Goal: Information Seeking & Learning: Learn about a topic

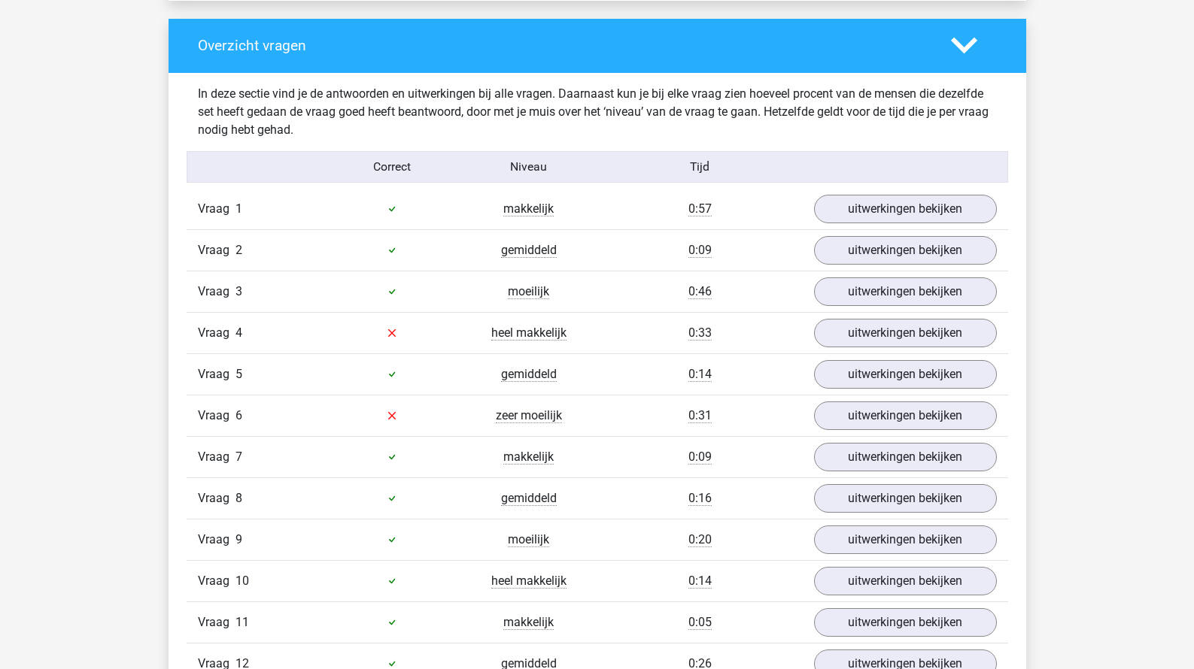
scroll to position [1570, 0]
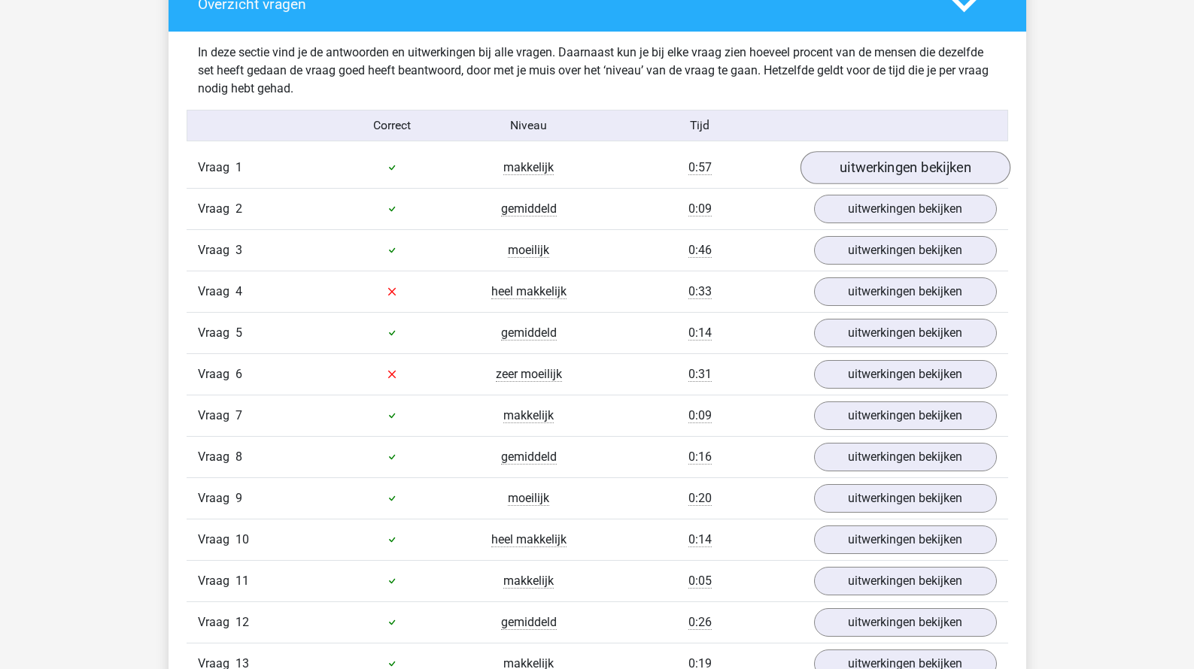
click at [876, 174] on link "uitwerkingen bekijken" at bounding box center [905, 167] width 210 height 33
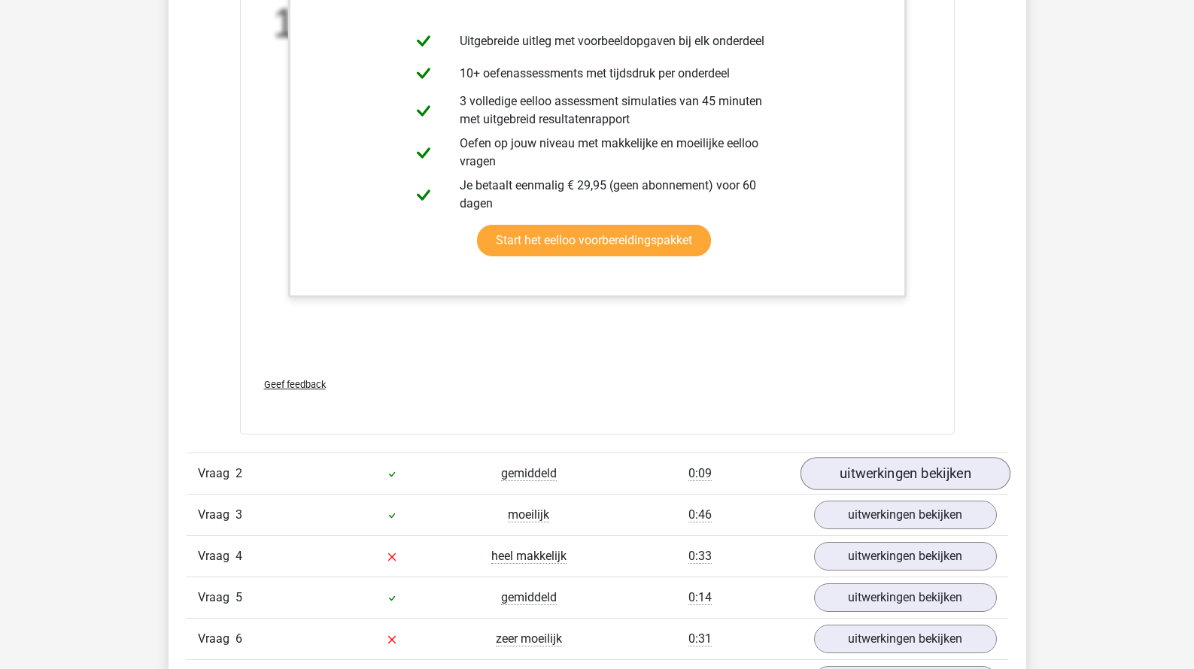
click at [842, 474] on link "uitwerkingen bekijken" at bounding box center [905, 473] width 210 height 33
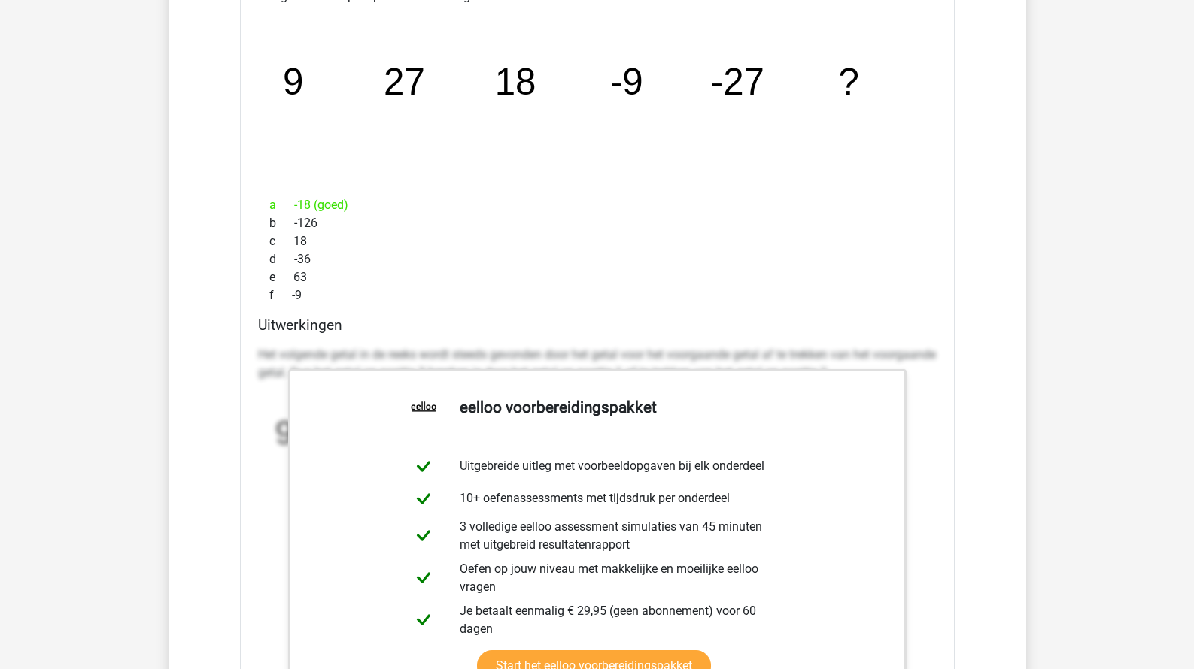
scroll to position [3074, 0]
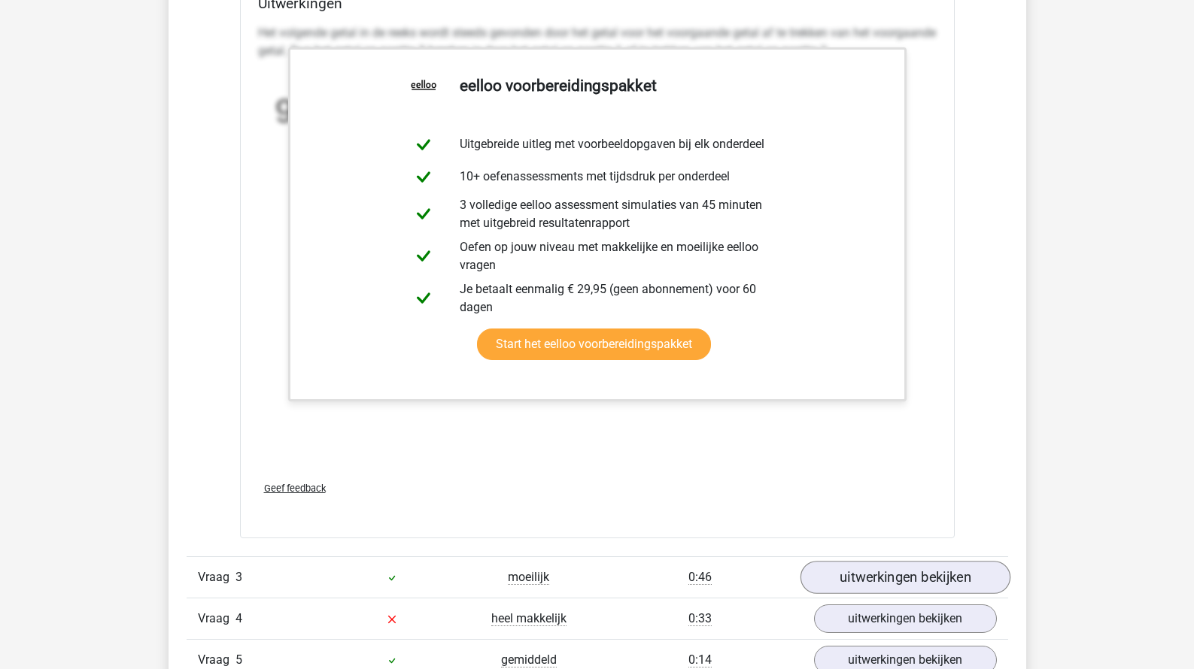
click at [857, 590] on link "uitwerkingen bekijken" at bounding box center [905, 577] width 210 height 33
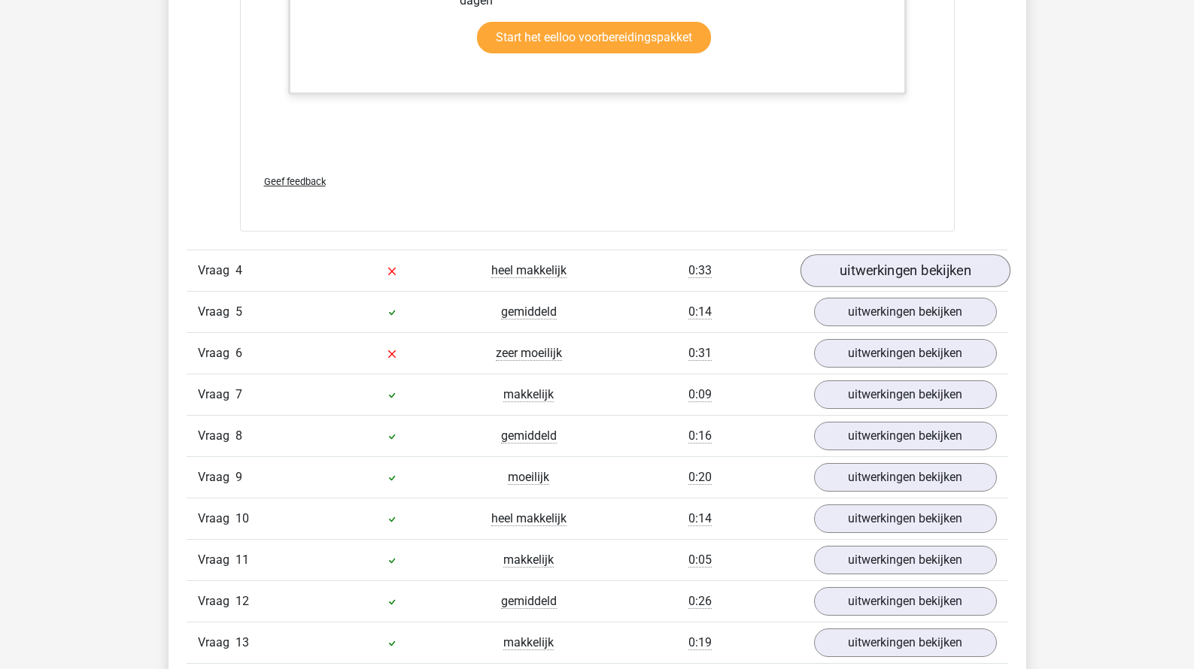
click at [945, 276] on link "uitwerkingen bekijken" at bounding box center [905, 270] width 210 height 33
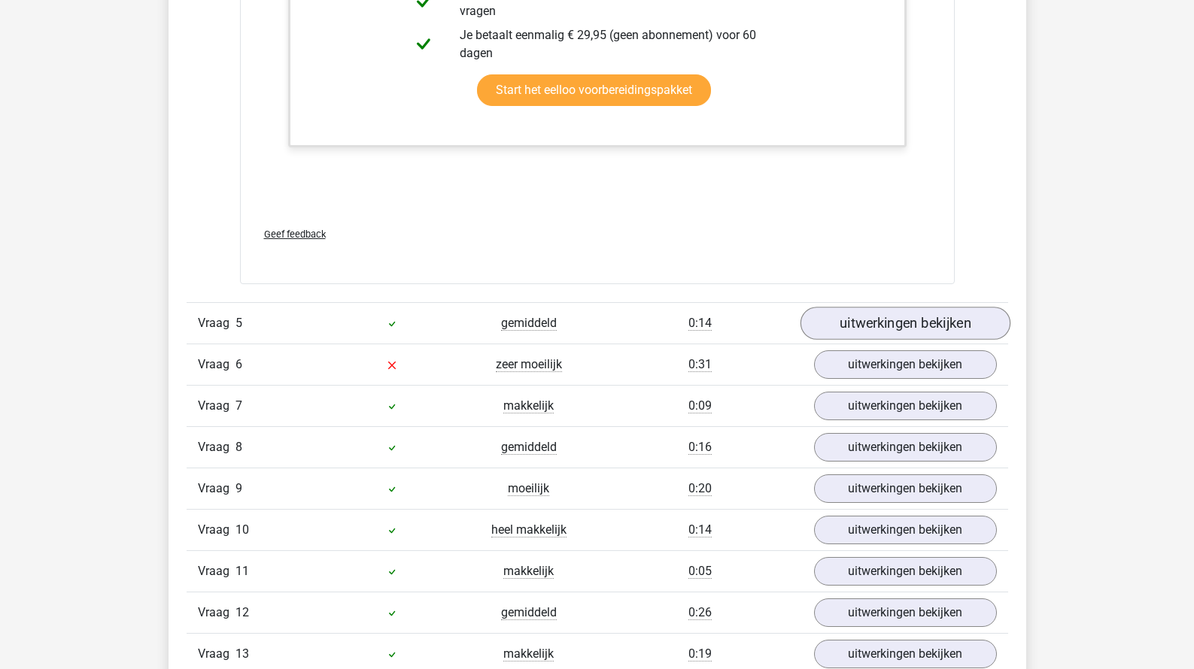
click at [925, 323] on link "uitwerkingen bekijken" at bounding box center [905, 323] width 210 height 33
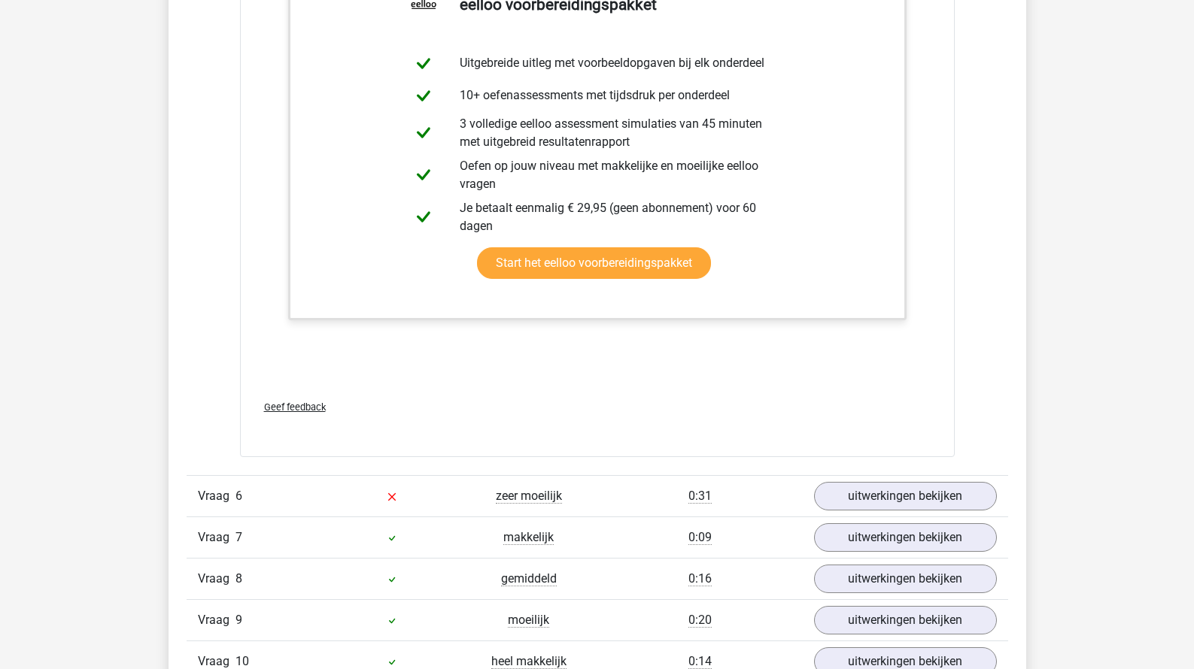
scroll to position [5766, 0]
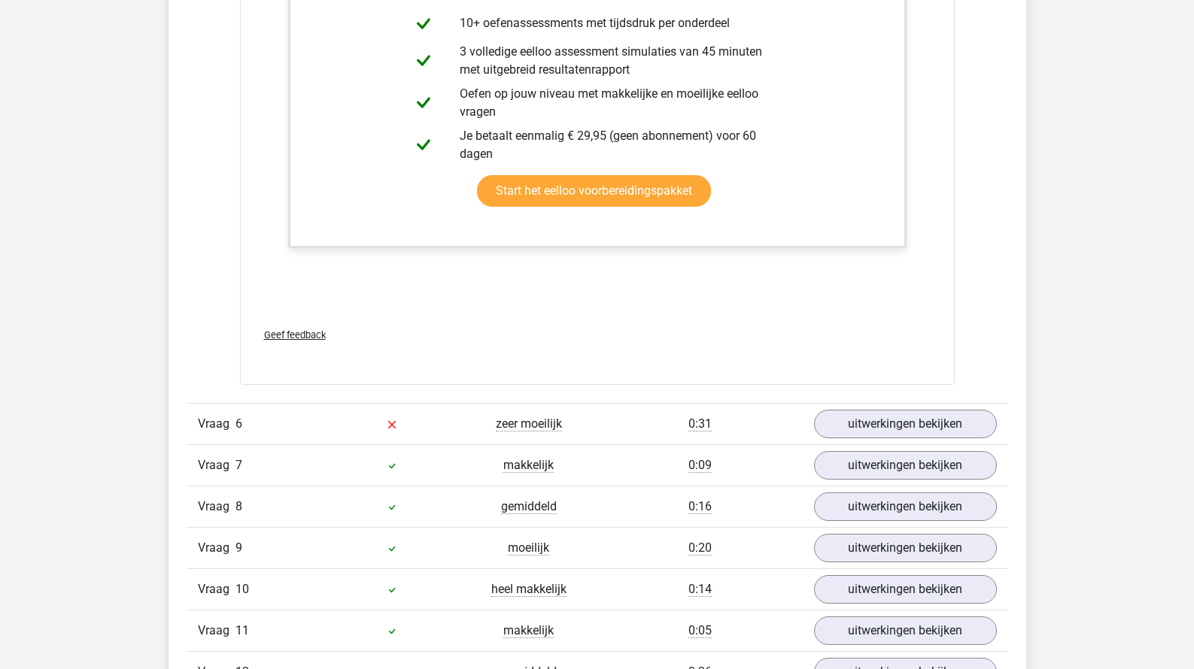
click at [895, 406] on div "Vraag 6 zeer moeilijk 0:31 uitwerkingen bekijken" at bounding box center [597, 423] width 821 height 41
click at [895, 407] on div "Vraag 6 zeer moeilijk 0:31 uitwerkingen bekijken" at bounding box center [597, 423] width 821 height 41
click at [895, 413] on link "uitwerkingen bekijken" at bounding box center [905, 424] width 210 height 33
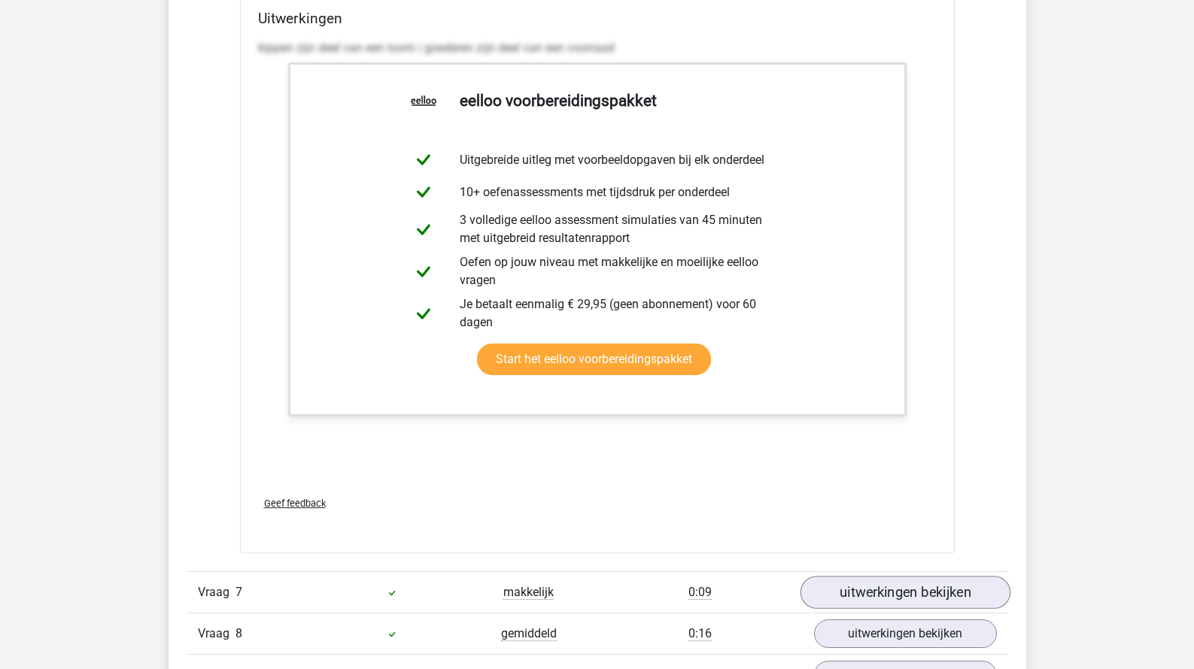
click at [875, 583] on link "uitwerkingen bekijken" at bounding box center [905, 593] width 210 height 33
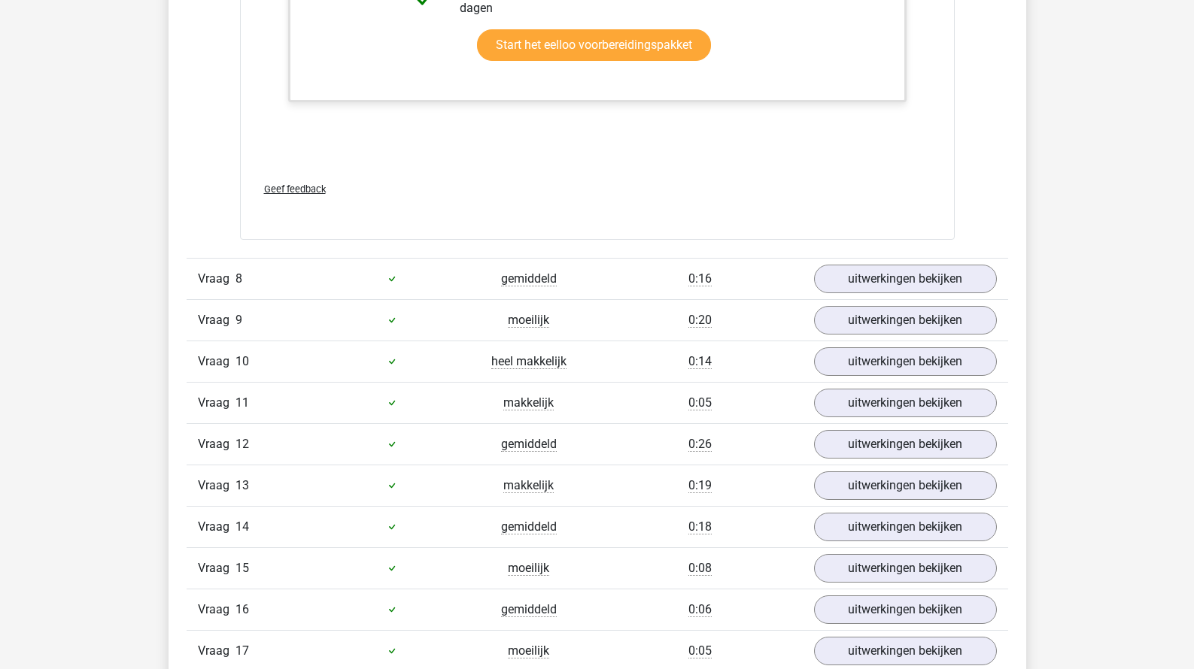
scroll to position [7766, 0]
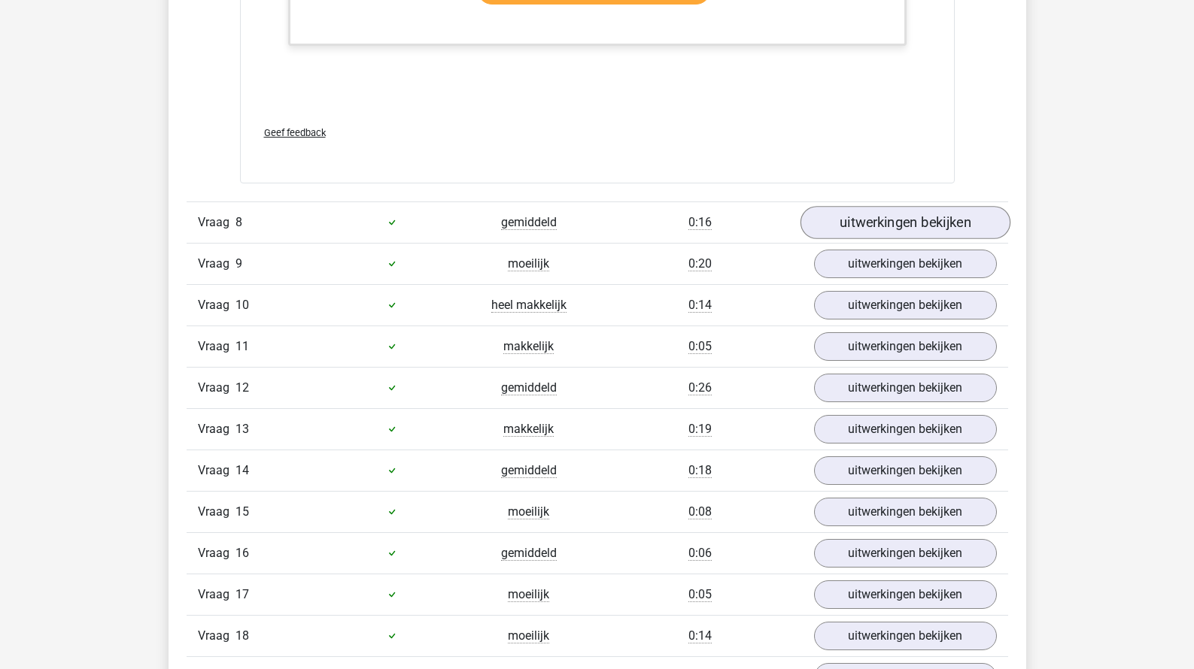
click at [895, 227] on link "uitwerkingen bekijken" at bounding box center [905, 222] width 210 height 33
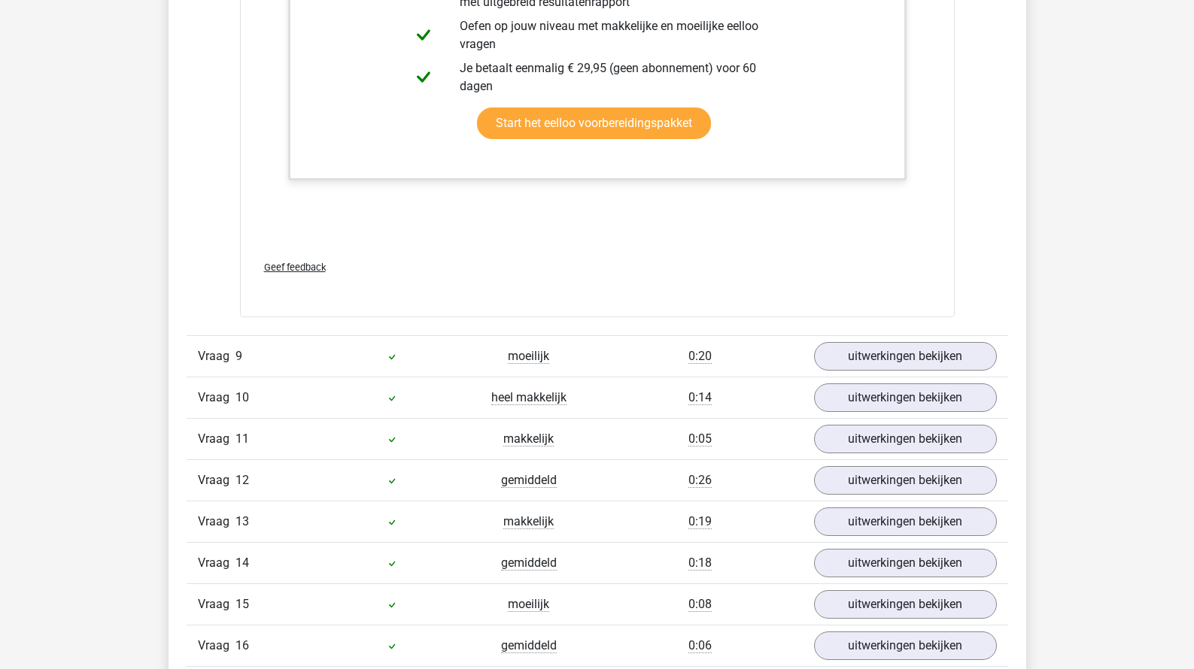
scroll to position [8647, 0]
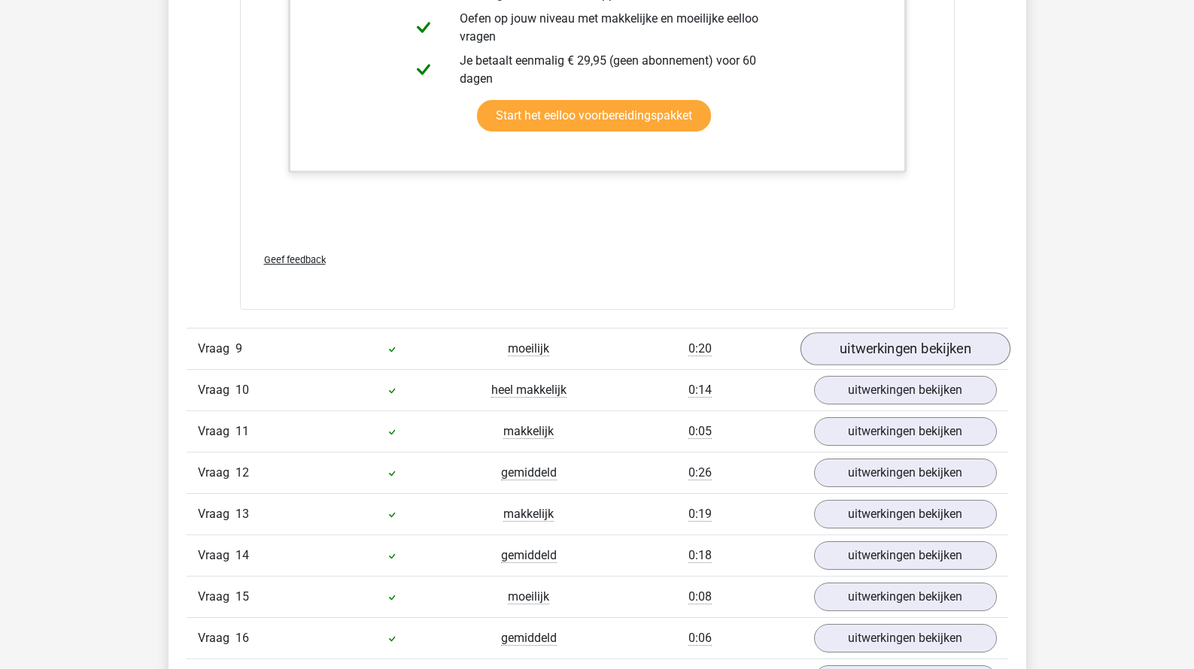
click at [880, 344] on link "uitwerkingen bekijken" at bounding box center [905, 348] width 210 height 33
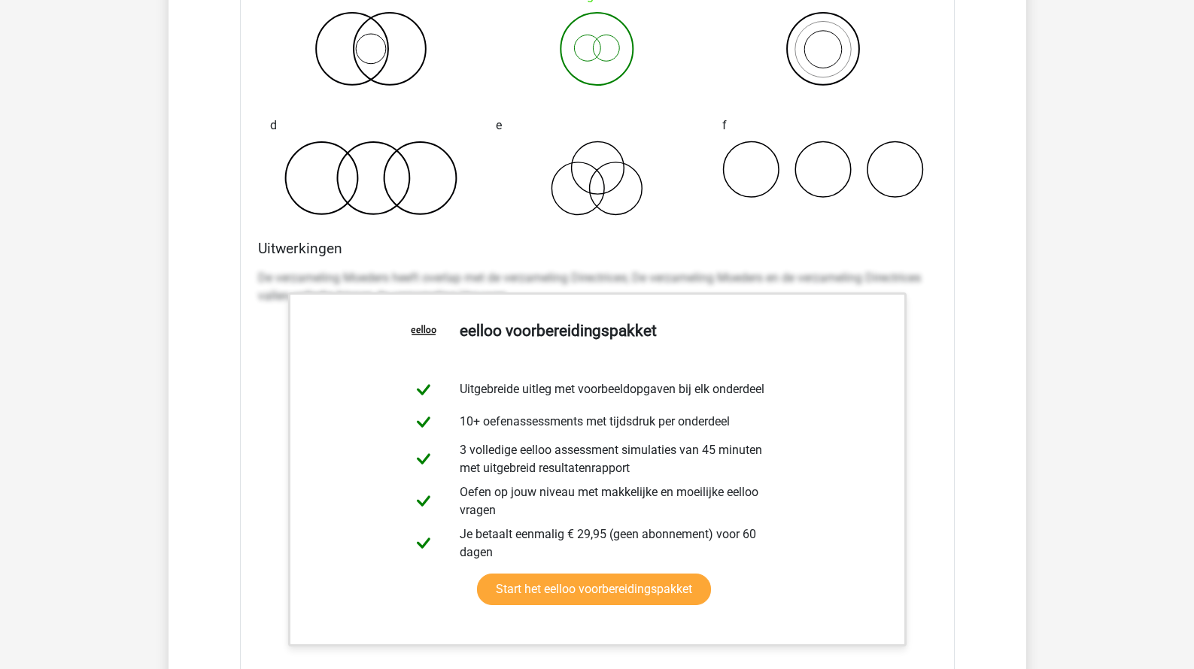
scroll to position [9363, 0]
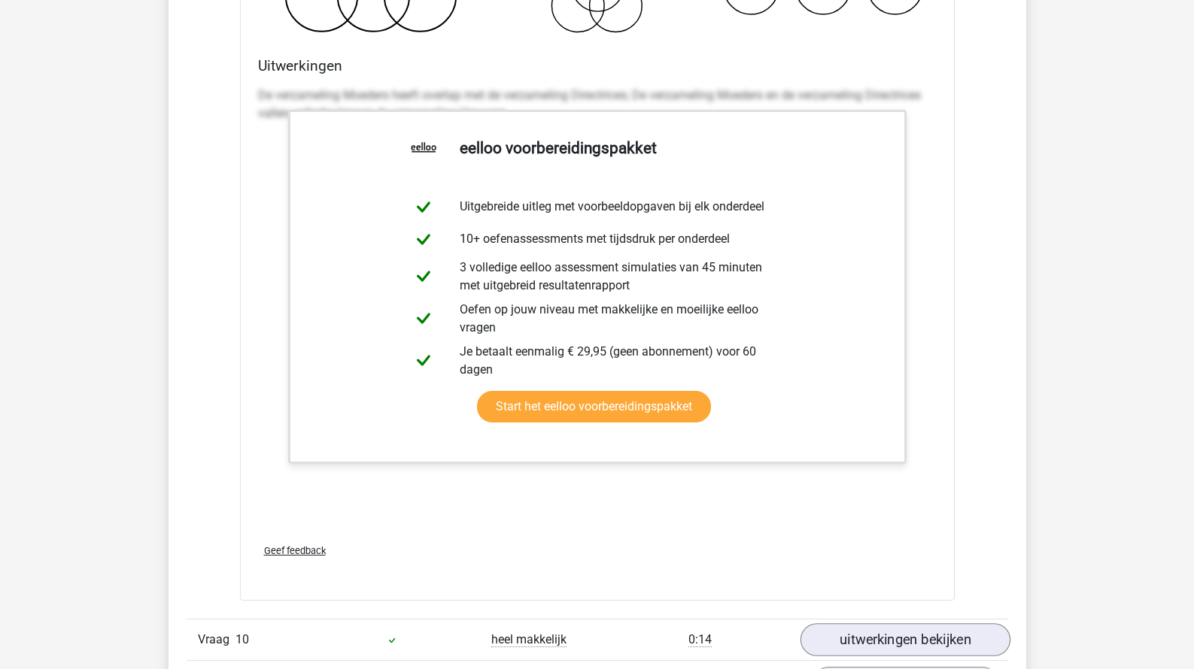
click at [864, 627] on link "uitwerkingen bekijken" at bounding box center [905, 640] width 210 height 33
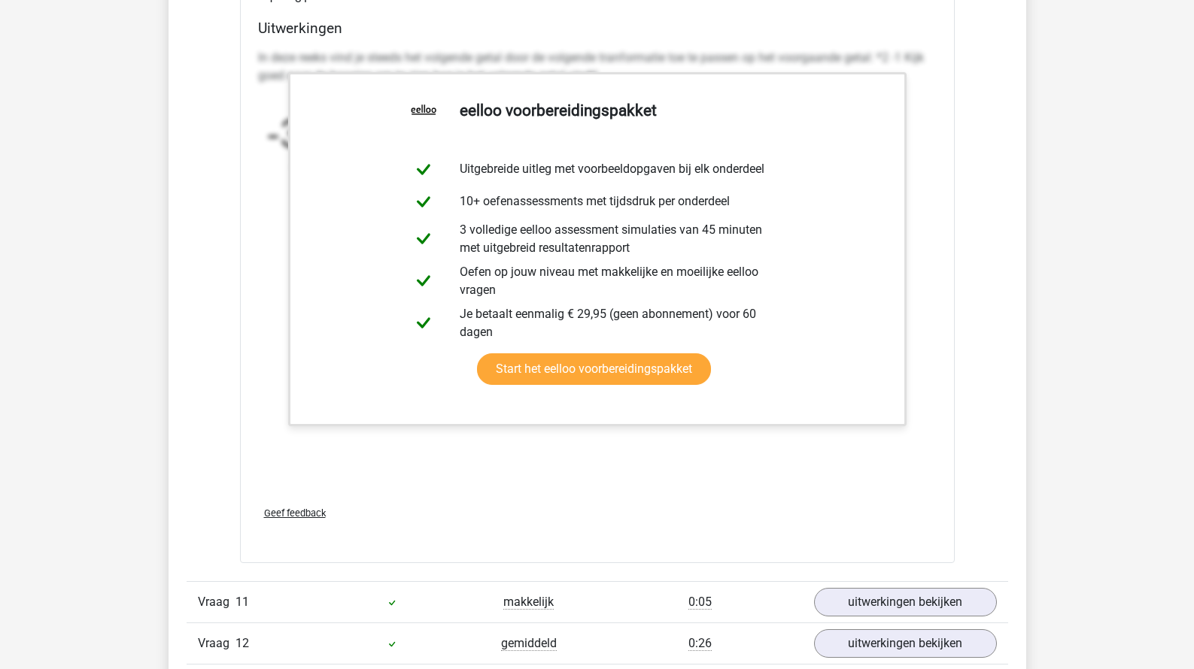
scroll to position [10603, 0]
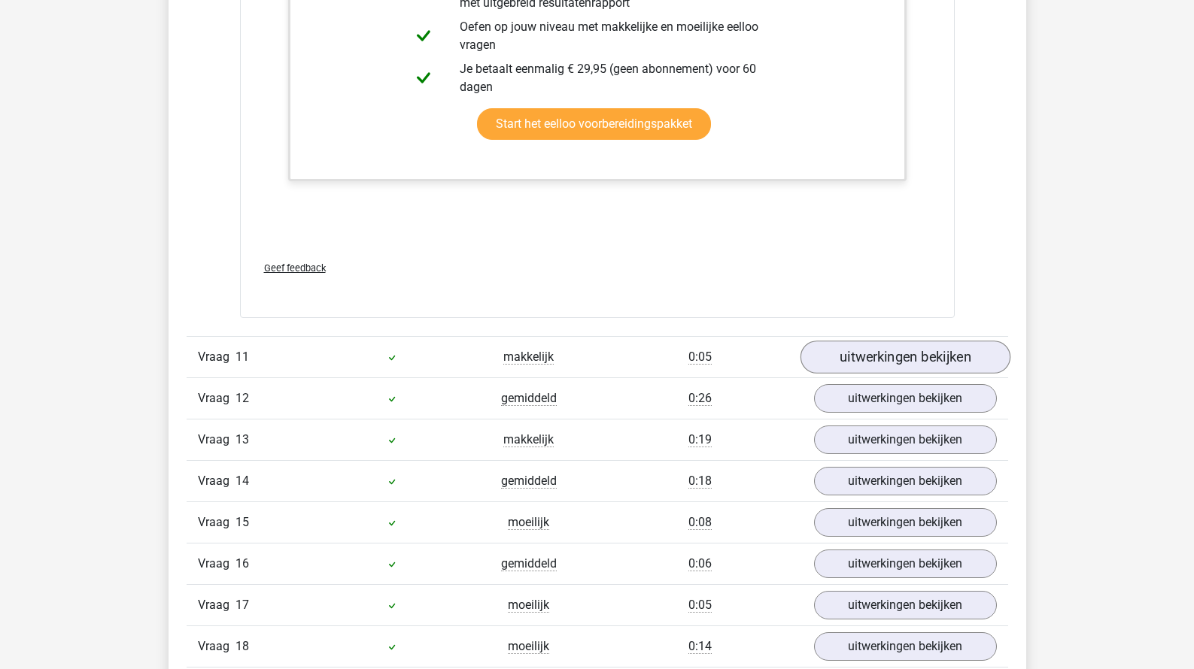
click at [897, 355] on link "uitwerkingen bekijken" at bounding box center [905, 357] width 210 height 33
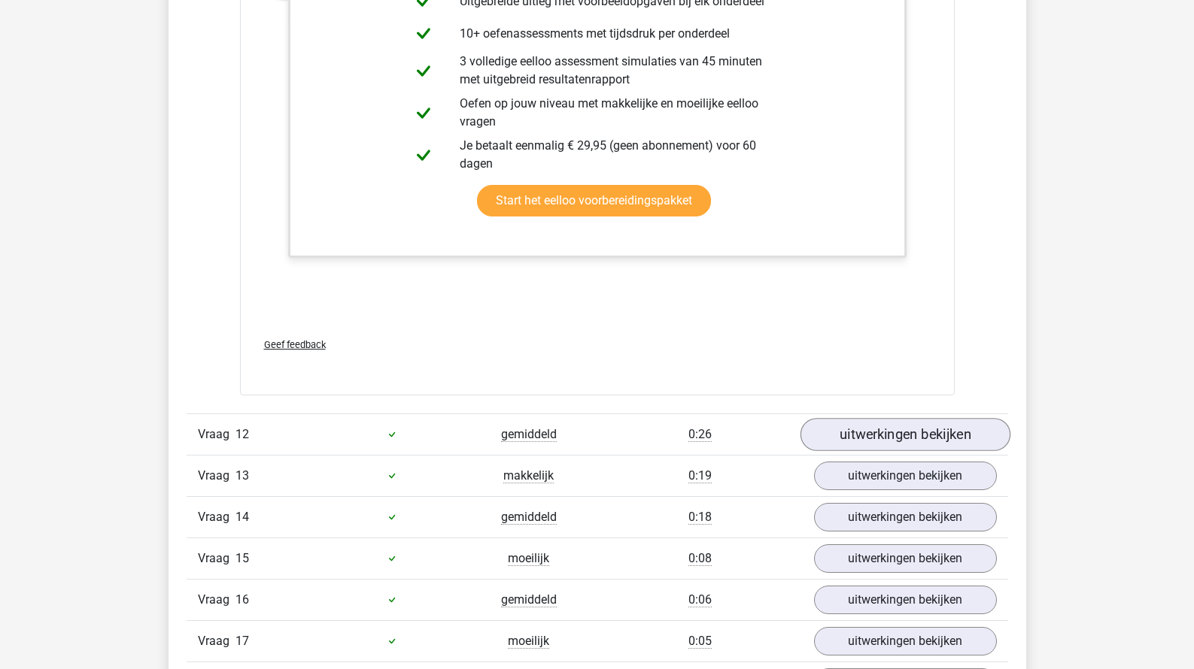
click at [874, 421] on link "uitwerkingen bekijken" at bounding box center [905, 434] width 210 height 33
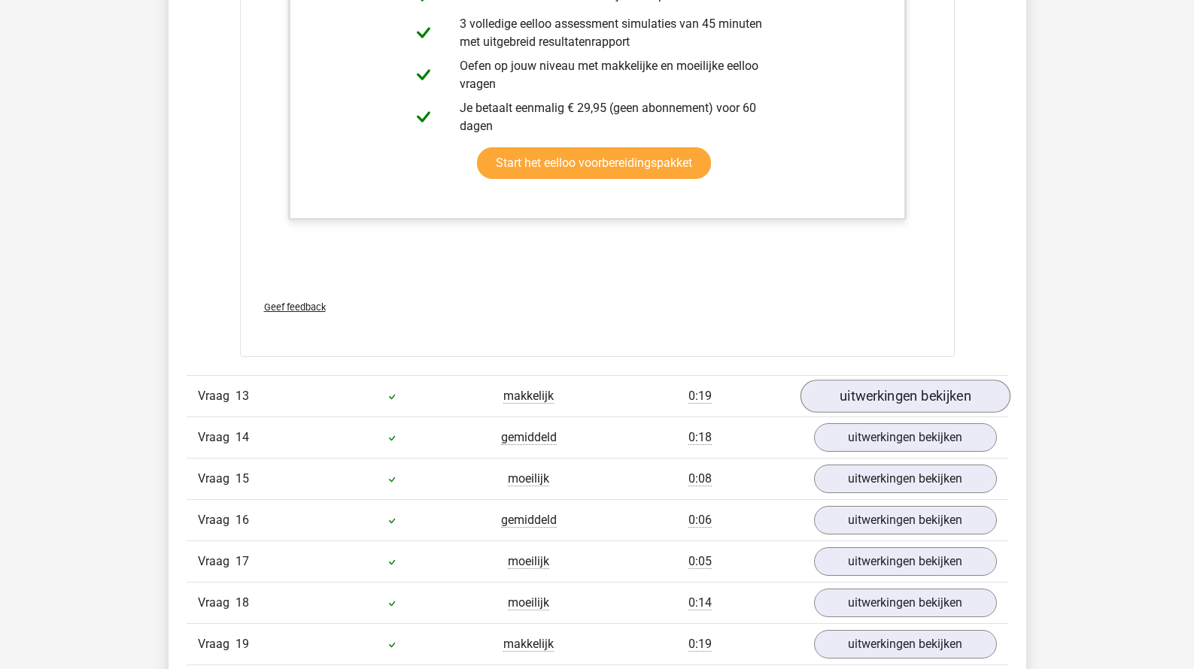
click at [868, 390] on link "uitwerkingen bekijken" at bounding box center [905, 396] width 210 height 33
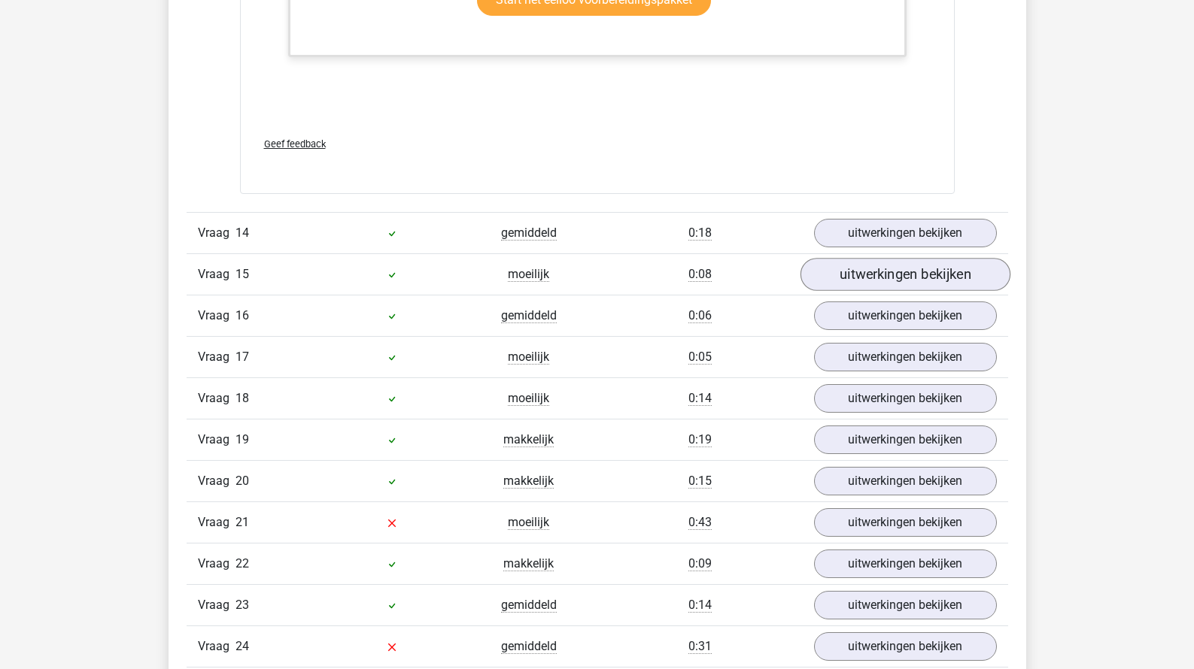
scroll to position [13419, 0]
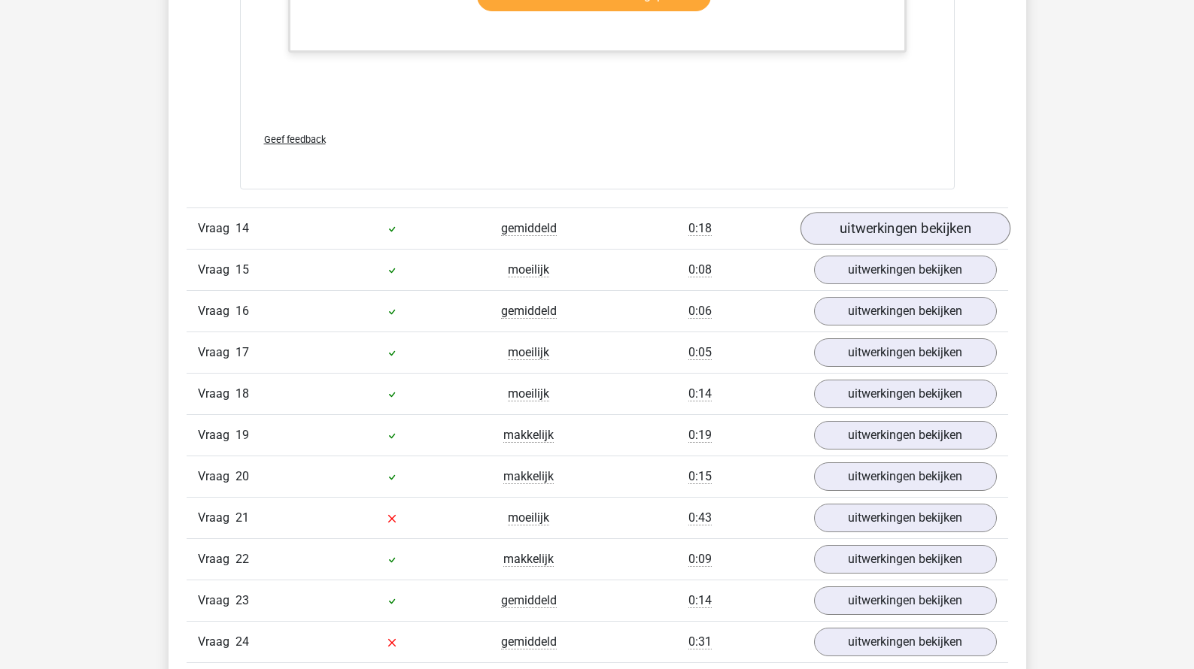
click at [903, 225] on link "uitwerkingen bekijken" at bounding box center [905, 229] width 210 height 33
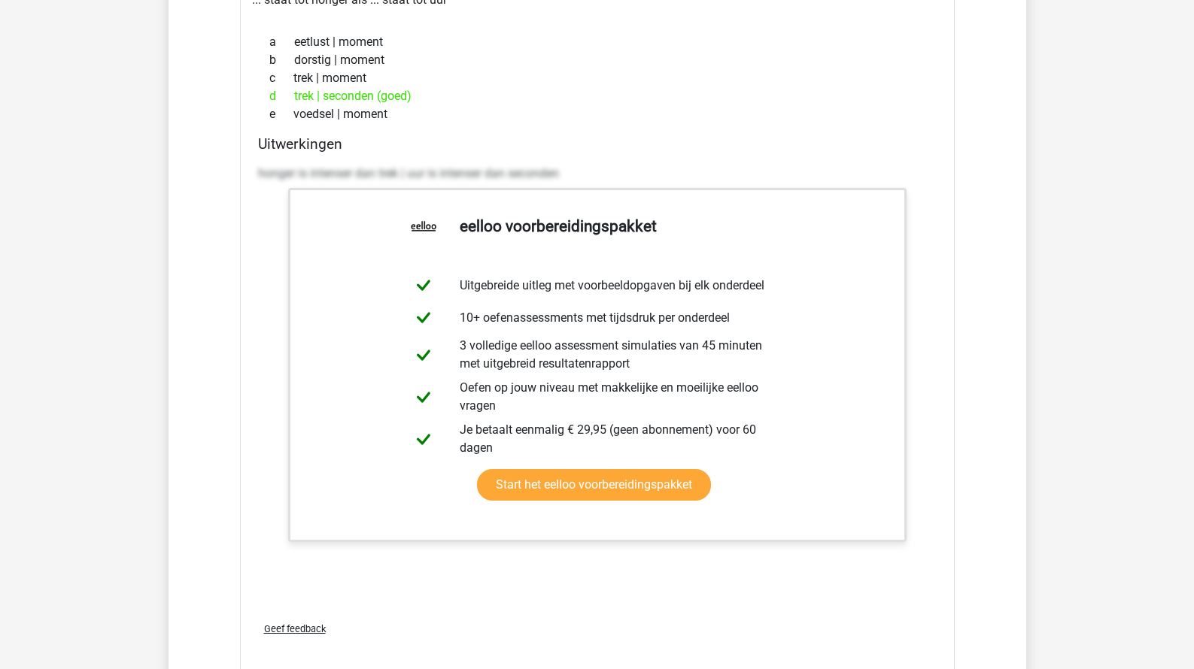
scroll to position [14285, 0]
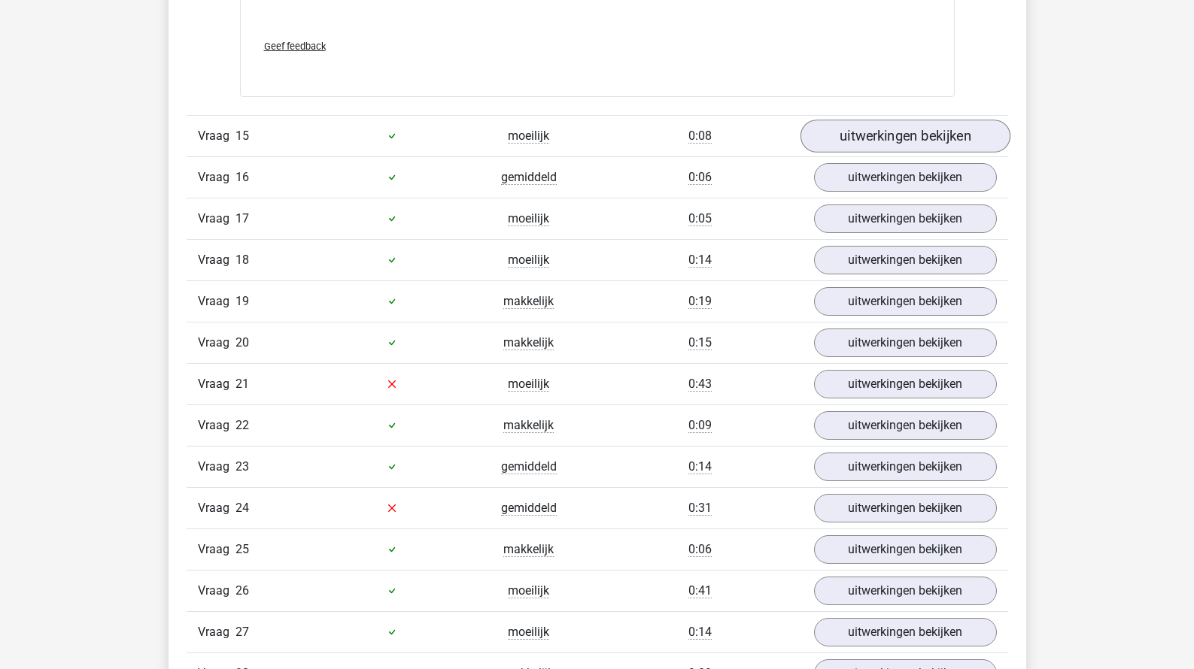
click at [908, 129] on link "uitwerkingen bekijken" at bounding box center [905, 136] width 210 height 33
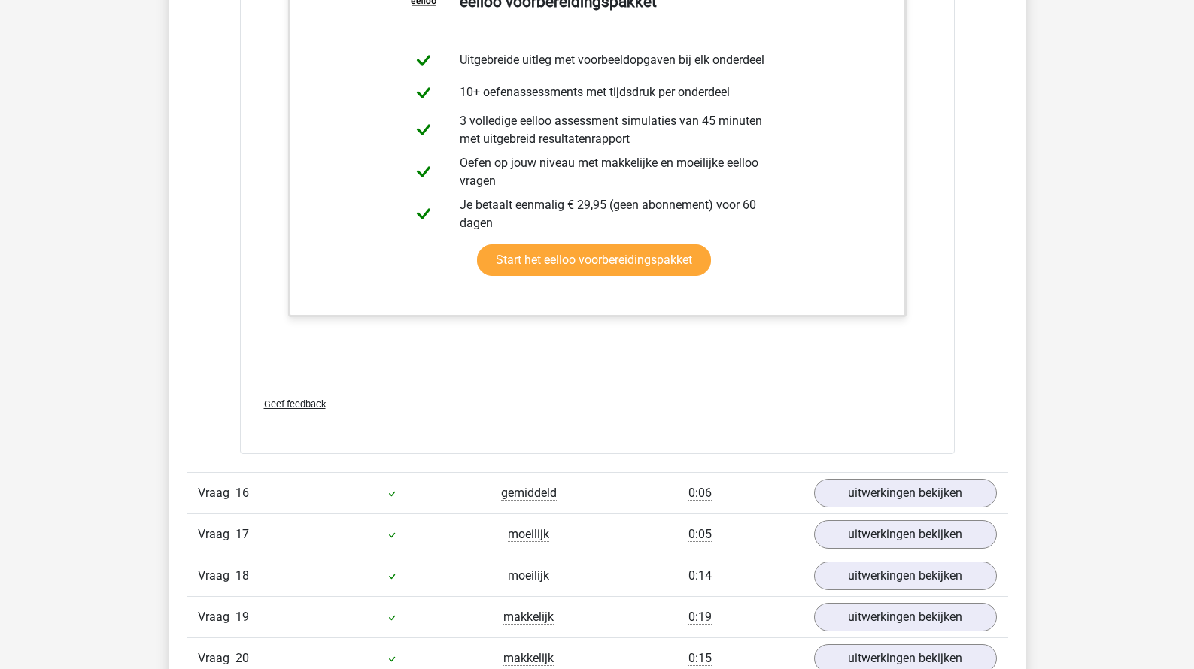
scroll to position [14752, 0]
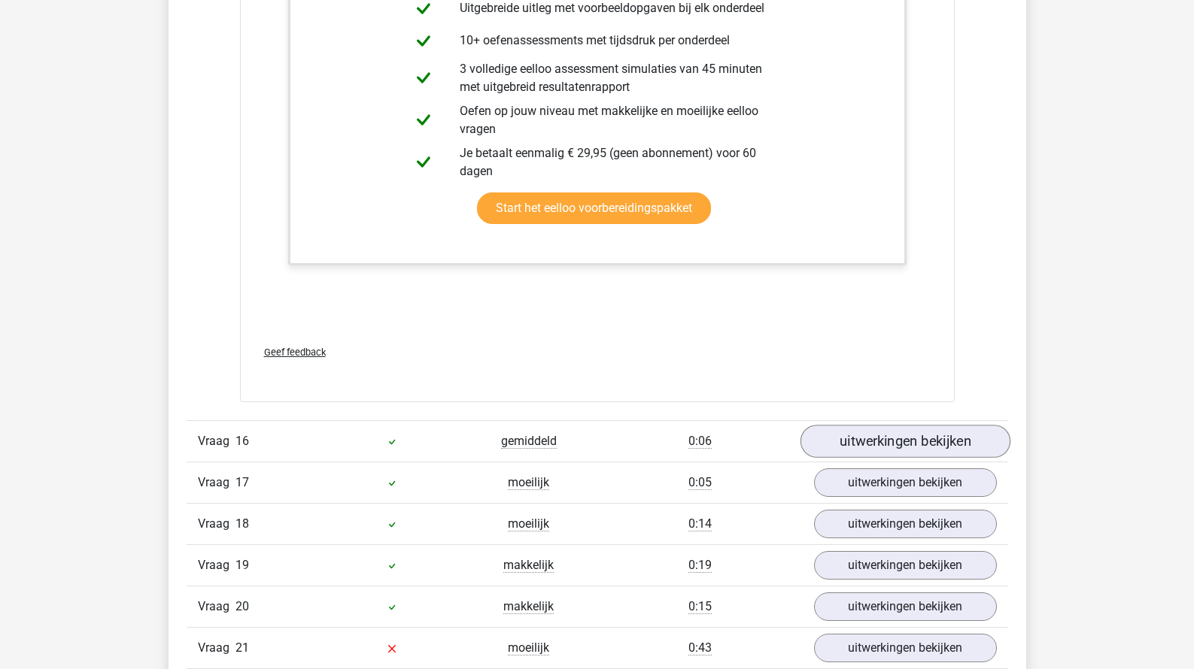
click at [849, 436] on link "uitwerkingen bekijken" at bounding box center [905, 441] width 210 height 33
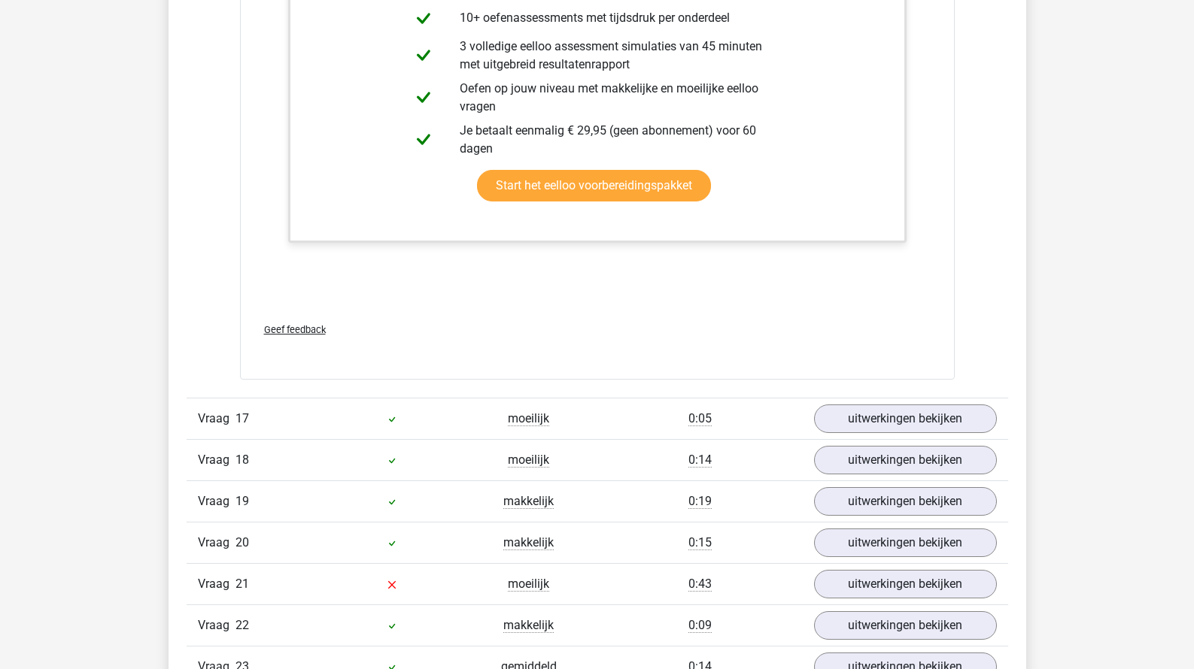
click at [851, 427] on div "Vraag 17 moeilijk 0:05 uitwerkingen bekijken" at bounding box center [597, 418] width 821 height 41
click at [856, 408] on link "uitwerkingen bekijken" at bounding box center [905, 418] width 210 height 33
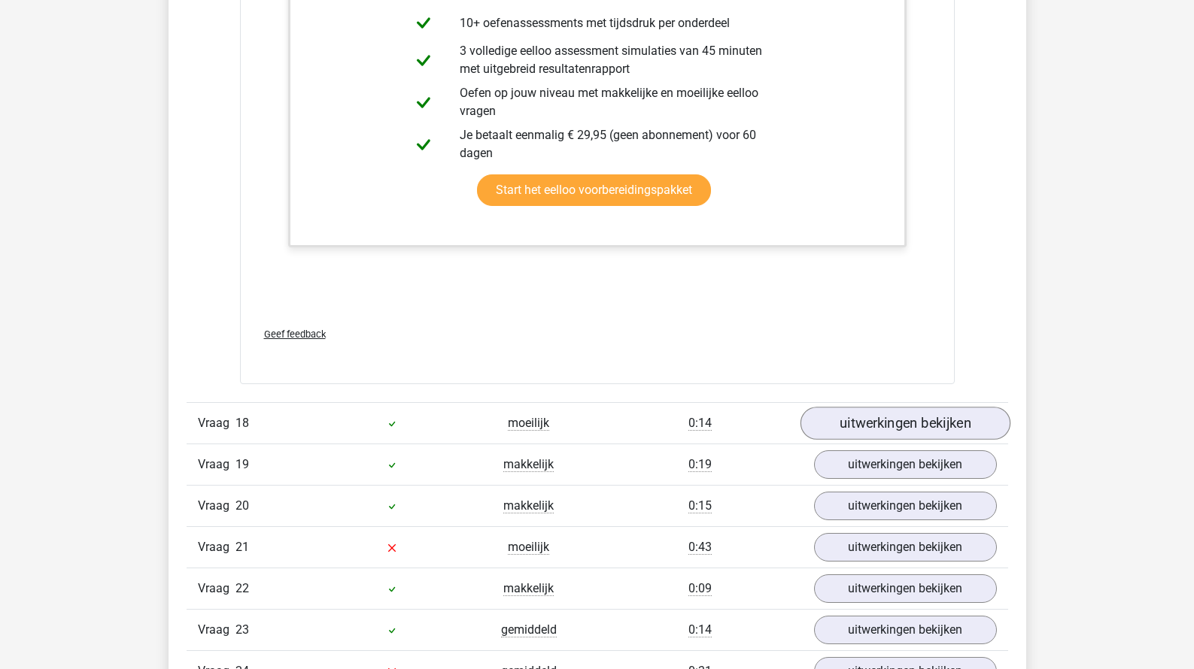
click at [854, 407] on link "uitwerkingen bekijken" at bounding box center [905, 423] width 210 height 33
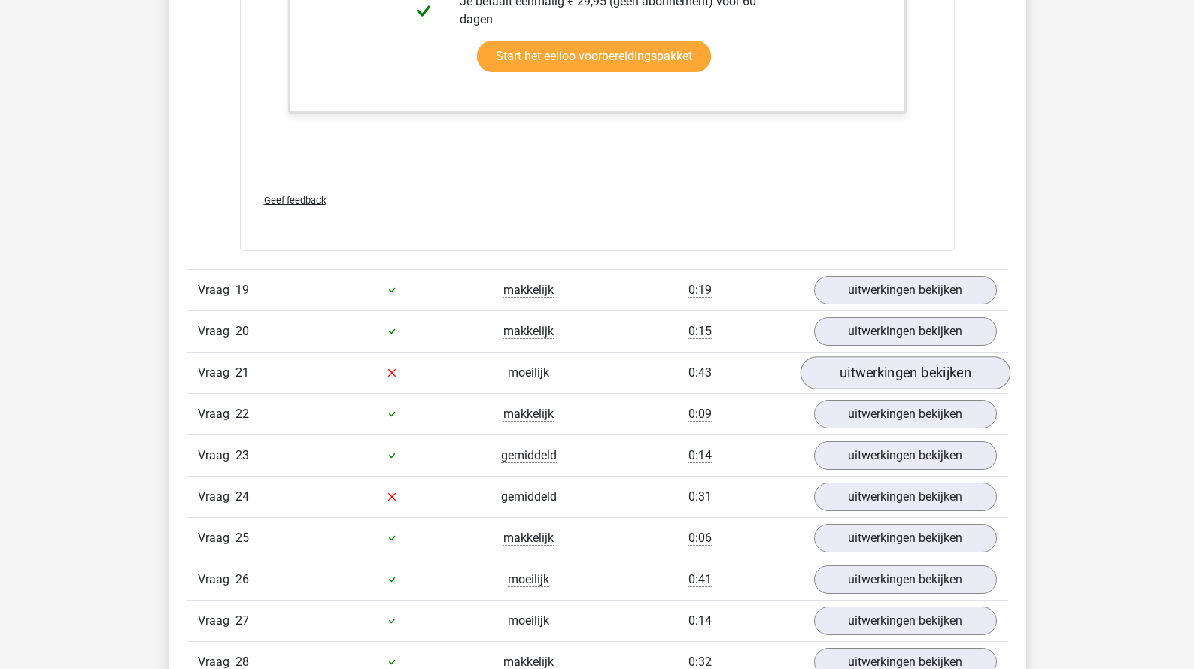
scroll to position [17945, 0]
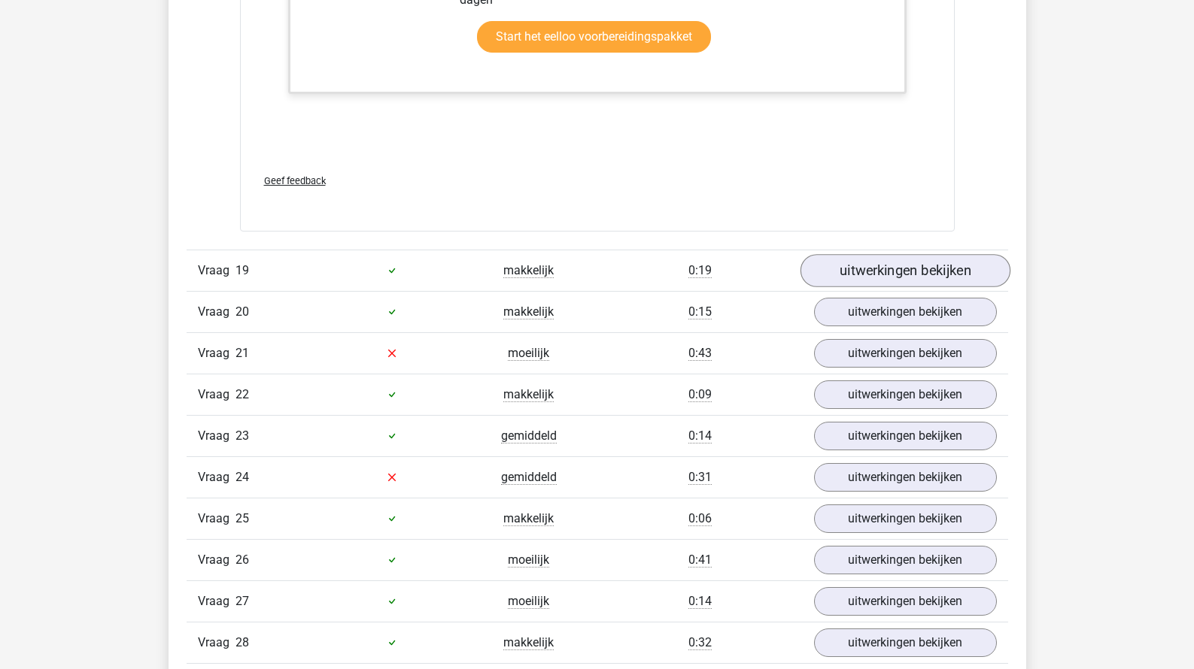
click at [855, 269] on link "uitwerkingen bekijken" at bounding box center [905, 270] width 210 height 33
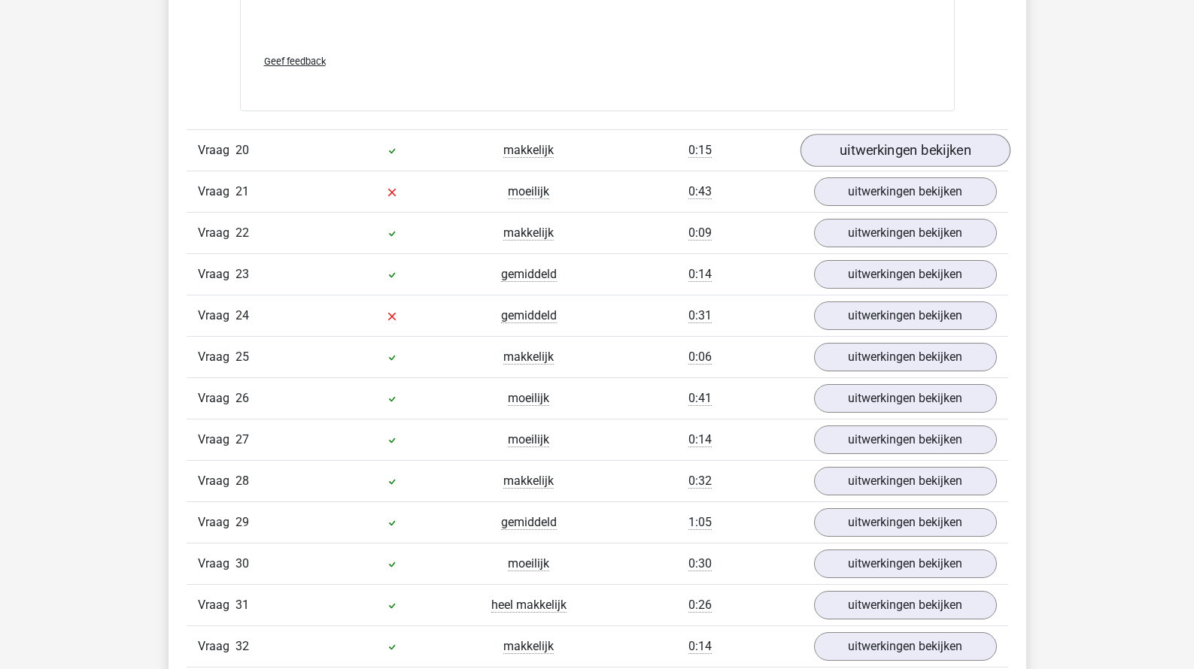
click at [876, 145] on link "uitwerkingen bekijken" at bounding box center [905, 150] width 210 height 33
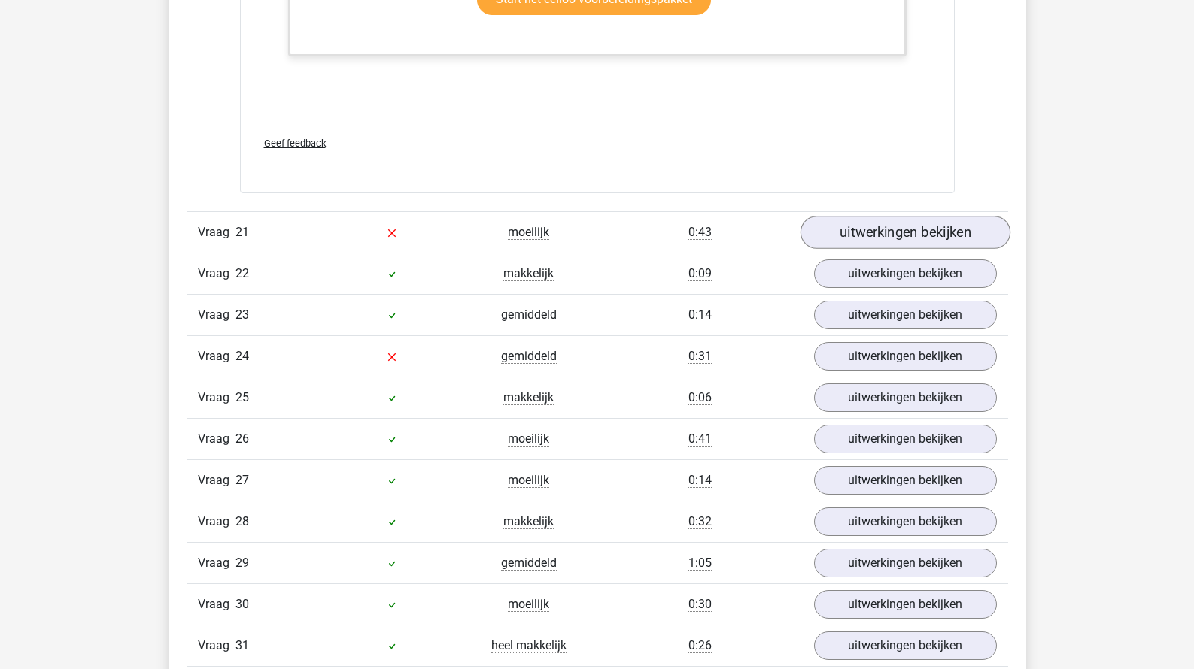
click at [868, 216] on link "uitwerkingen bekijken" at bounding box center [905, 232] width 210 height 33
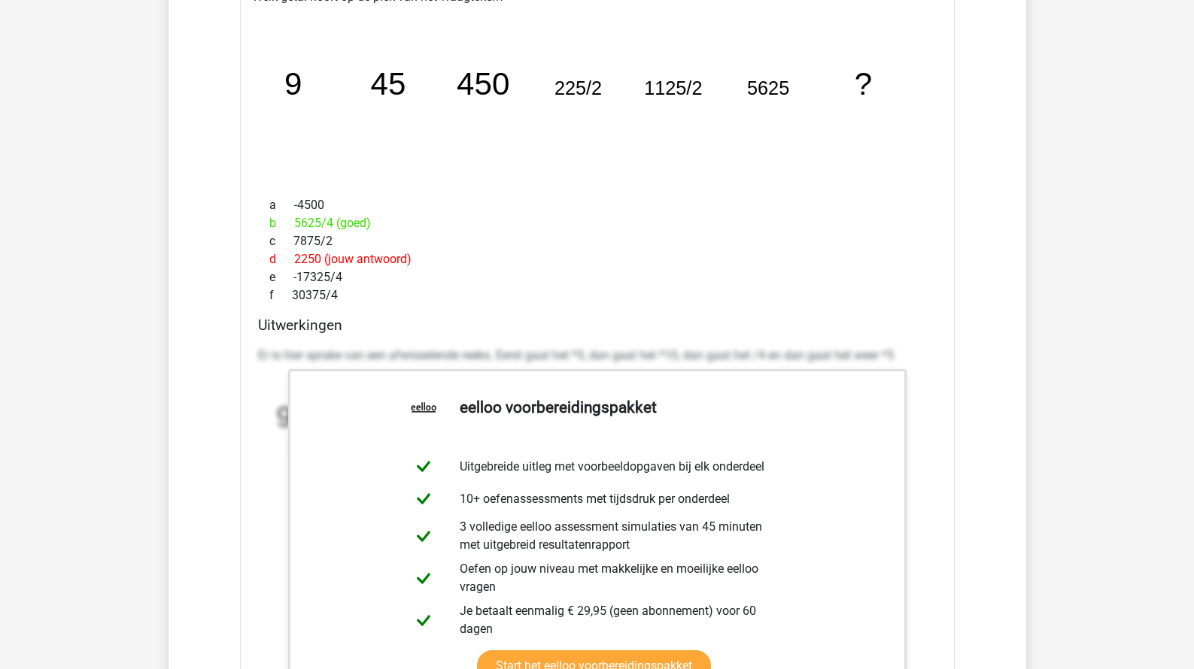
scroll to position [20189, 0]
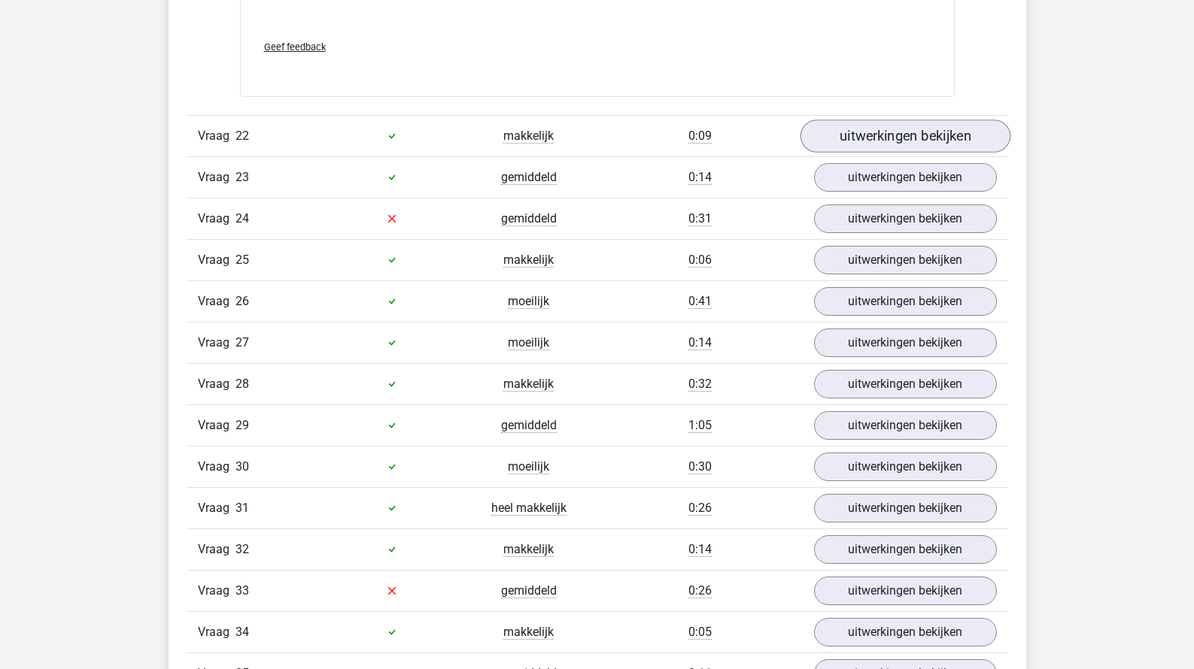
click at [882, 120] on link "uitwerkingen bekijken" at bounding box center [905, 136] width 210 height 33
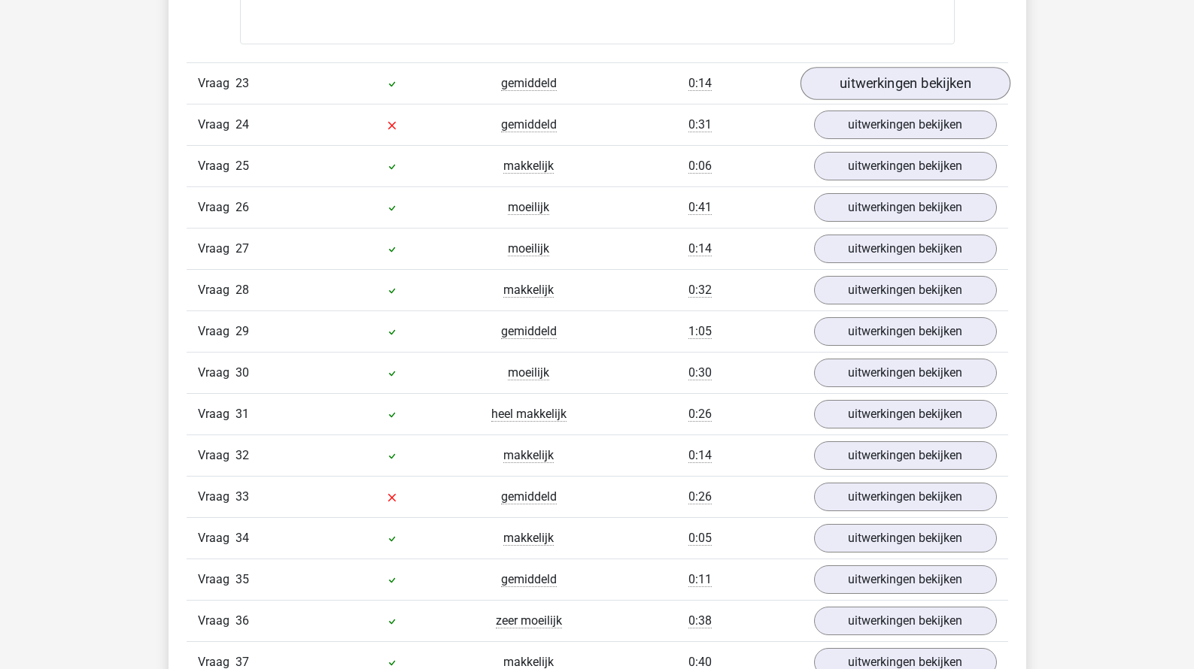
click at [882, 67] on link "uitwerkingen bekijken" at bounding box center [905, 83] width 210 height 33
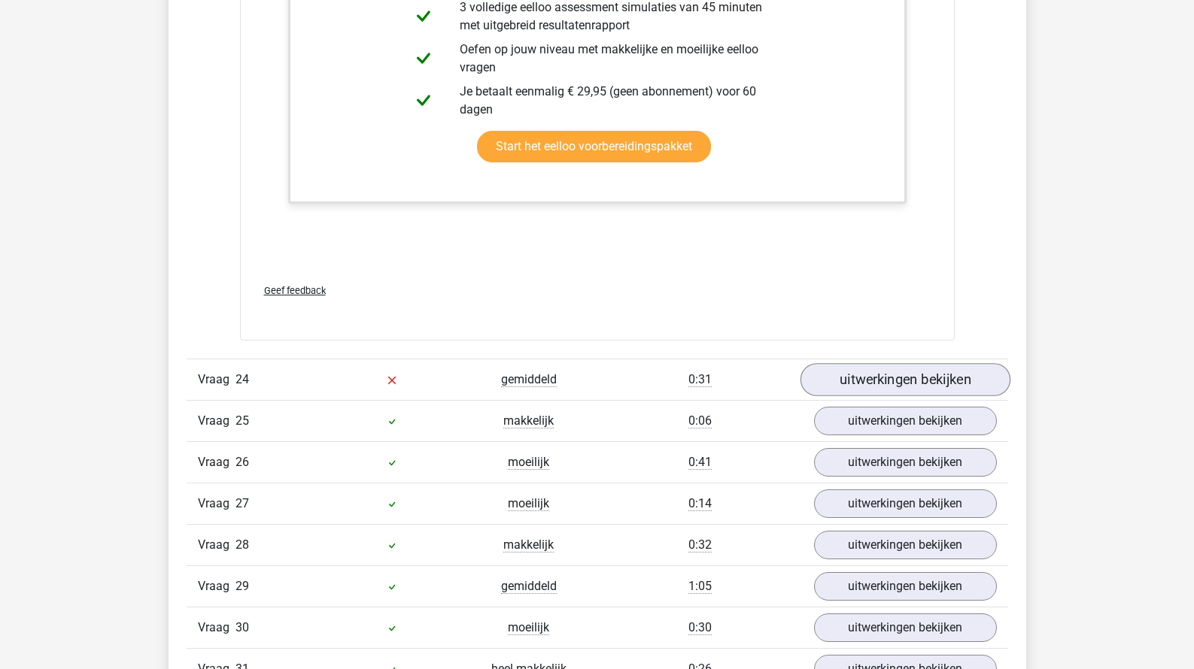
click at [894, 363] on link "uitwerkingen bekijken" at bounding box center [905, 379] width 210 height 33
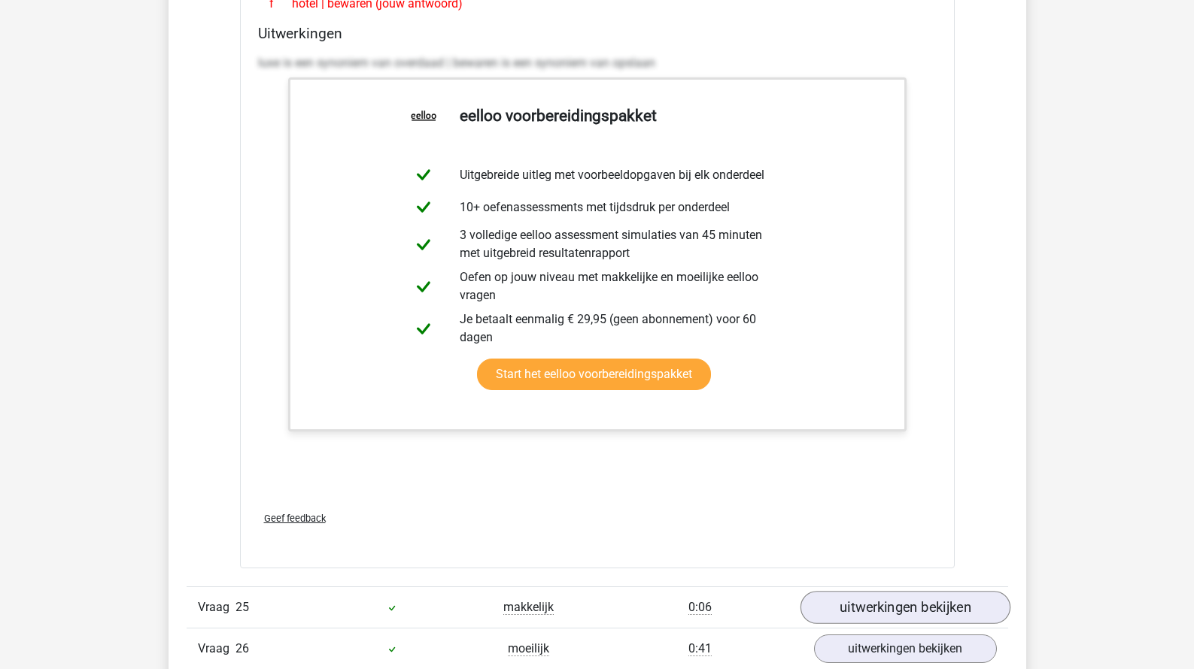
click at [860, 592] on link "uitwerkingen bekijken" at bounding box center [905, 608] width 210 height 33
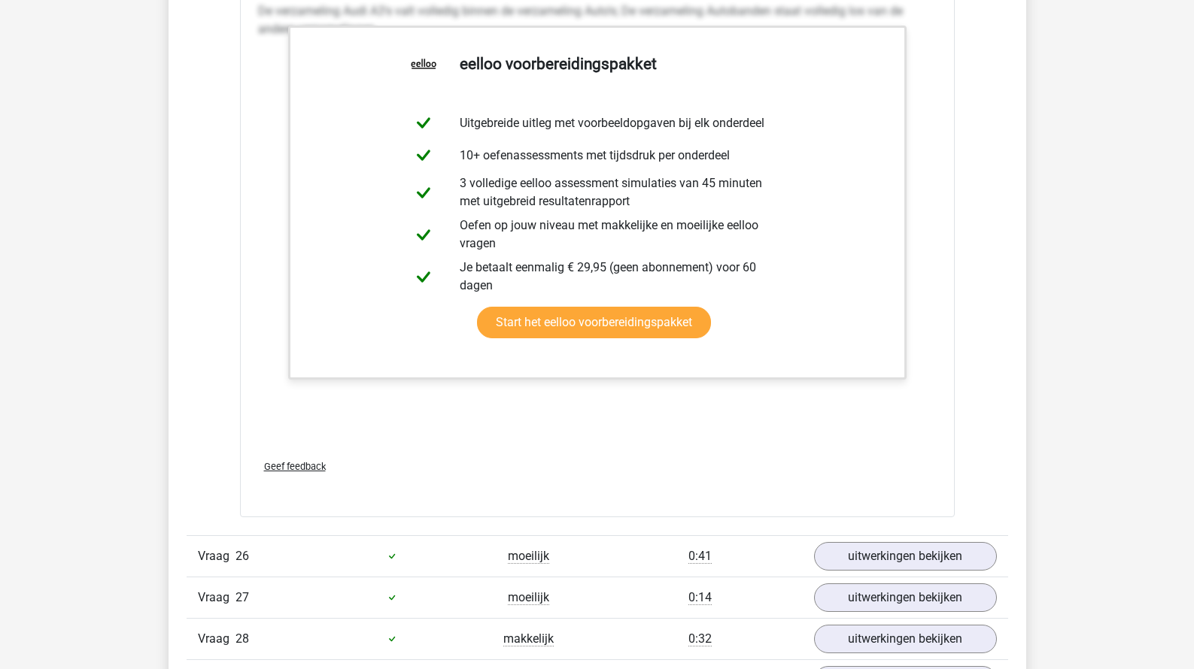
scroll to position [24232, 0]
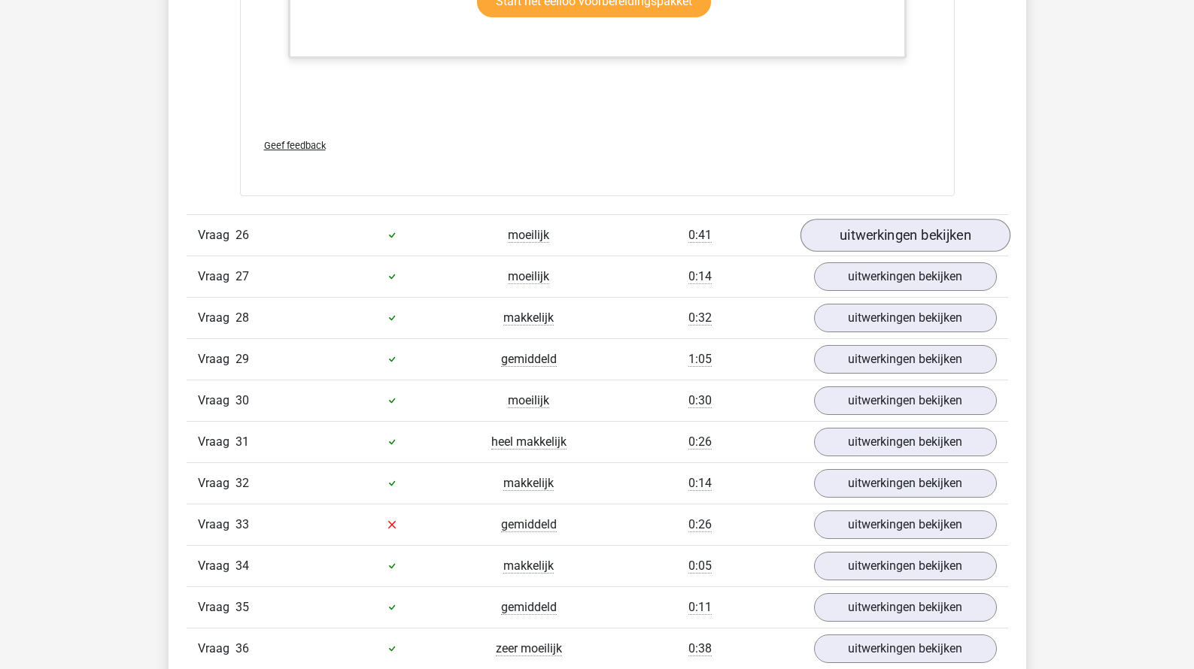
click at [864, 219] on link "uitwerkingen bekijken" at bounding box center [905, 235] width 210 height 33
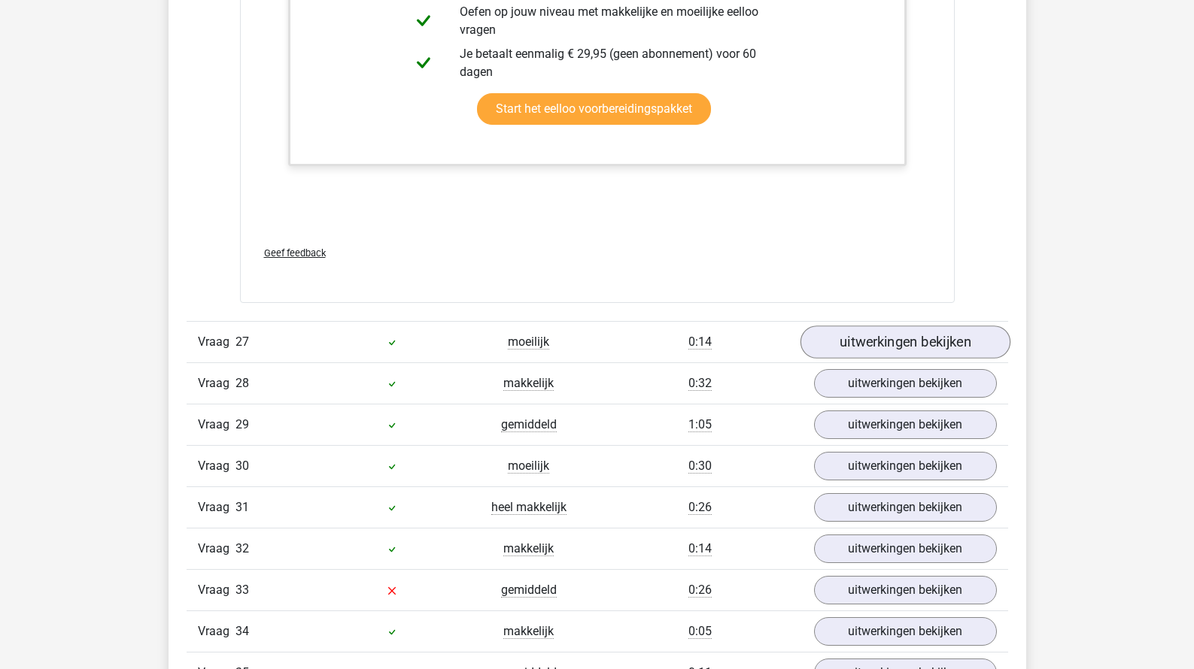
click at [857, 326] on link "uitwerkingen bekijken" at bounding box center [905, 342] width 210 height 33
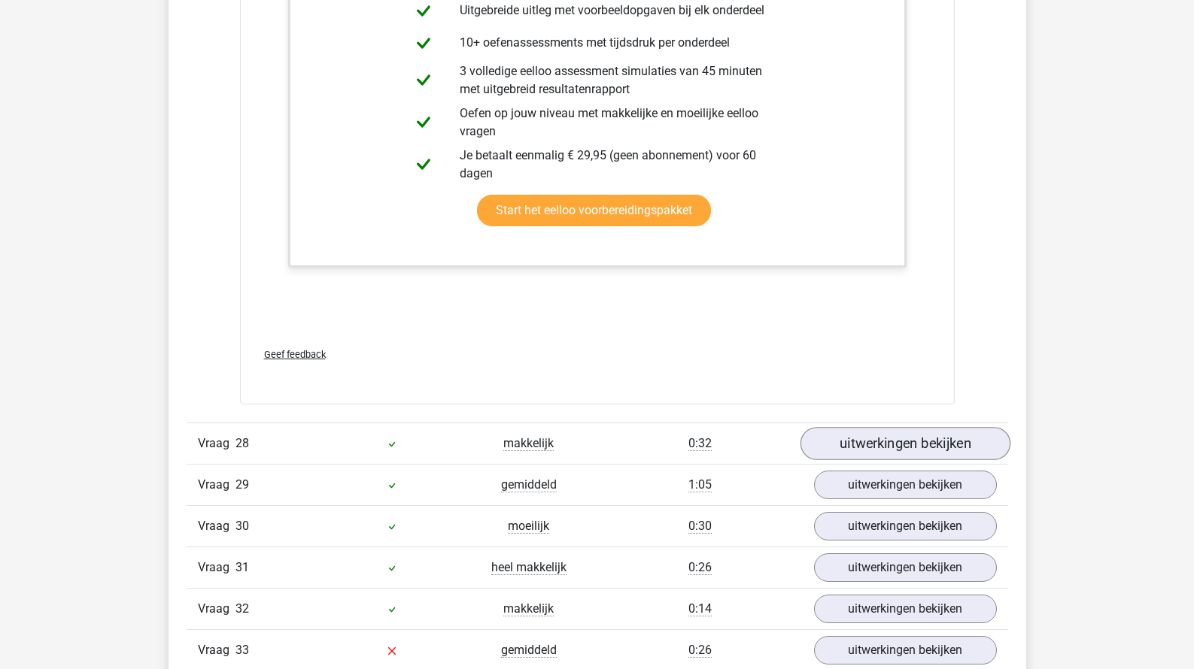
click at [868, 435] on link "uitwerkingen bekijken" at bounding box center [905, 443] width 210 height 33
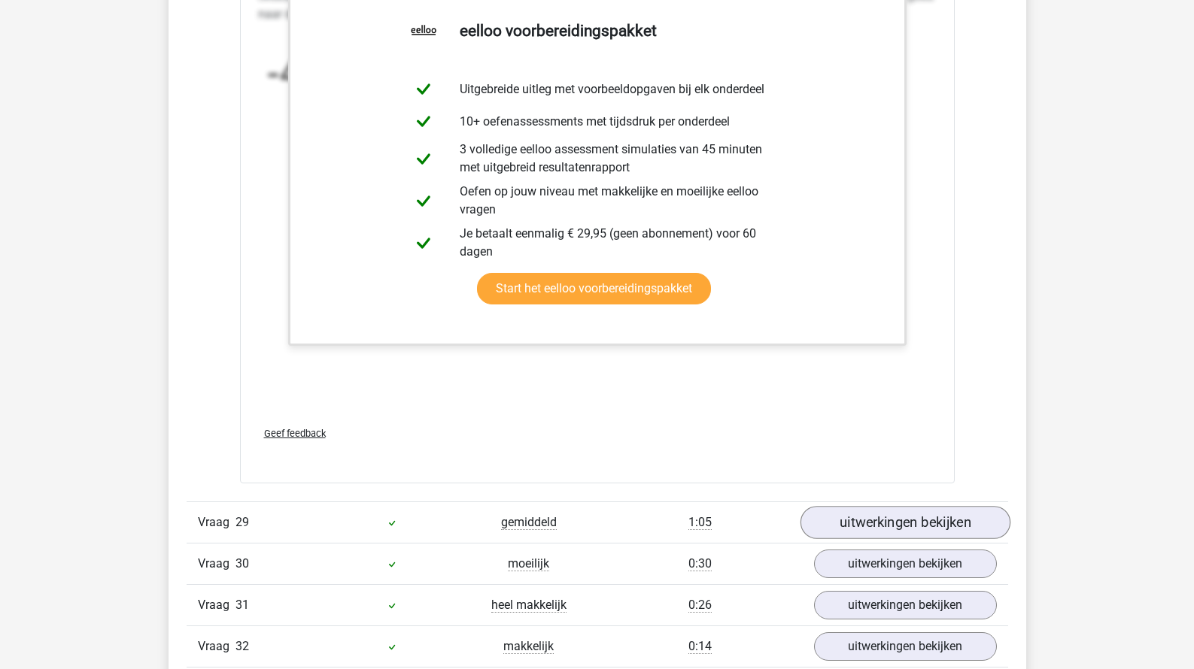
click at [867, 506] on link "uitwerkingen bekijken" at bounding box center [905, 522] width 210 height 33
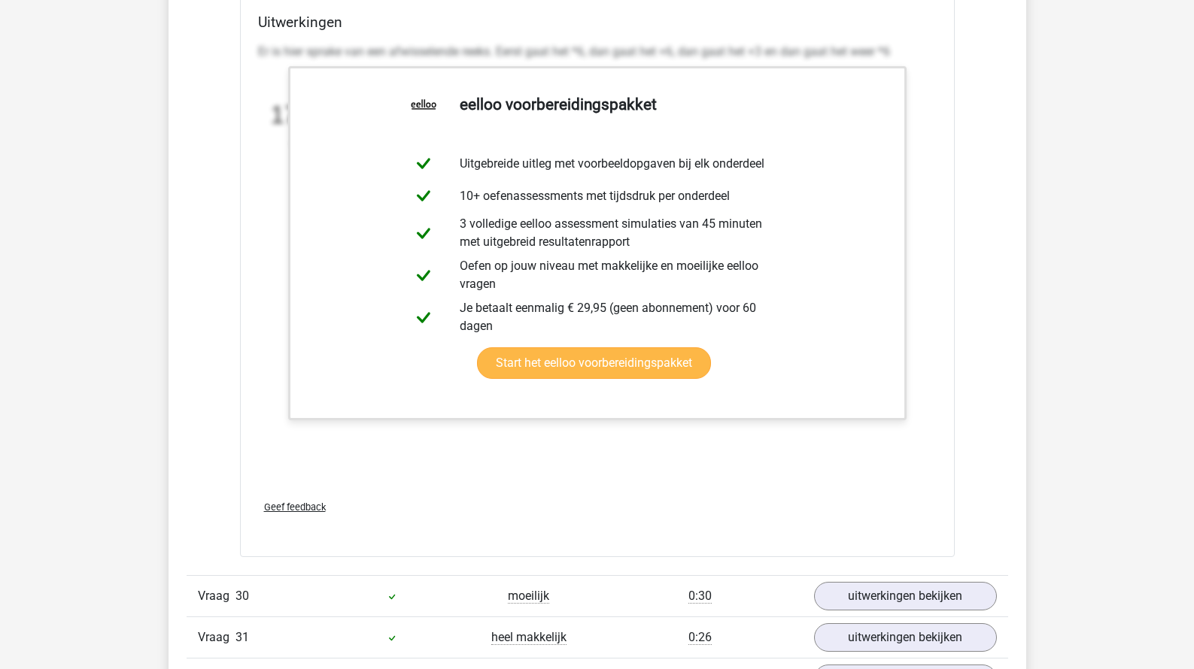
scroll to position [27981, 0]
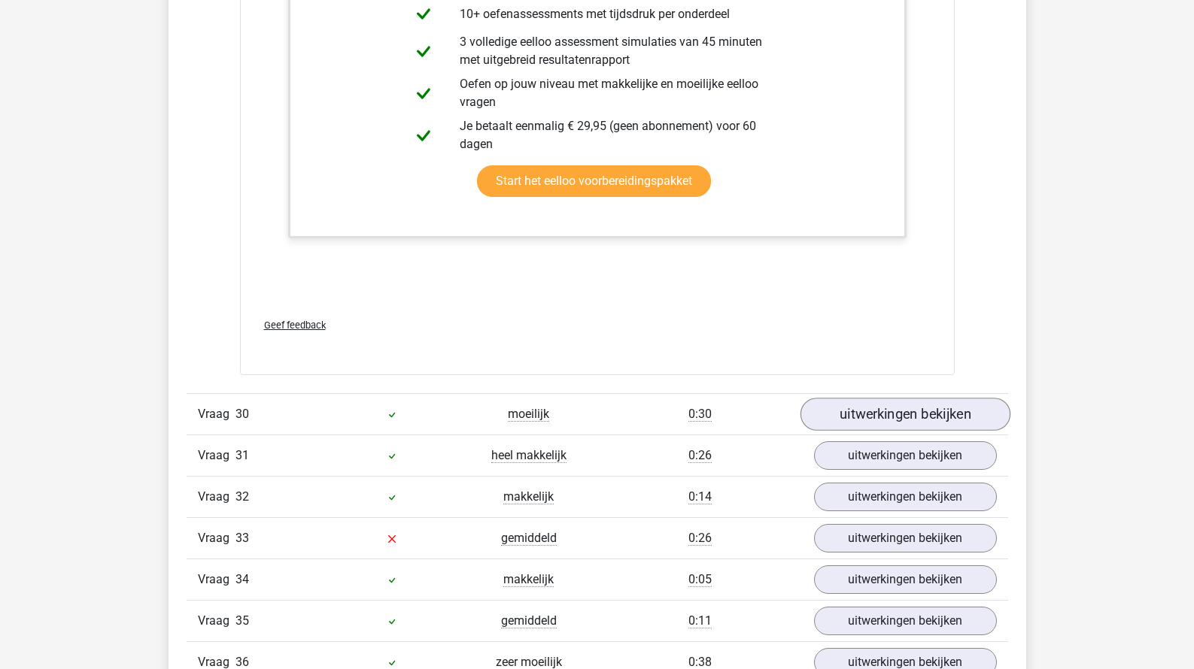
click at [879, 399] on link "uitwerkingen bekijken" at bounding box center [905, 415] width 210 height 33
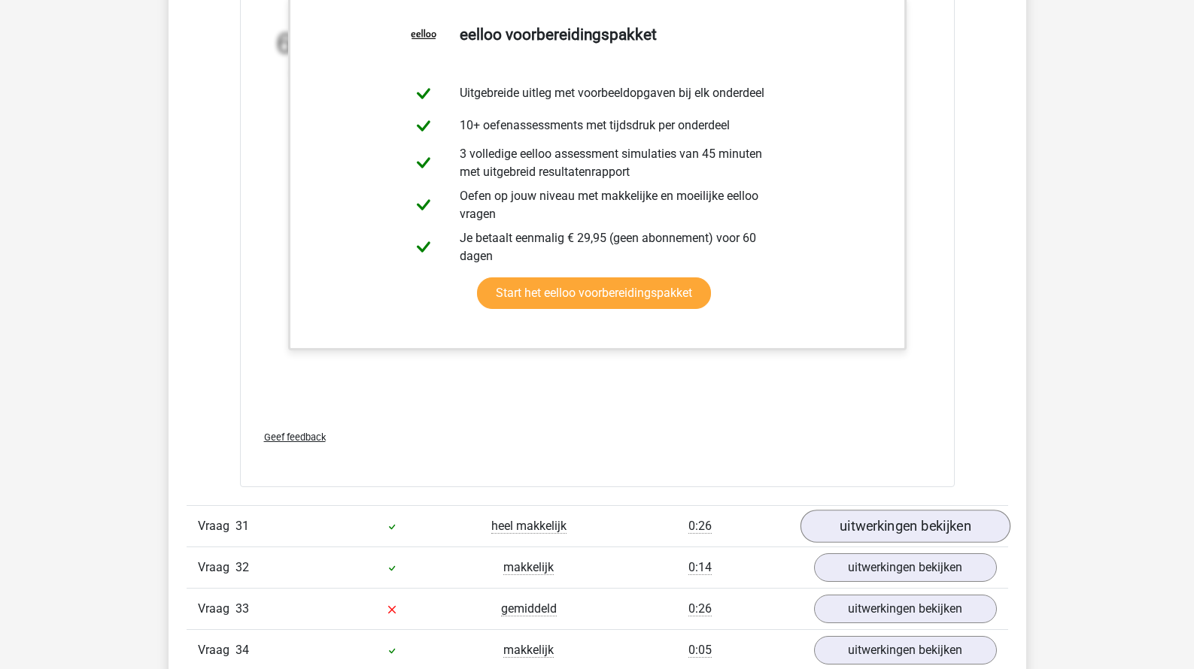
click at [867, 510] on link "uitwerkingen bekijken" at bounding box center [905, 526] width 210 height 33
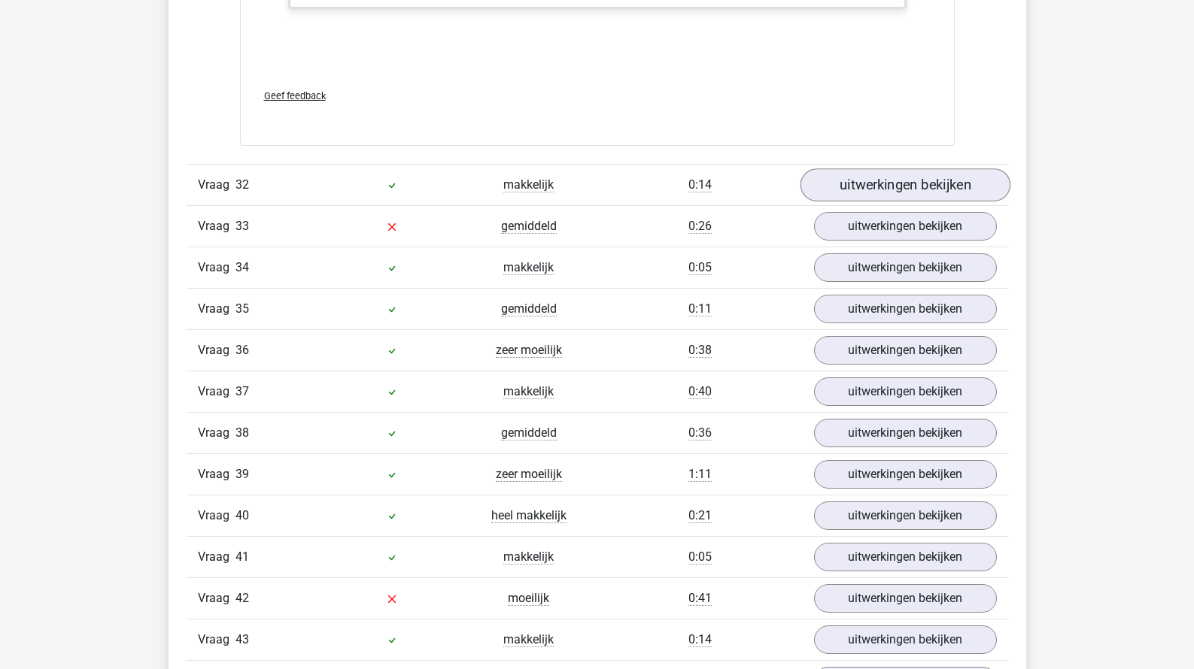
click at [873, 169] on link "uitwerkingen bekijken" at bounding box center [905, 185] width 210 height 33
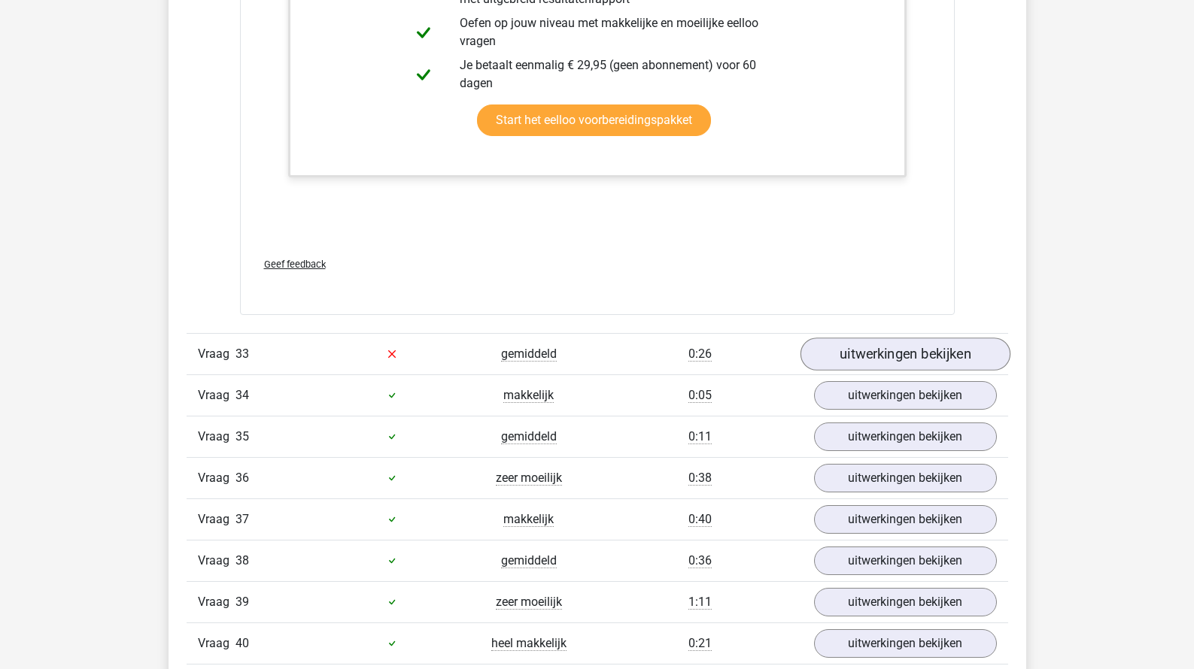
click at [856, 338] on link "uitwerkingen bekijken" at bounding box center [905, 354] width 210 height 33
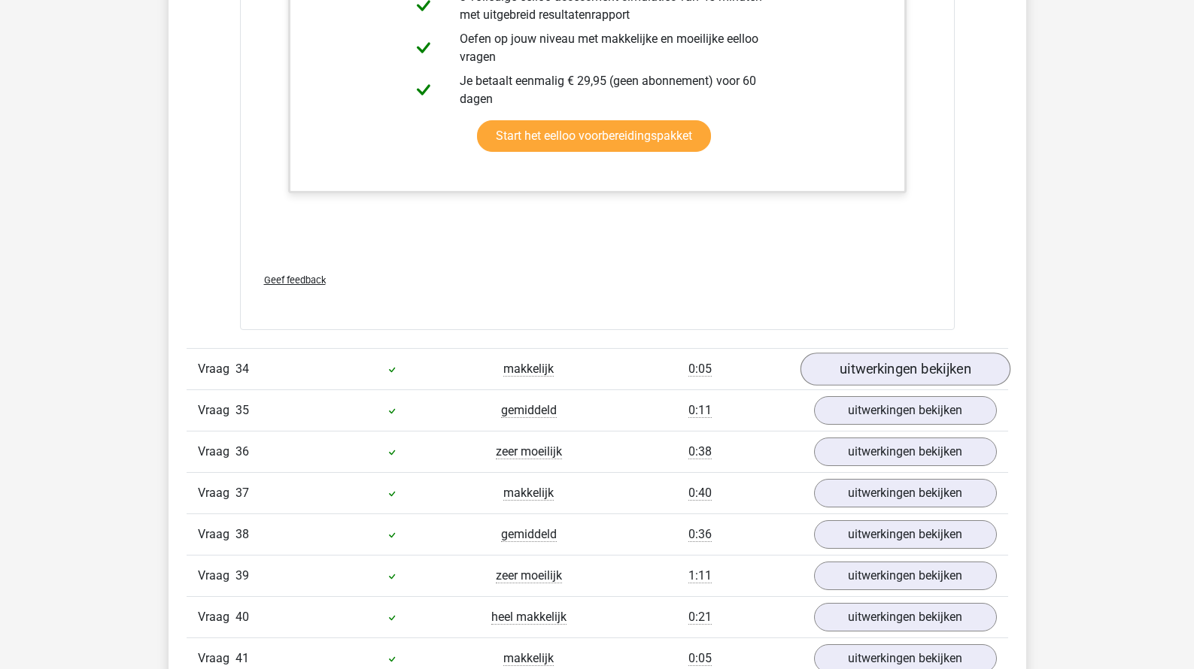
click at [865, 353] on link "uitwerkingen bekijken" at bounding box center [905, 369] width 210 height 33
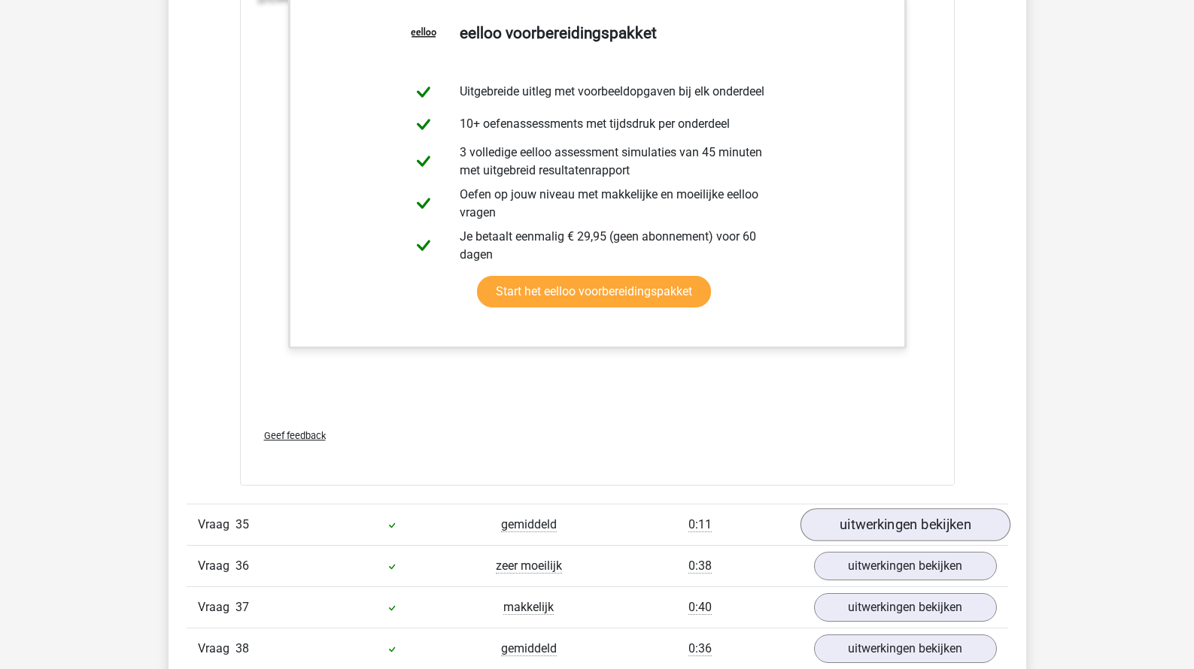
click at [862, 508] on link "uitwerkingen bekijken" at bounding box center [905, 524] width 210 height 33
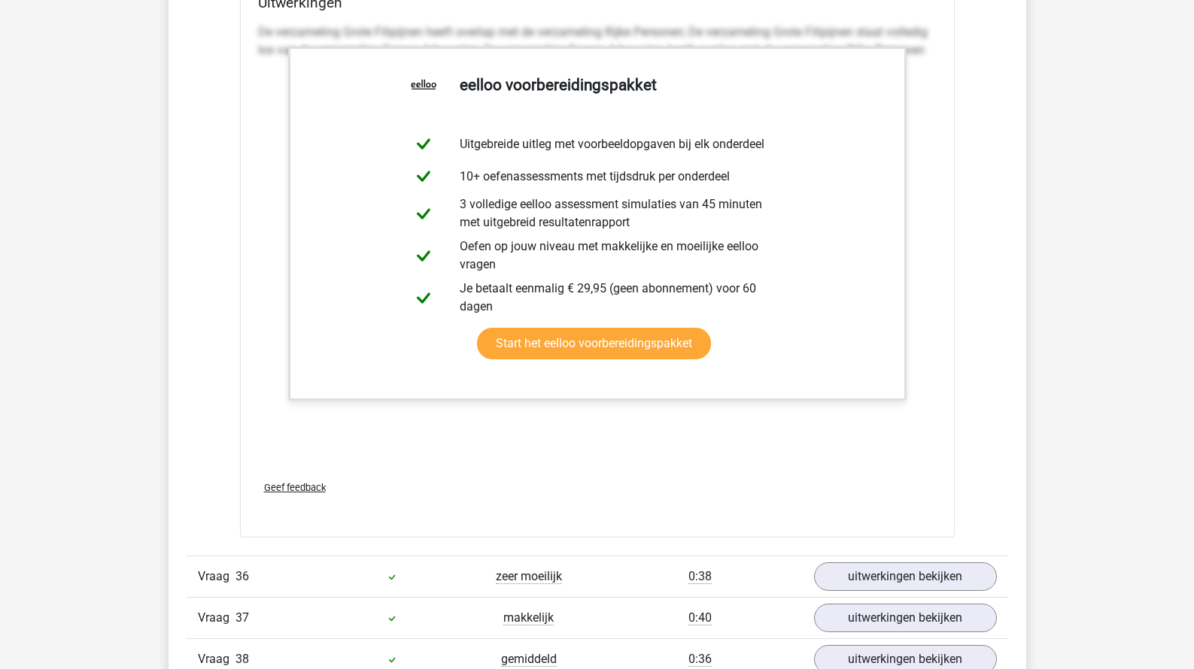
scroll to position [33146, 0]
click at [864, 555] on div "Vraag 36 zeer moeilijk 0:38 uitwerkingen bekijken" at bounding box center [597, 575] width 821 height 41
click at [864, 560] on link "uitwerkingen bekijken" at bounding box center [905, 576] width 210 height 33
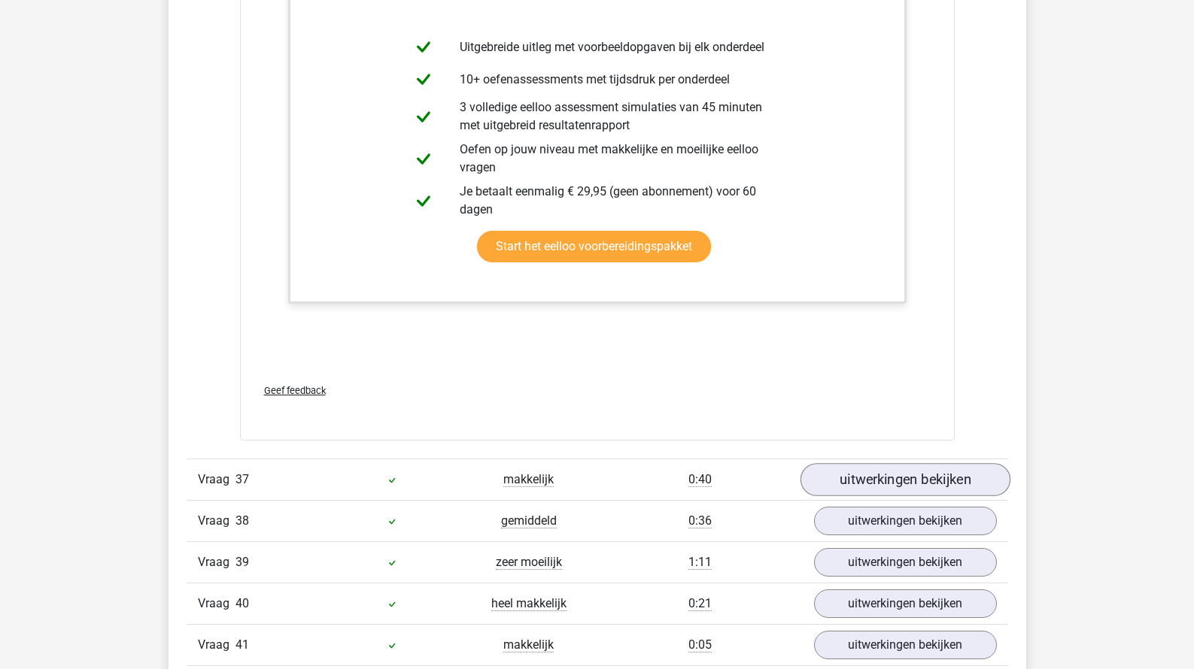
click at [864, 464] on link "uitwerkingen bekijken" at bounding box center [905, 480] width 210 height 33
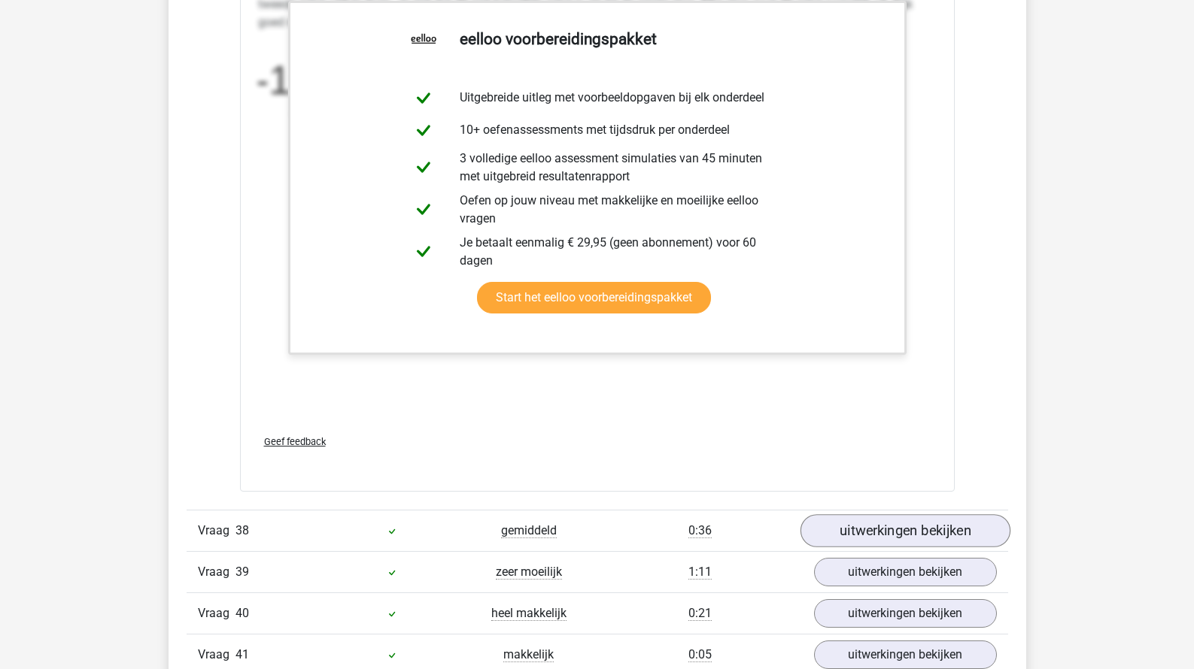
click at [868, 514] on link "uitwerkingen bekijken" at bounding box center [905, 530] width 210 height 33
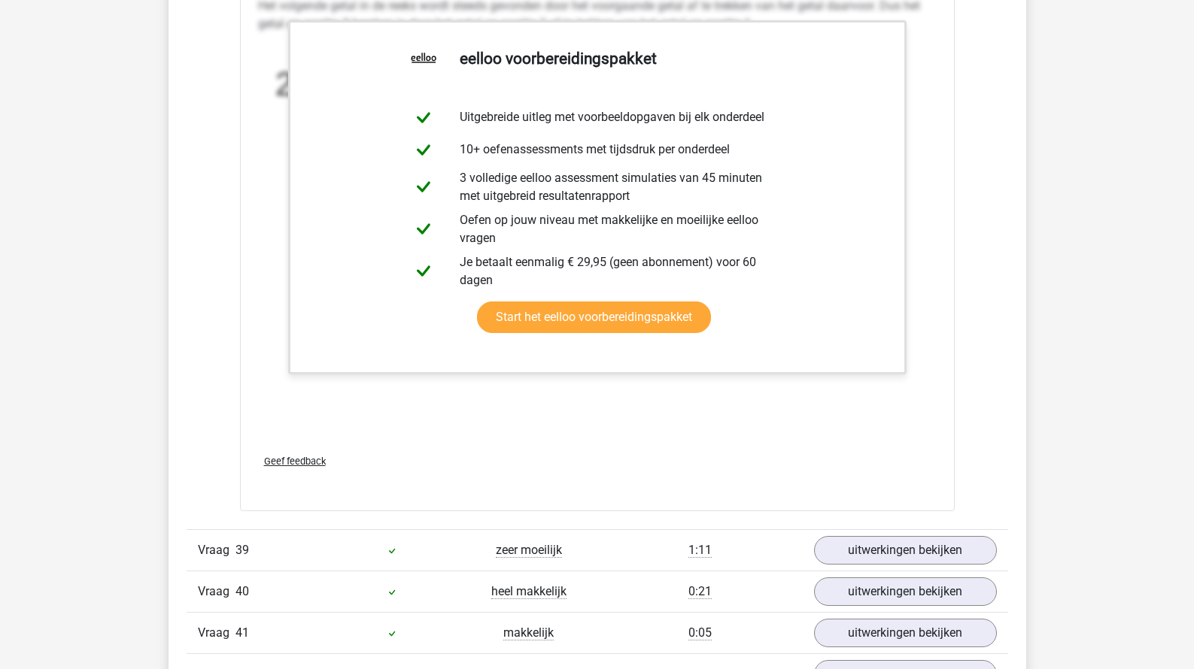
scroll to position [36102, 0]
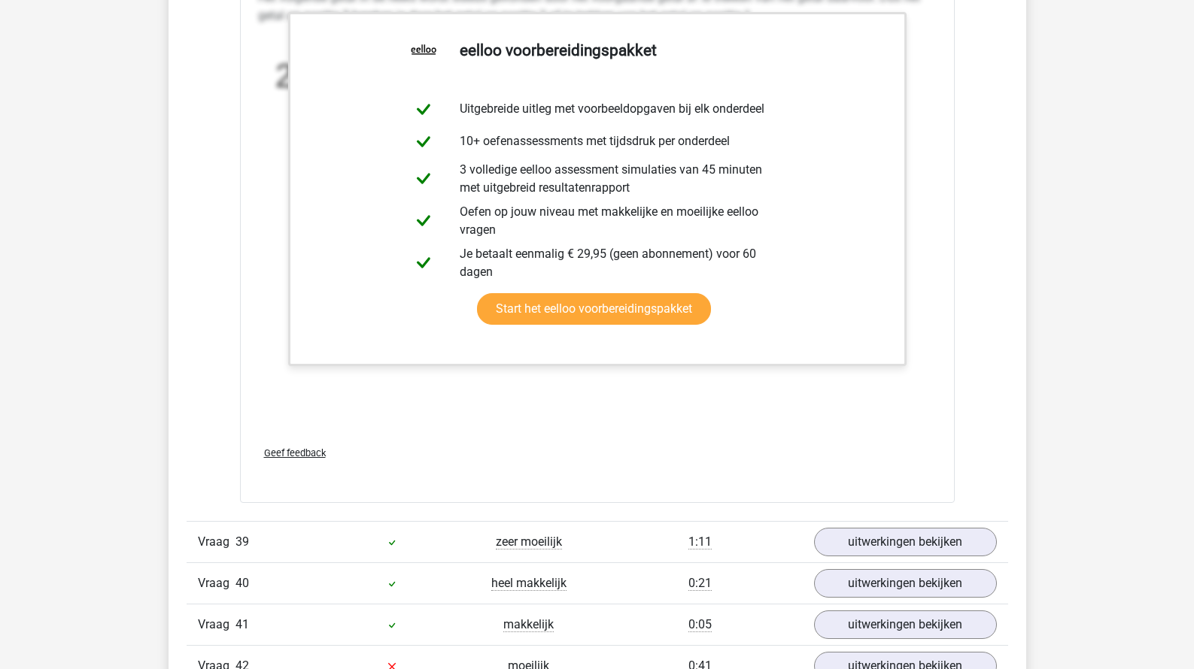
click at [869, 521] on div "Vraag 39 zeer moeilijk 1:11 uitwerkingen bekijken" at bounding box center [597, 541] width 821 height 41
click at [869, 526] on link "uitwerkingen bekijken" at bounding box center [905, 542] width 210 height 33
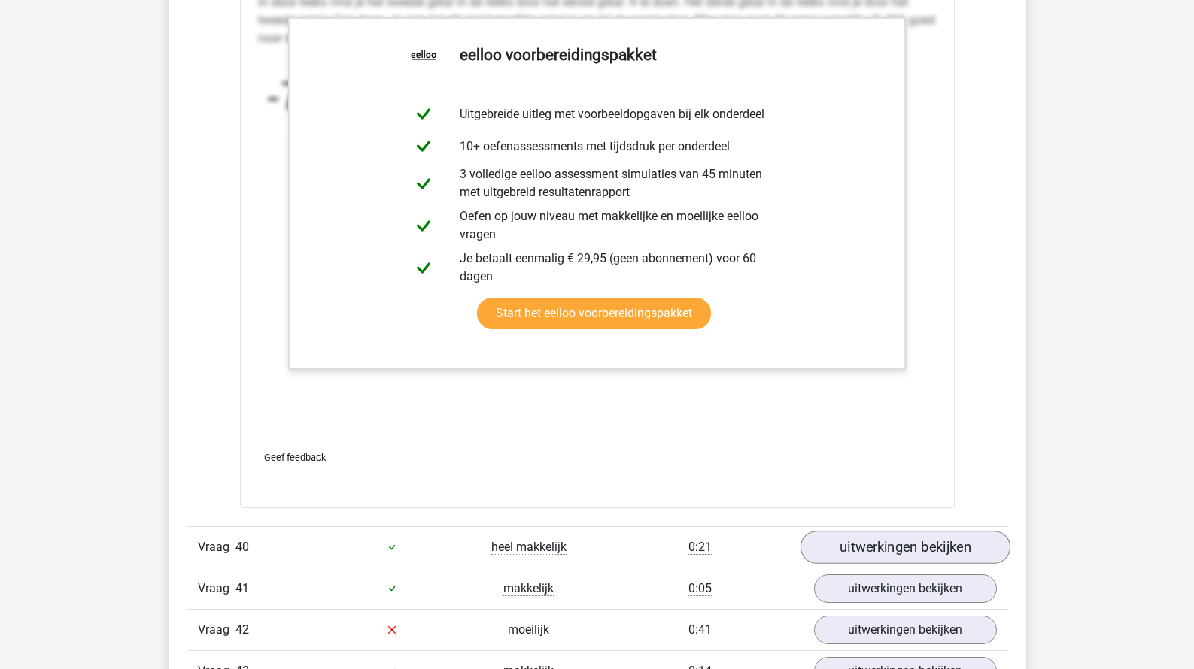
click at [883, 531] on link "uitwerkingen bekijken" at bounding box center [905, 547] width 210 height 33
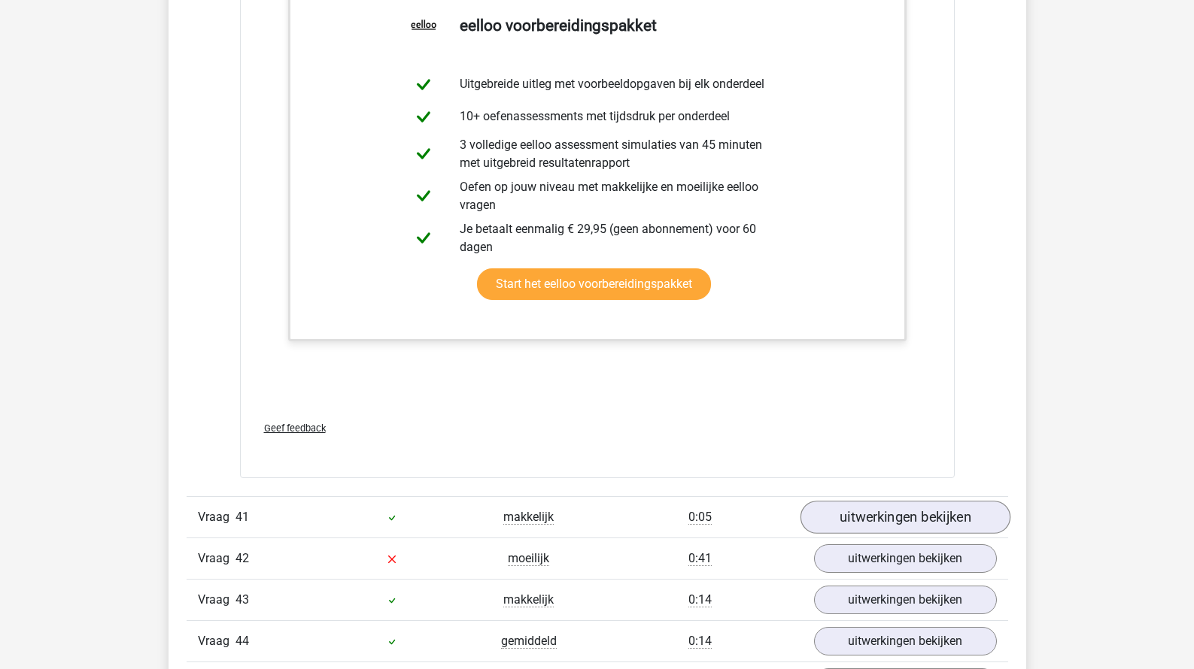
click at [864, 501] on link "uitwerkingen bekijken" at bounding box center [905, 517] width 210 height 33
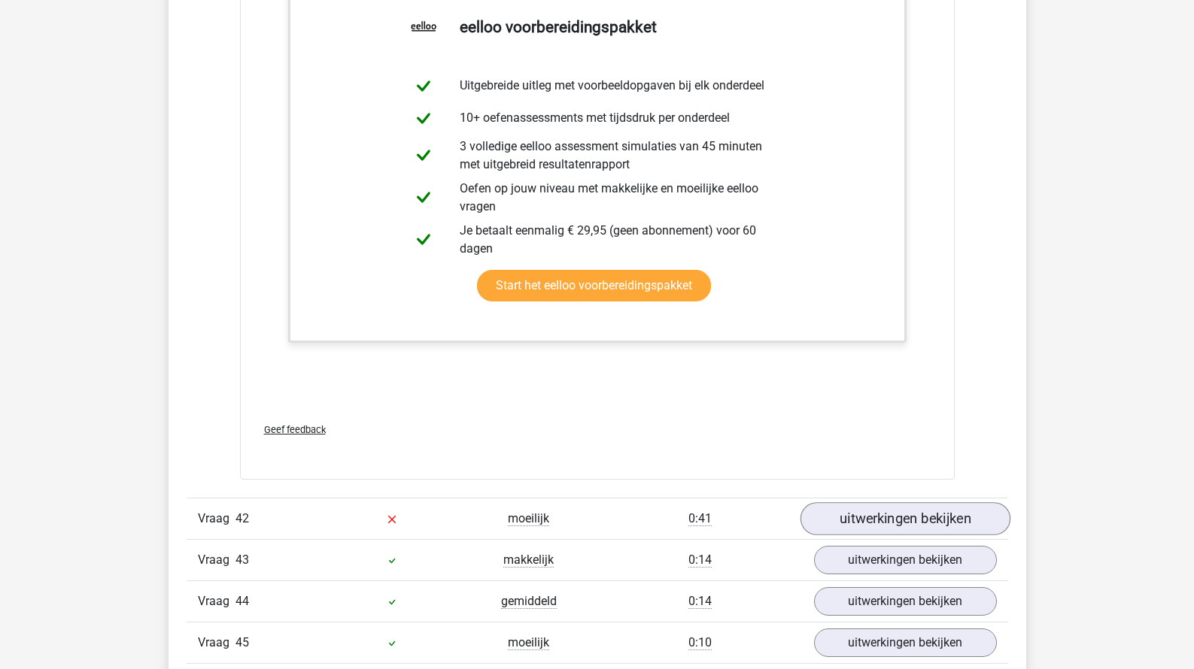
click at [865, 502] on link "uitwerkingen bekijken" at bounding box center [905, 518] width 210 height 33
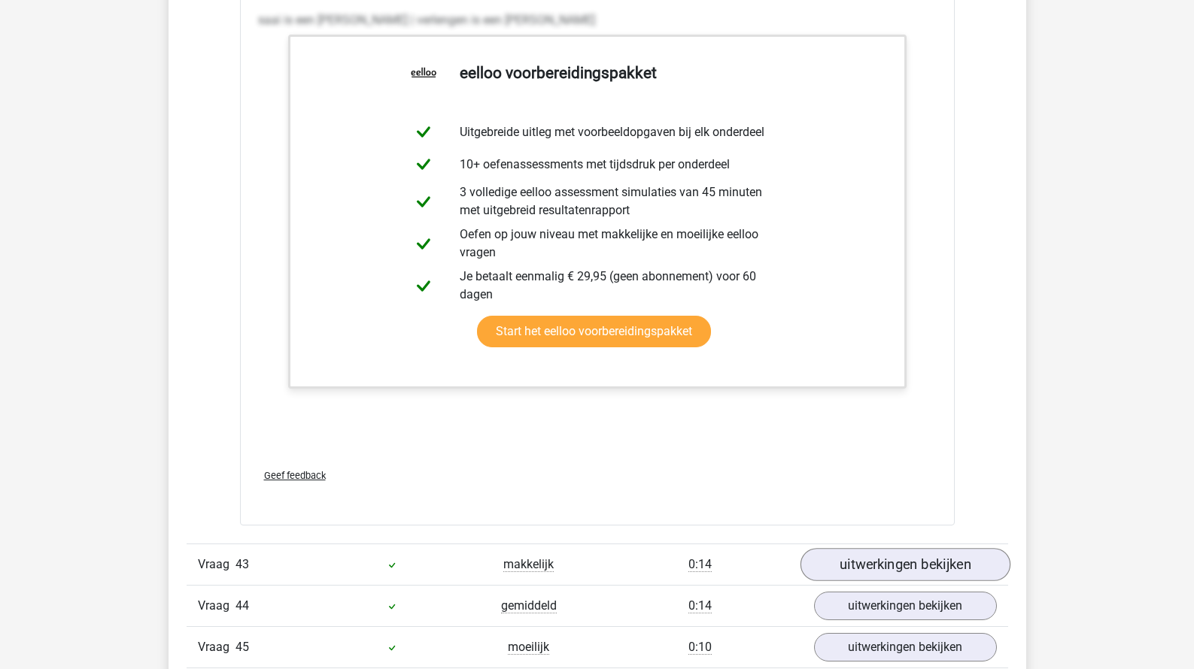
click at [863, 548] on link "uitwerkingen bekijken" at bounding box center [905, 564] width 210 height 33
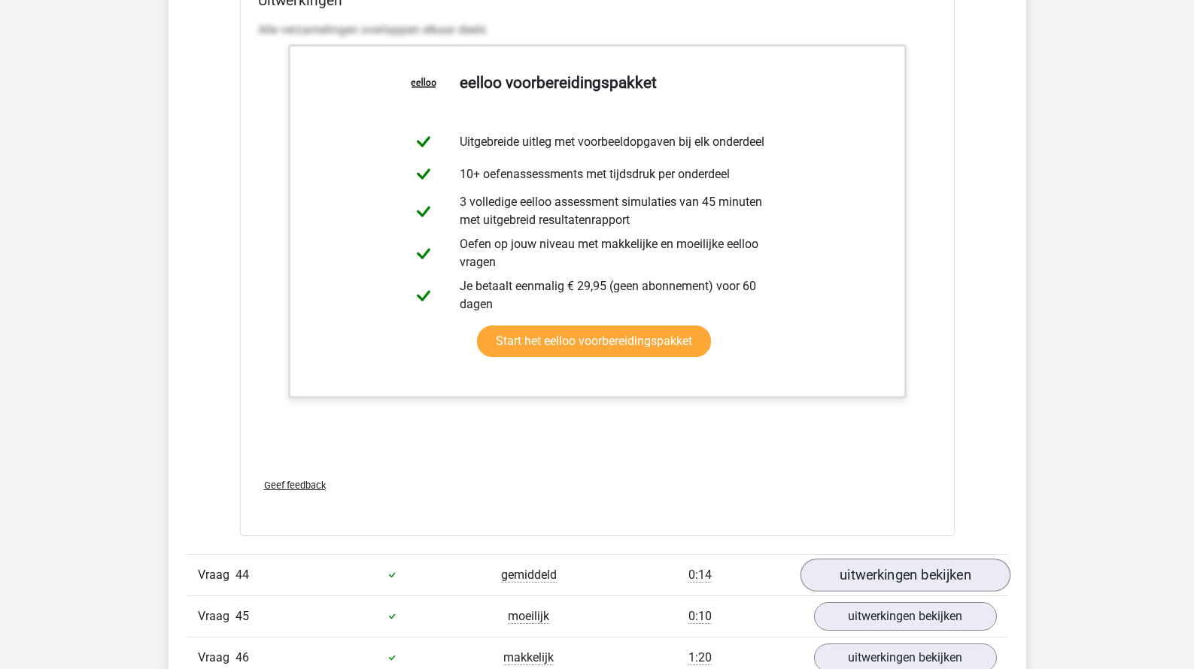
click at [865, 559] on link "uitwerkingen bekijken" at bounding box center [905, 575] width 210 height 33
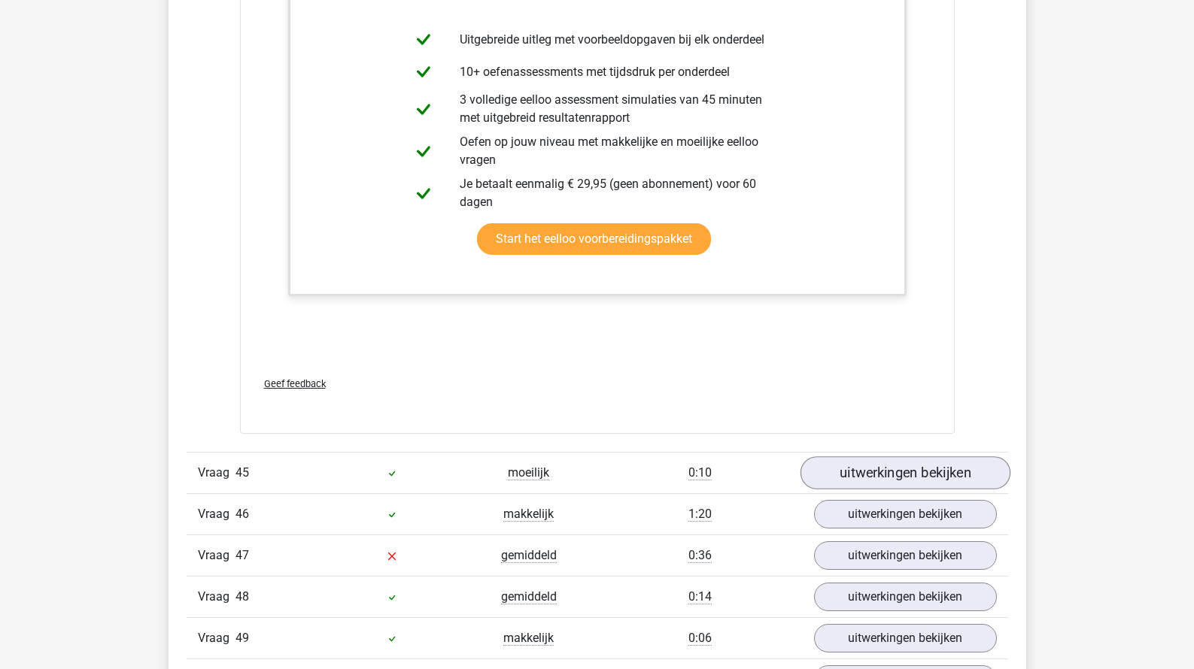
click at [863, 457] on link "uitwerkingen bekijken" at bounding box center [905, 473] width 210 height 33
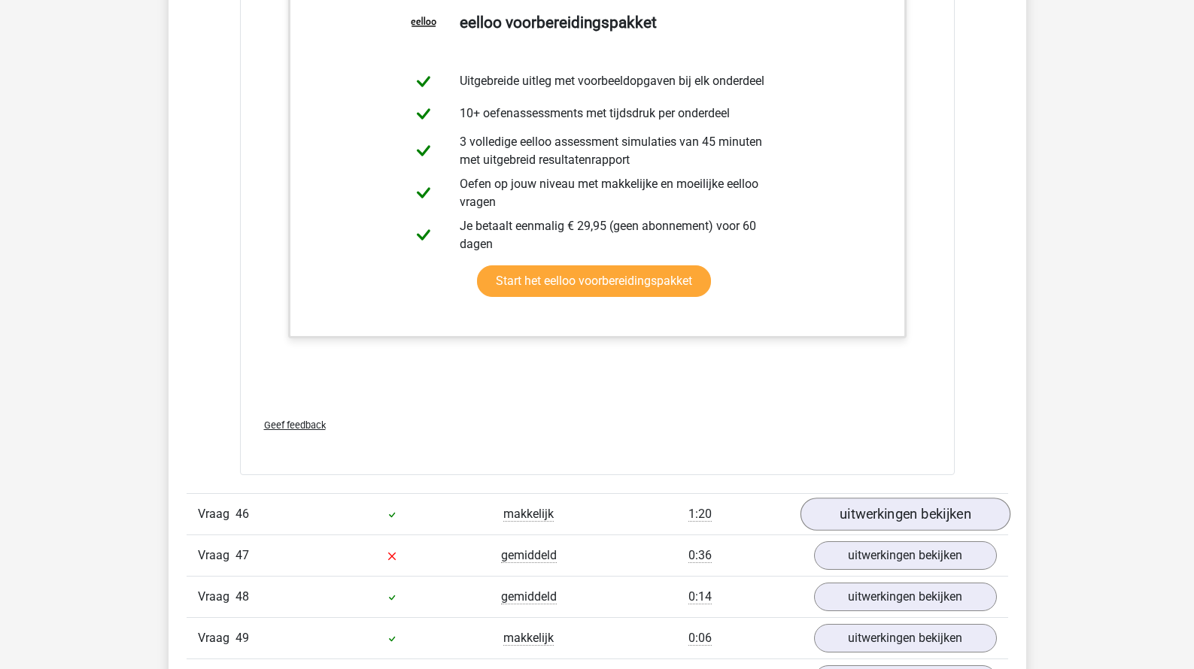
click at [843, 498] on link "uitwerkingen bekijken" at bounding box center [905, 514] width 210 height 33
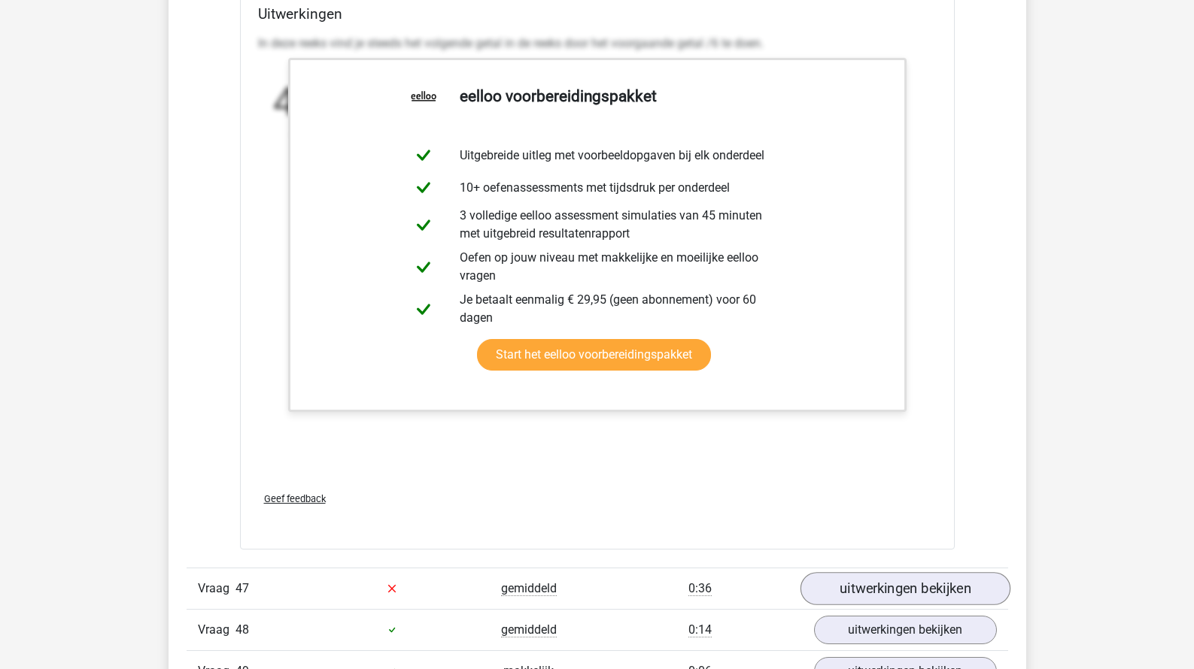
click at [842, 572] on link "uitwerkingen bekijken" at bounding box center [905, 588] width 210 height 33
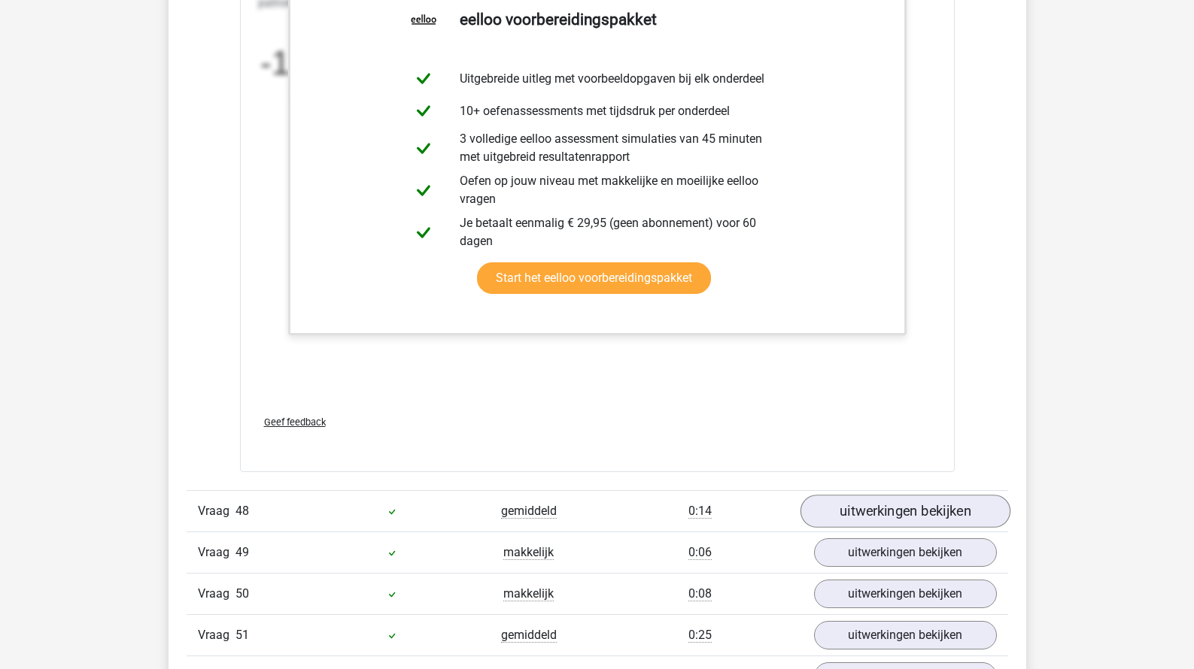
click at [850, 496] on link "uitwerkingen bekijken" at bounding box center [905, 512] width 210 height 33
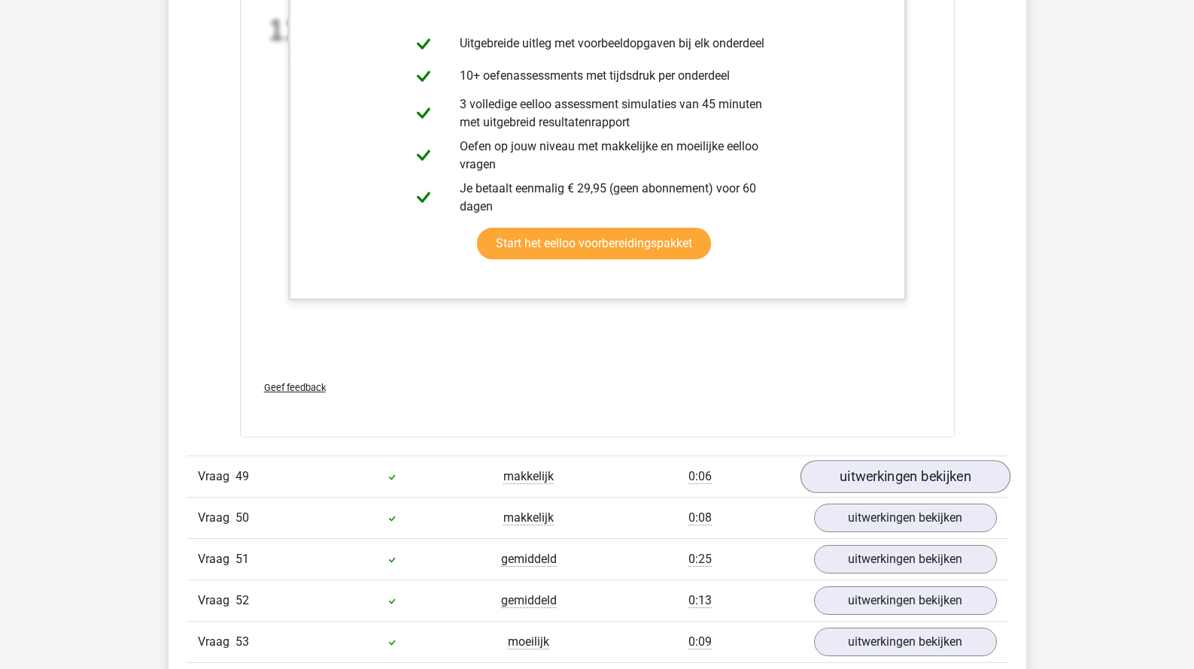
click at [852, 460] on link "uitwerkingen bekijken" at bounding box center [905, 476] width 210 height 33
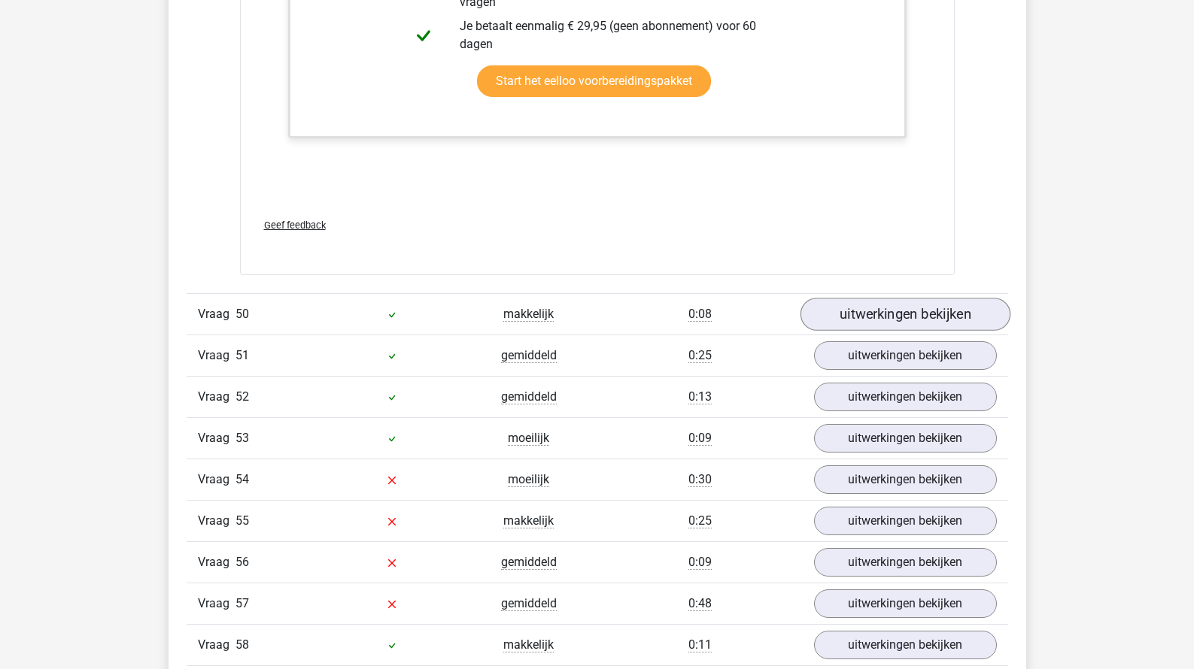
click at [857, 298] on link "uitwerkingen bekijken" at bounding box center [905, 314] width 210 height 33
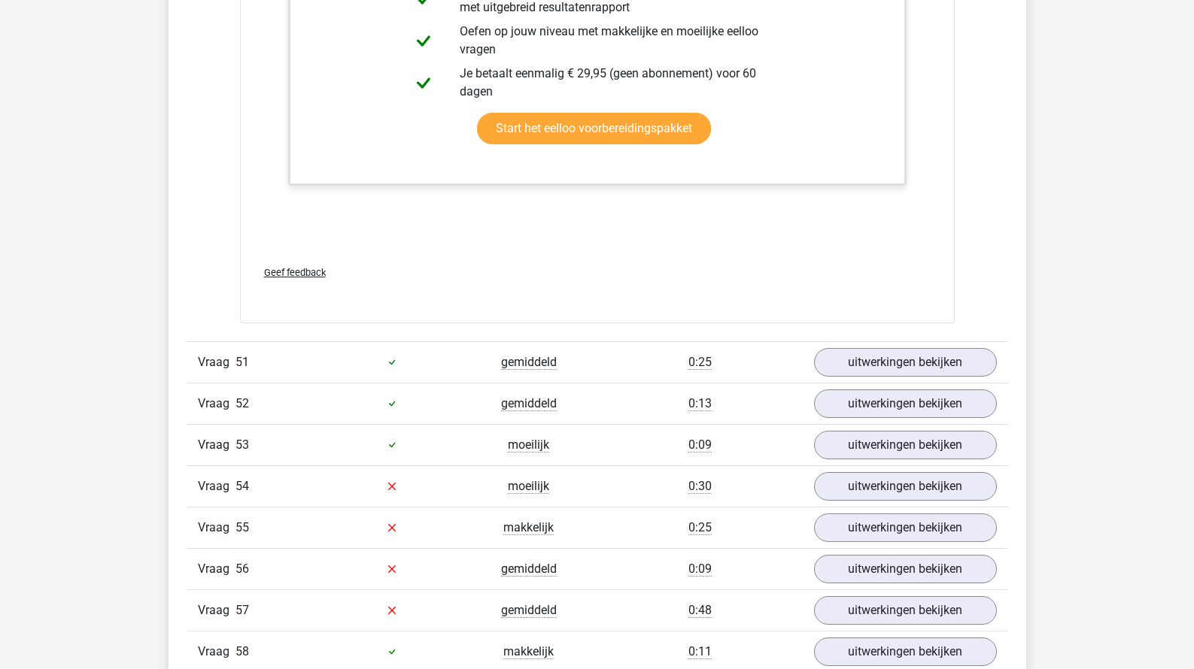
scroll to position [47113, 0]
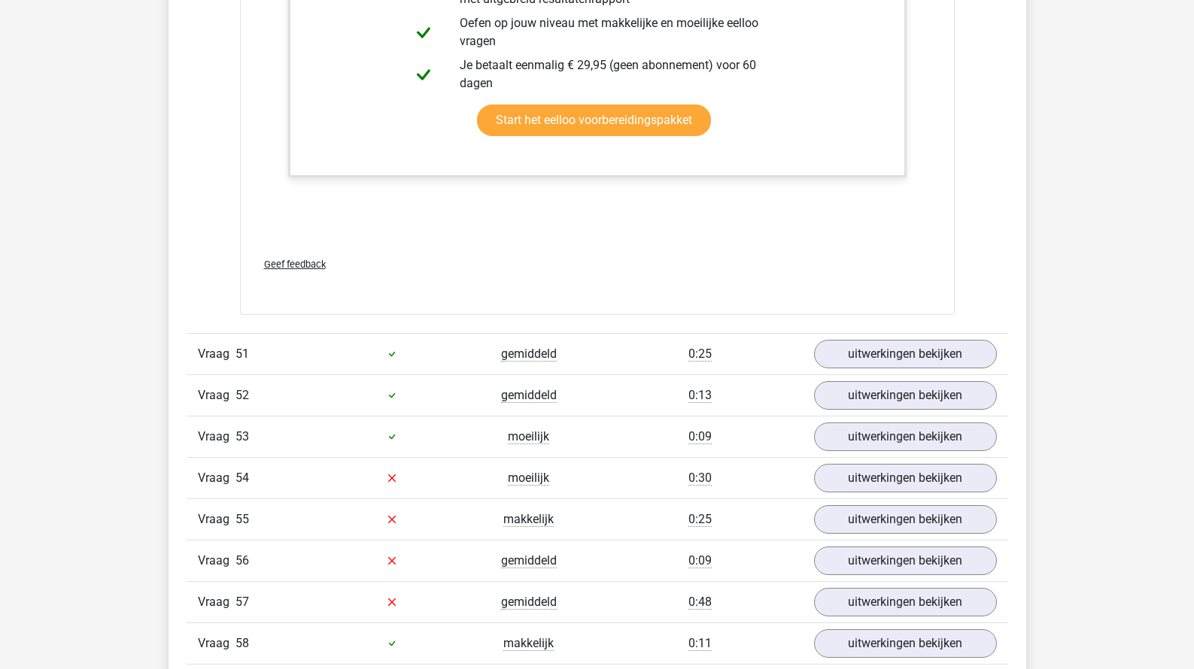
click at [842, 333] on div "Vraag 51 gemiddeld 0:25 uitwerkingen bekijken" at bounding box center [597, 353] width 821 height 41
click at [842, 338] on link "uitwerkingen bekijken" at bounding box center [905, 354] width 210 height 33
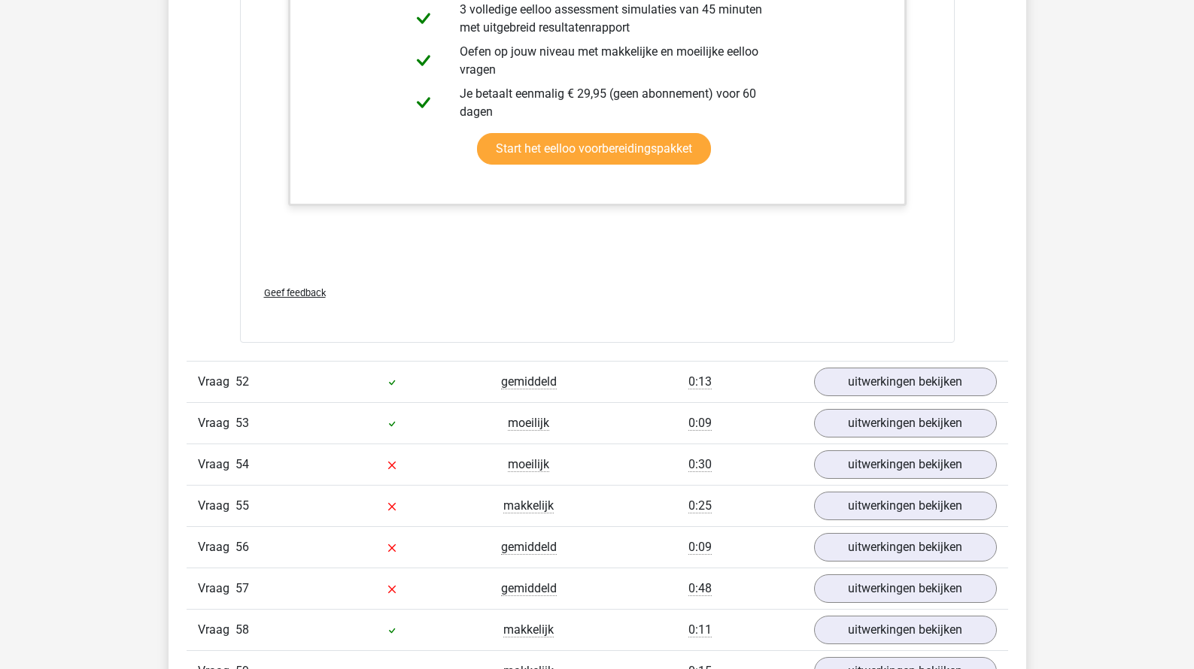
scroll to position [48084, 0]
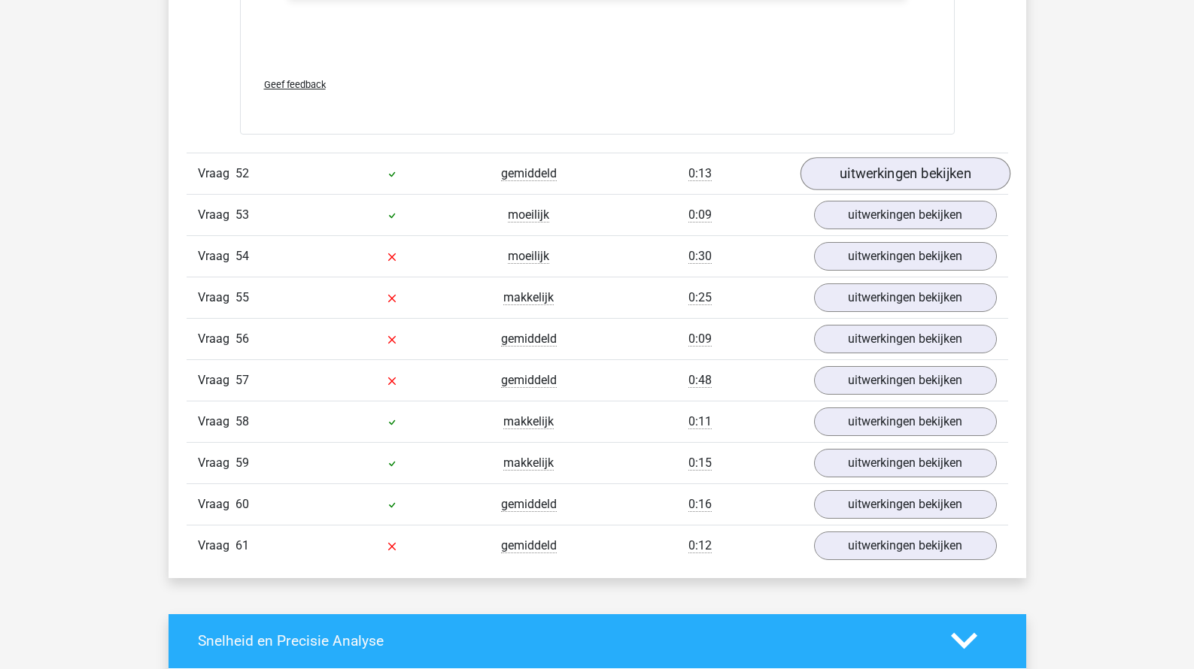
click at [861, 157] on link "uitwerkingen bekijken" at bounding box center [905, 173] width 210 height 33
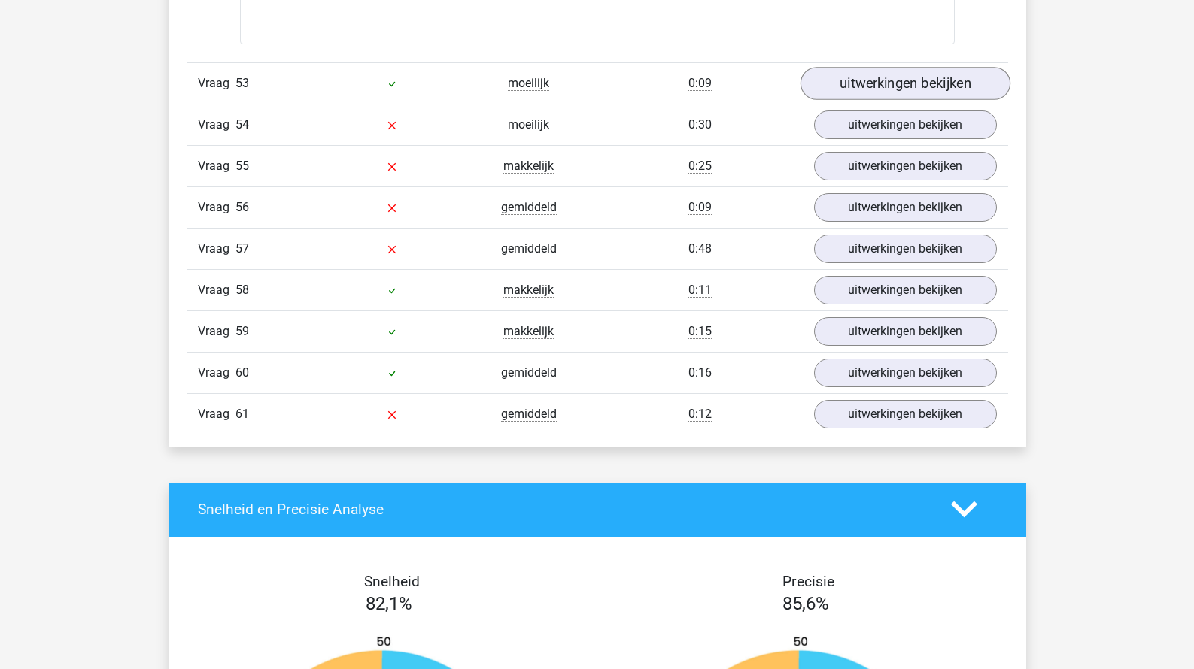
click at [870, 67] on link "uitwerkingen bekijken" at bounding box center [905, 83] width 210 height 33
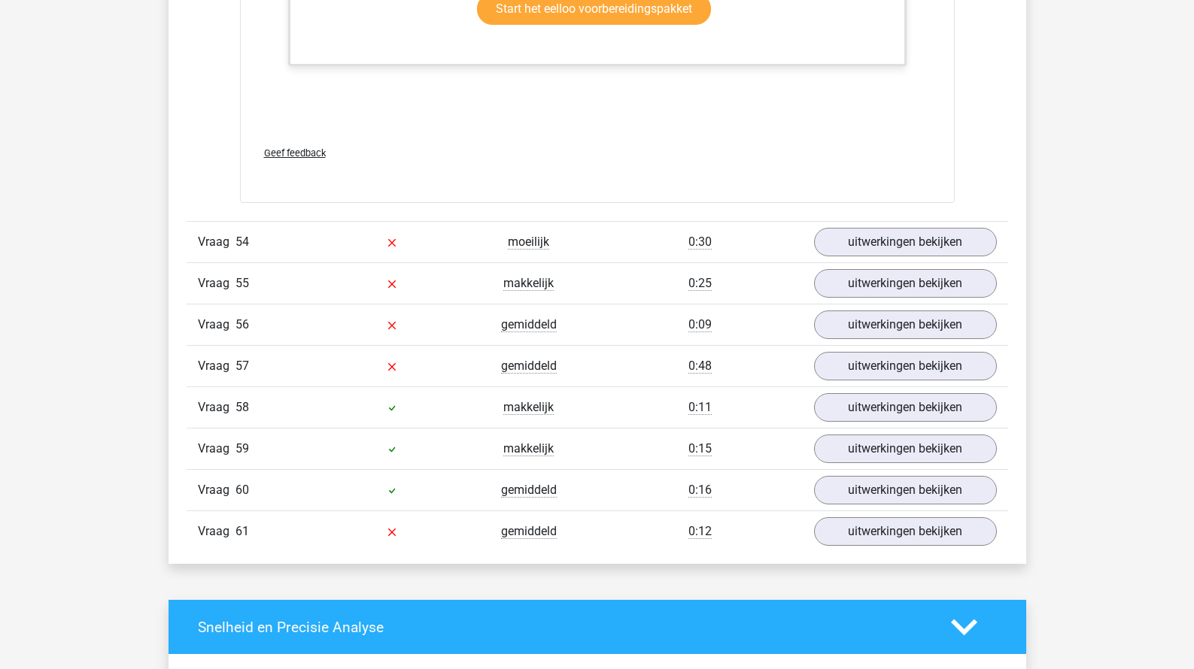
scroll to position [50122, 0]
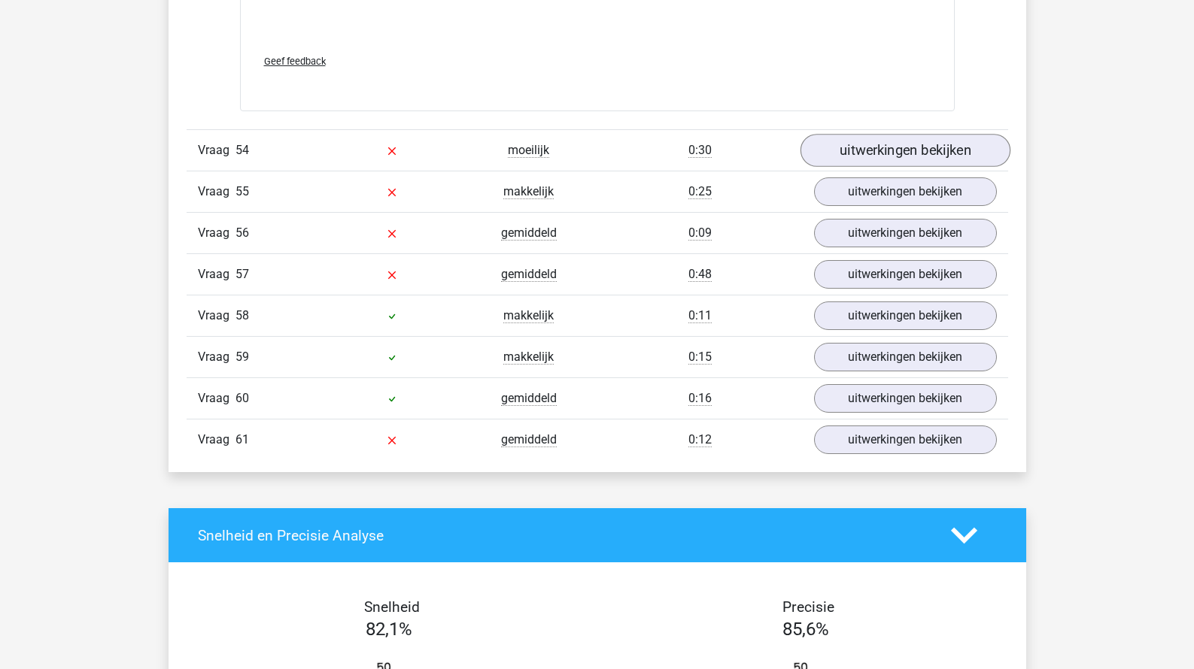
click at [861, 134] on link "uitwerkingen bekijken" at bounding box center [905, 150] width 210 height 33
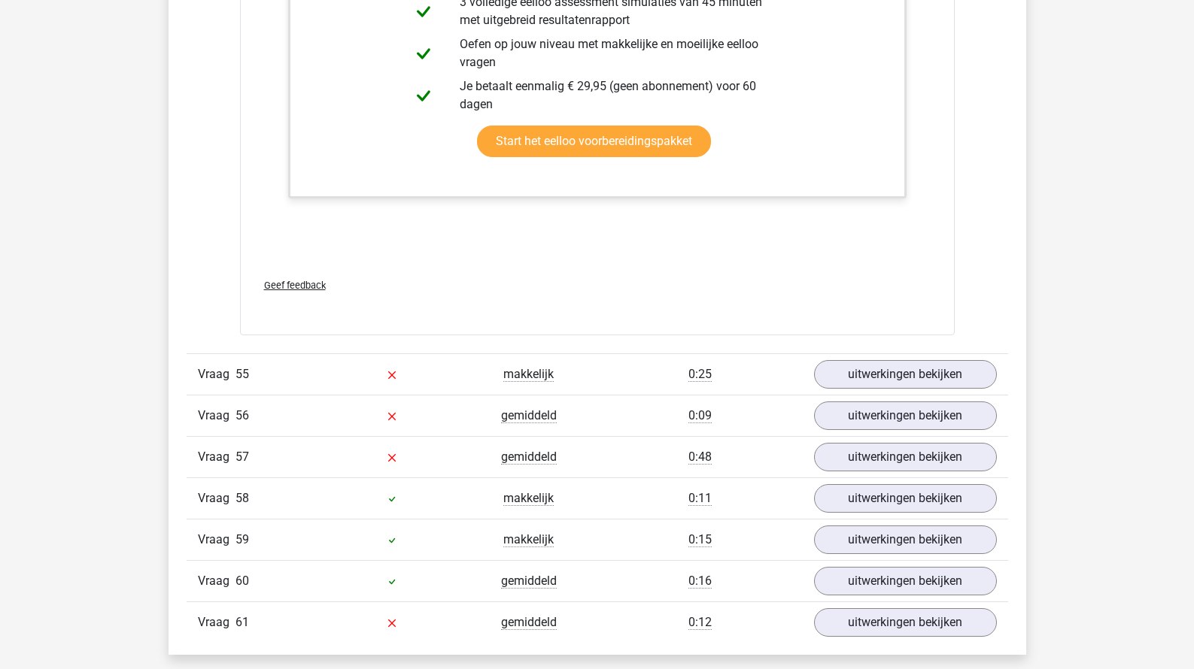
scroll to position [51028, 0]
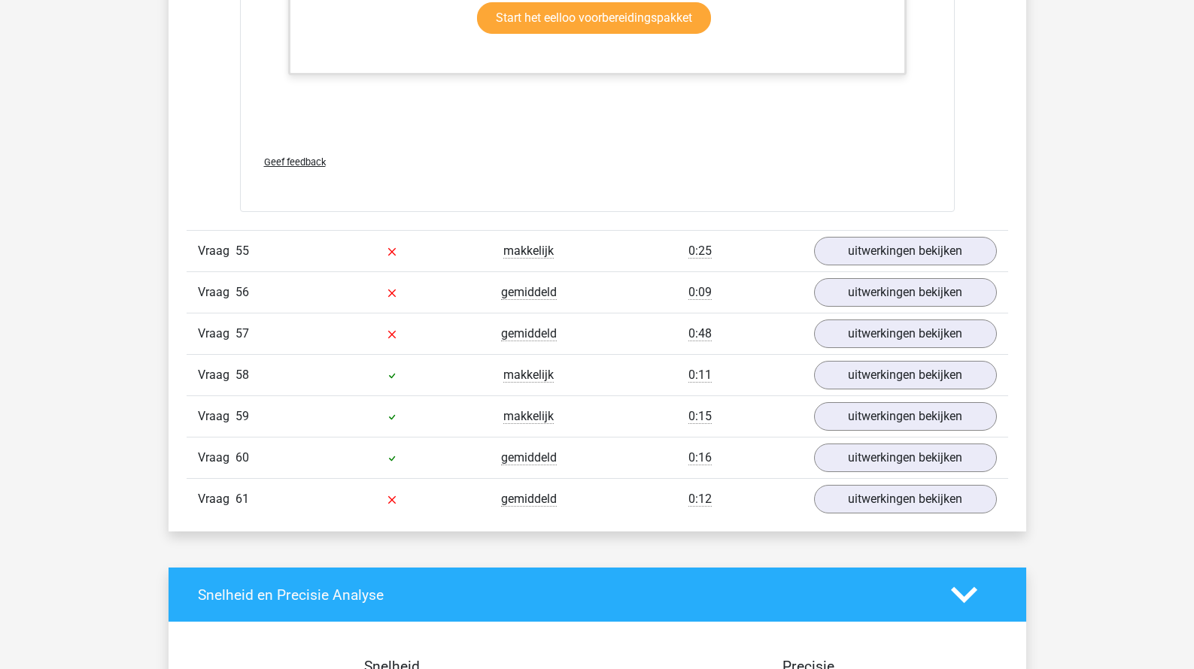
click at [856, 230] on div "Vraag 55 makkelijk 0:25 uitwerkingen bekijken" at bounding box center [597, 250] width 821 height 41
click at [856, 235] on link "uitwerkingen bekijken" at bounding box center [905, 251] width 210 height 33
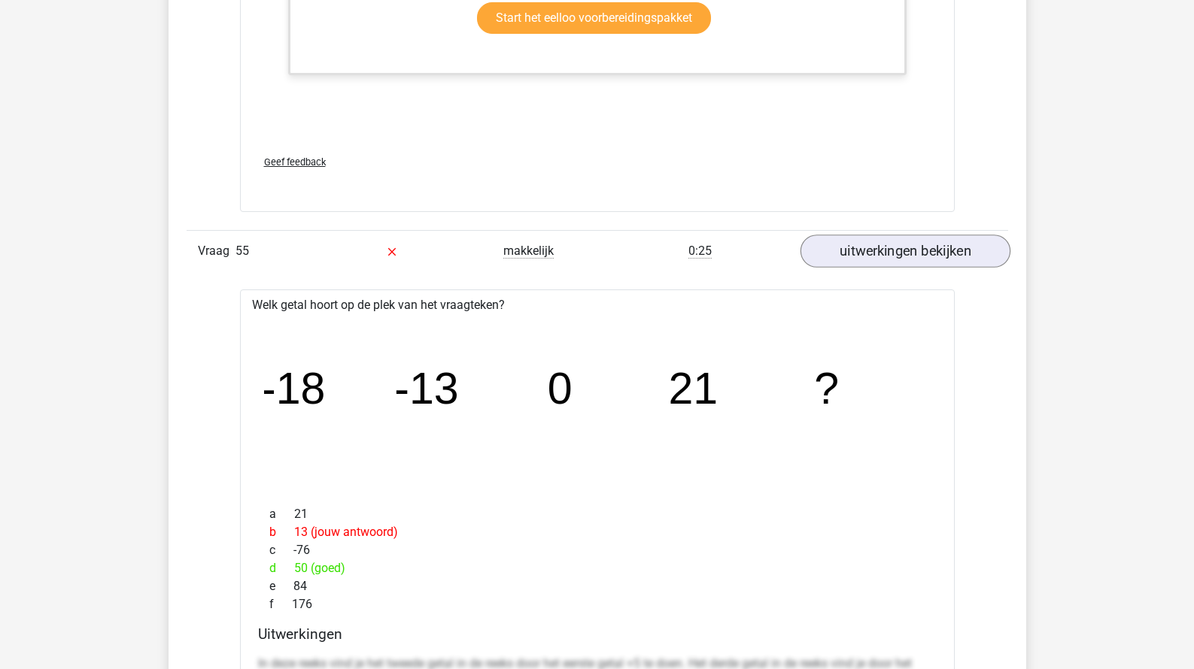
scroll to position [51953, 0]
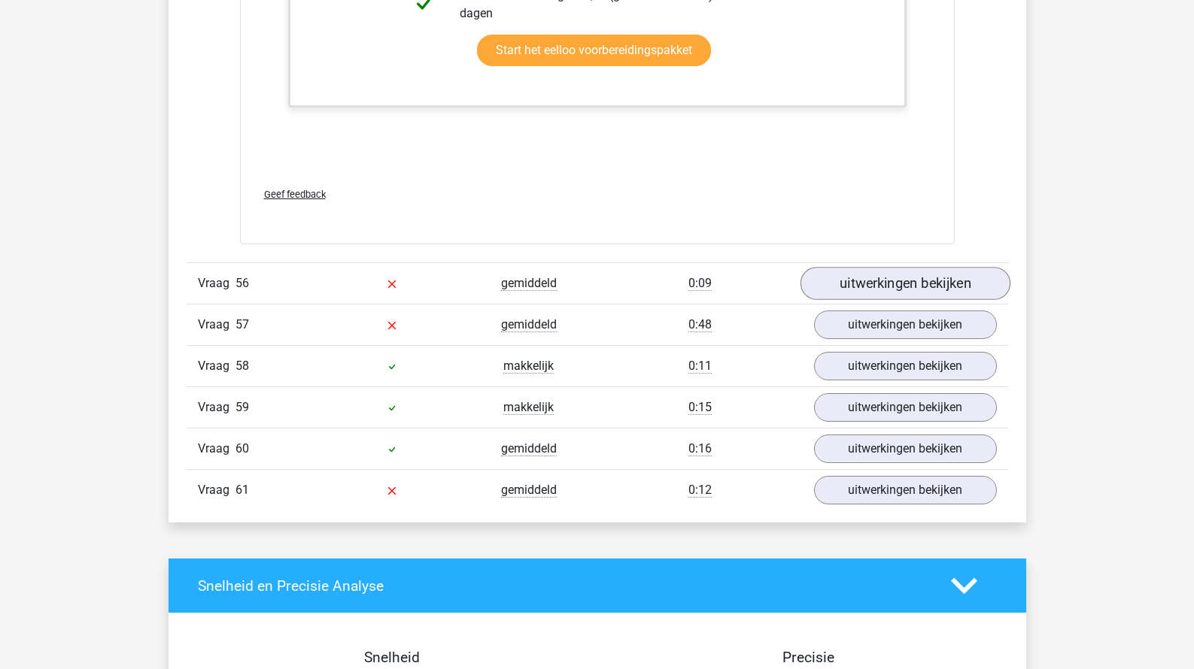
click at [854, 267] on link "uitwerkingen bekijken" at bounding box center [905, 283] width 210 height 33
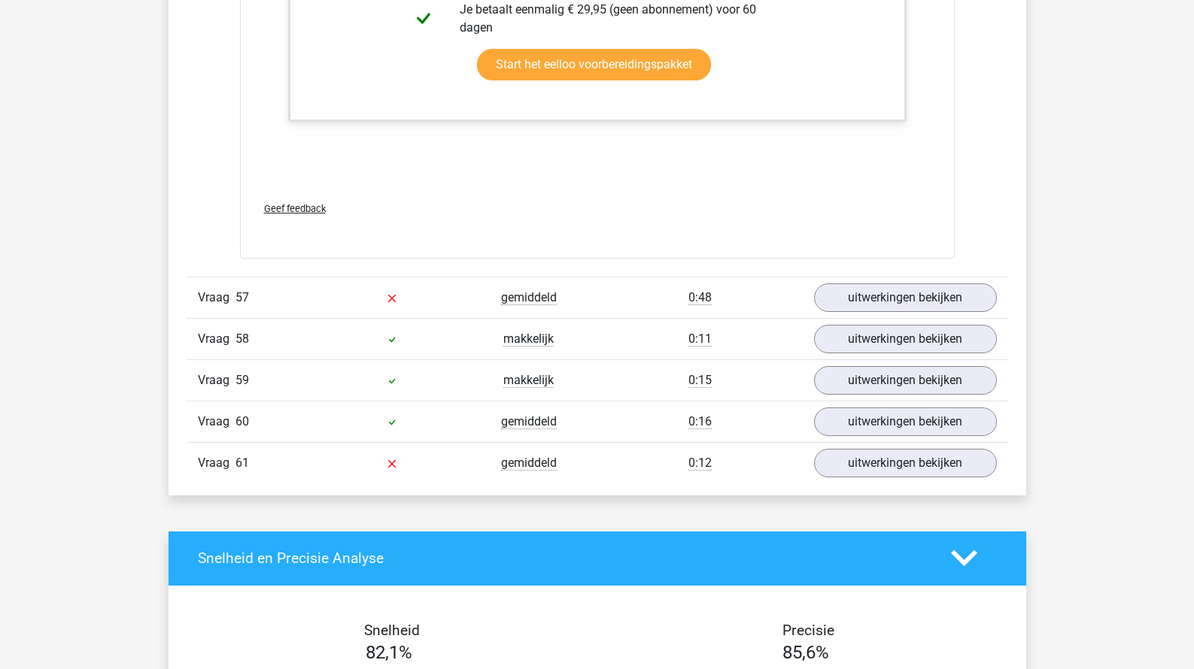
scroll to position [52920, 0]
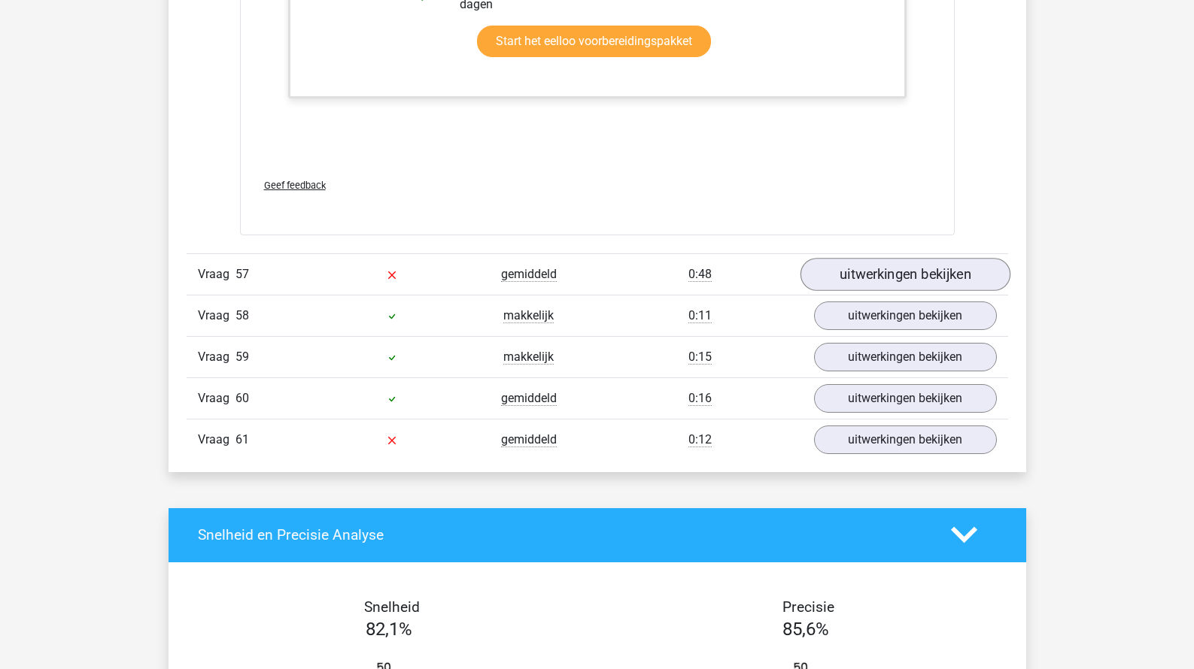
click at [848, 258] on link "uitwerkingen bekijken" at bounding box center [905, 274] width 210 height 33
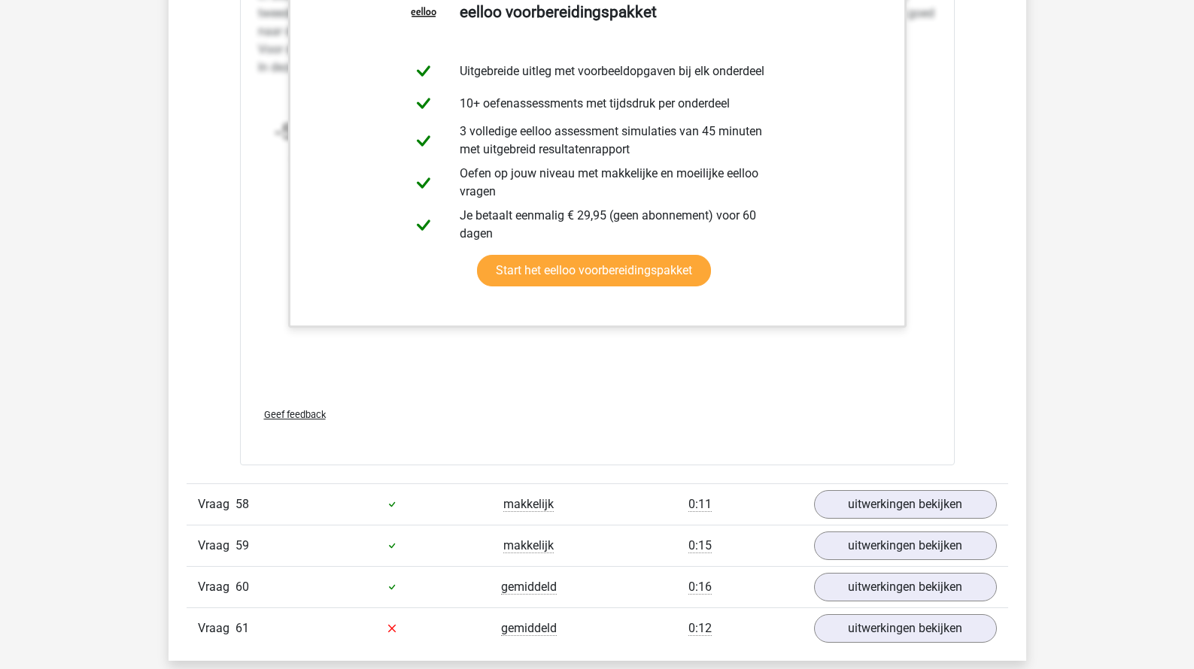
scroll to position [53937, 0]
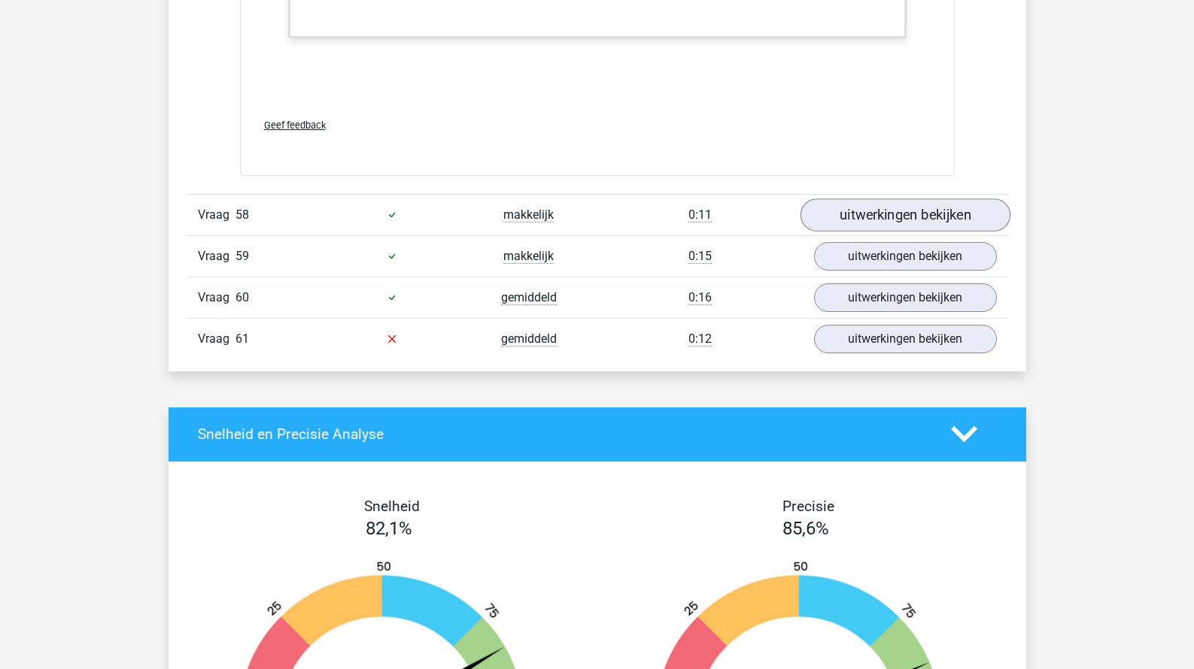
click at [860, 199] on link "uitwerkingen bekijken" at bounding box center [905, 215] width 210 height 33
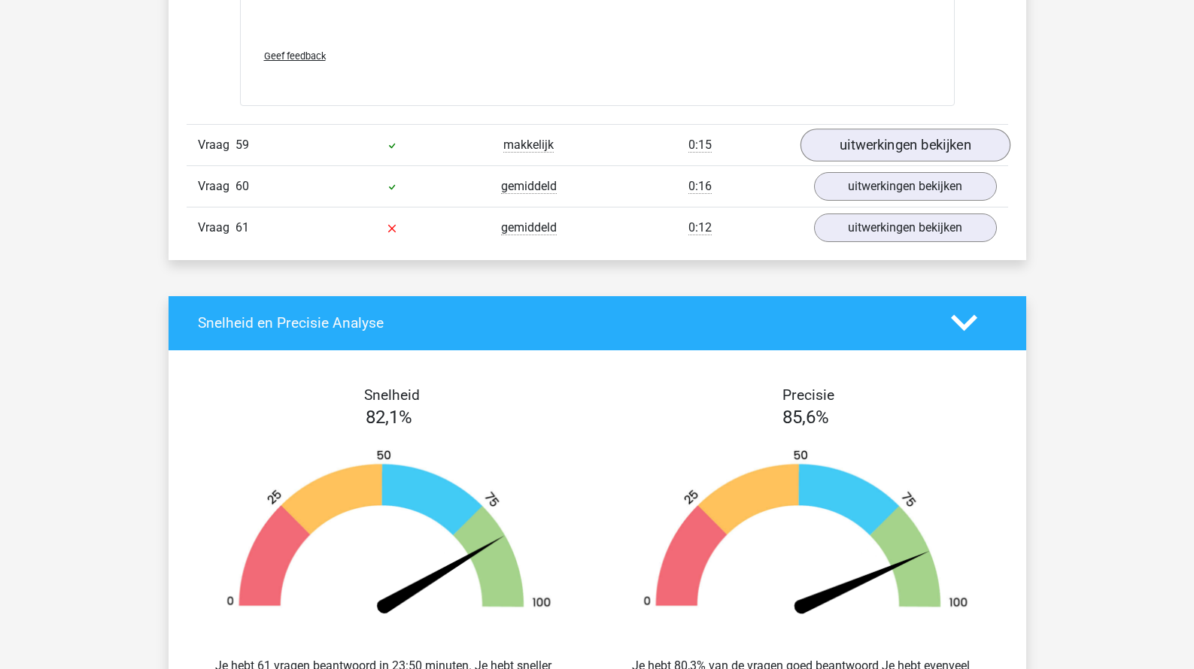
click at [864, 129] on link "uitwerkingen bekijken" at bounding box center [905, 145] width 210 height 33
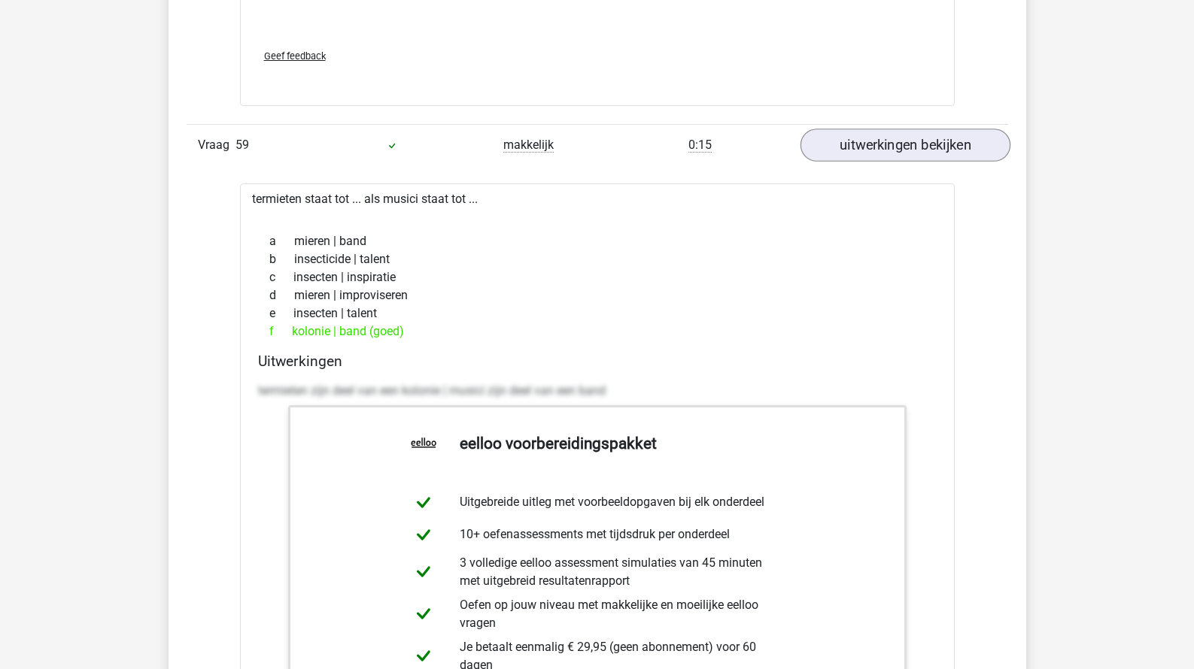
scroll to position [55468, 0]
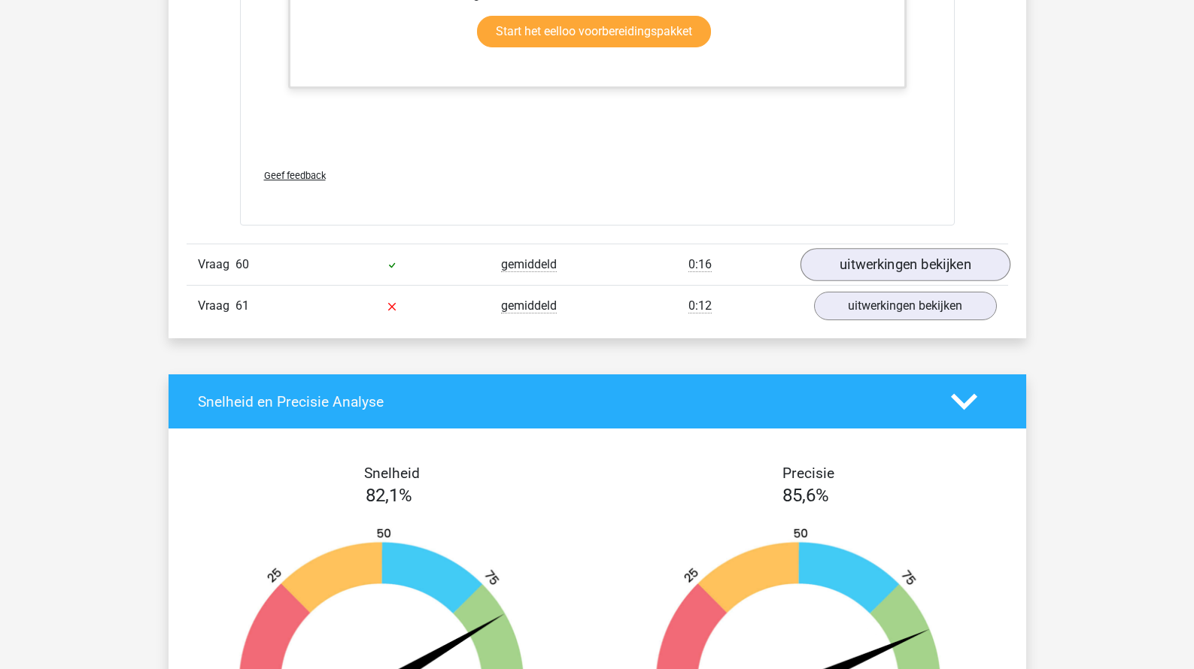
click at [859, 248] on link "uitwerkingen bekijken" at bounding box center [905, 264] width 210 height 33
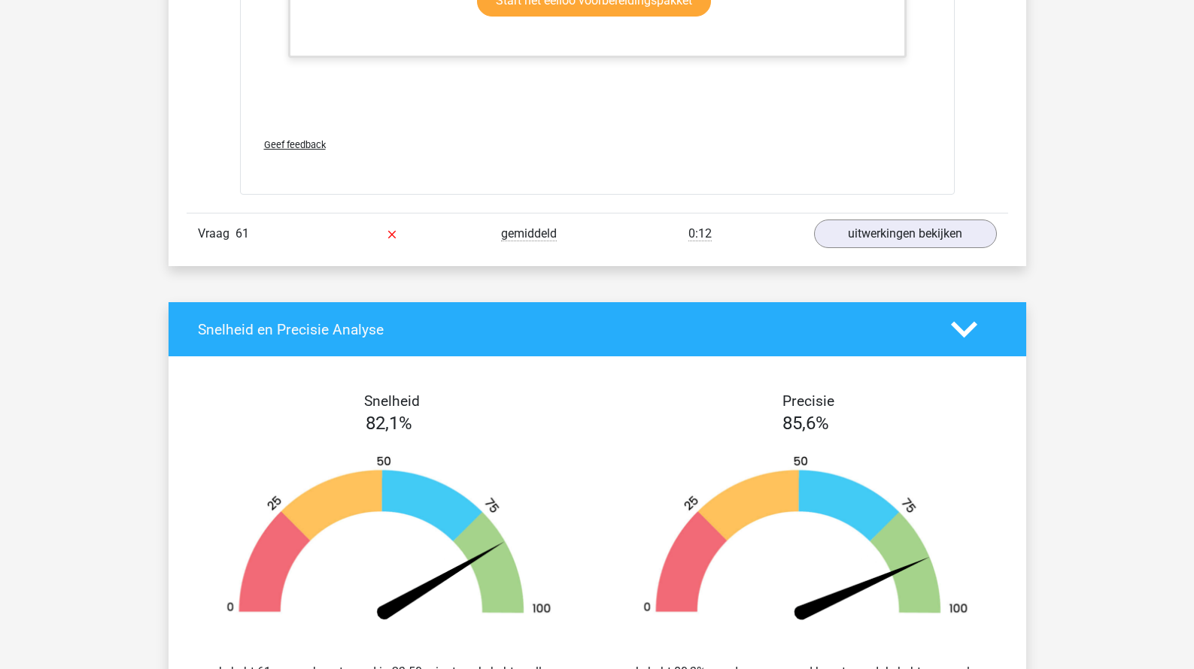
scroll to position [56359, 0]
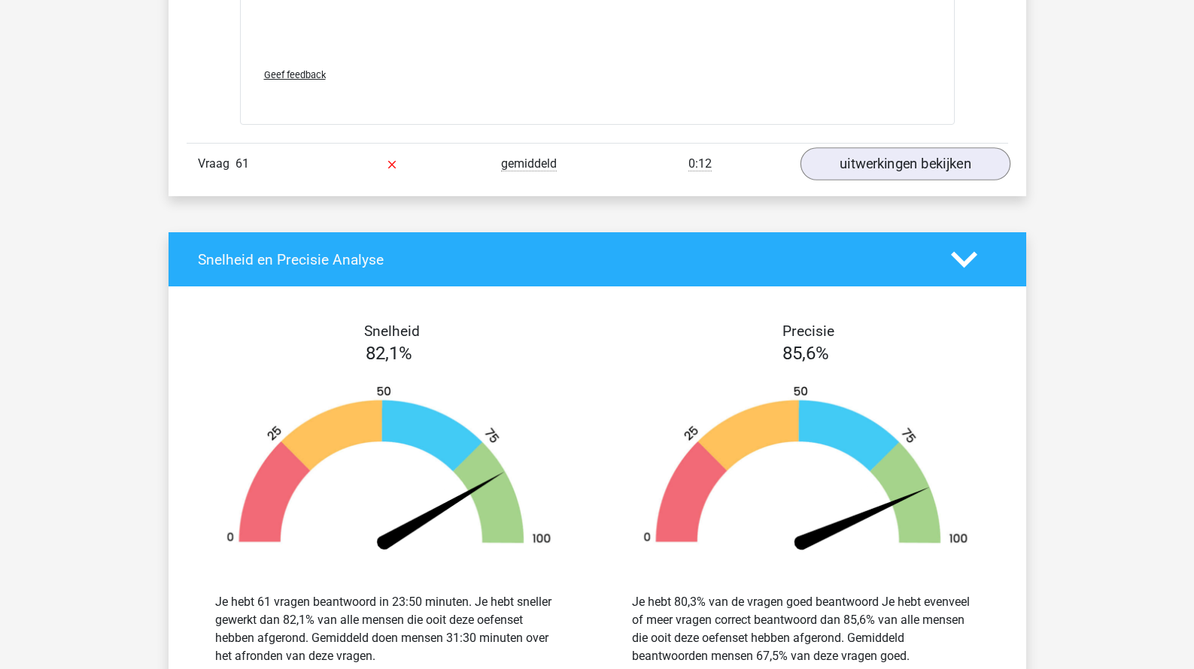
click at [854, 147] on link "uitwerkingen bekijken" at bounding box center [905, 163] width 210 height 33
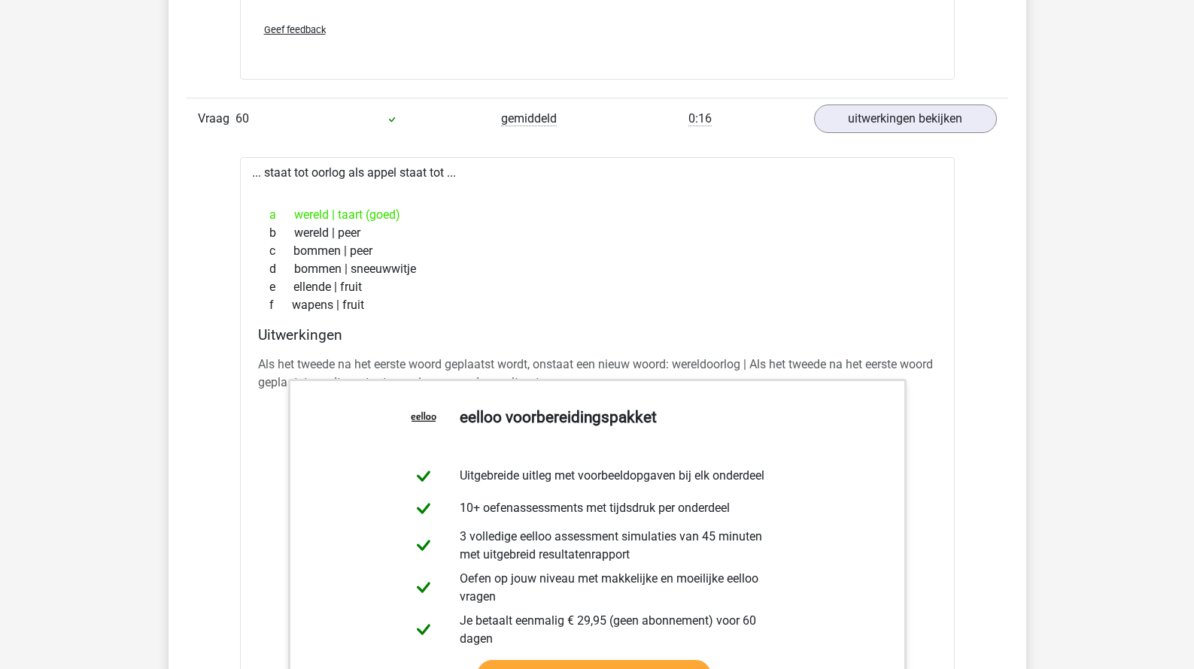
scroll to position [55613, 0]
drag, startPoint x: 262, startPoint y: 323, endPoint x: 300, endPoint y: 323, distance: 38.4
click at [300, 357] on p "Als het tweede na het eerste woord geplaatst wordt, onstaat een nieuw woord: we…" at bounding box center [597, 375] width 678 height 36
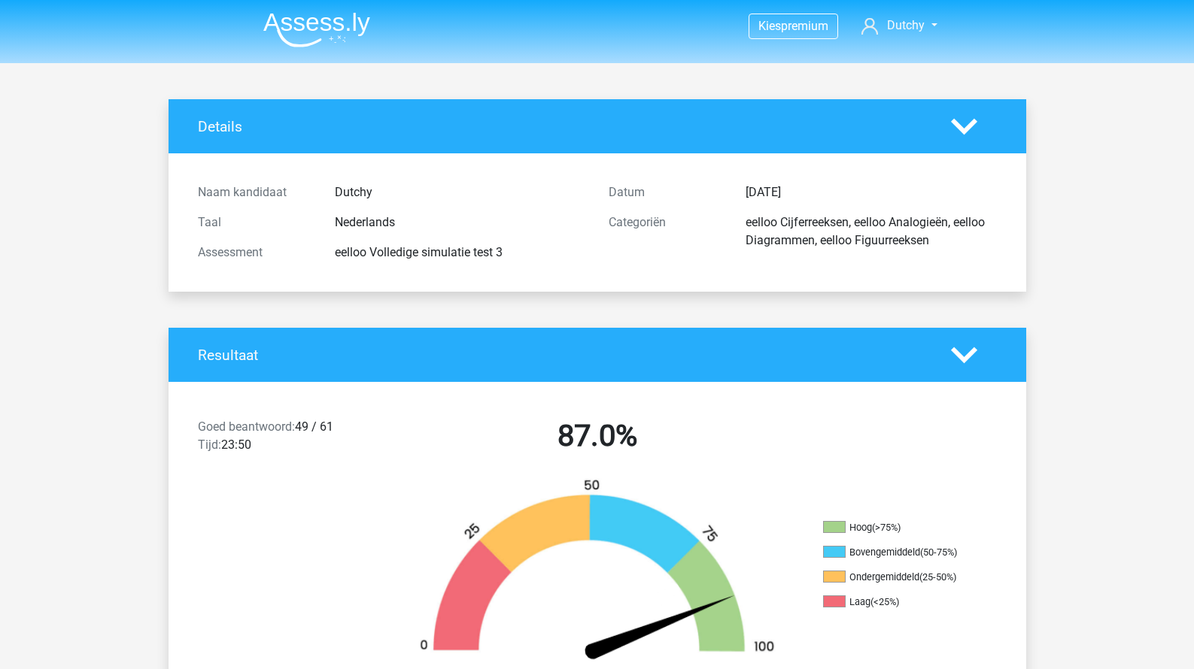
scroll to position [0, 0]
click at [358, 39] on img at bounding box center [316, 29] width 107 height 35
click at [366, 217] on div "Nederlands" at bounding box center [460, 223] width 274 height 18
click at [334, 25] on img at bounding box center [316, 29] width 107 height 35
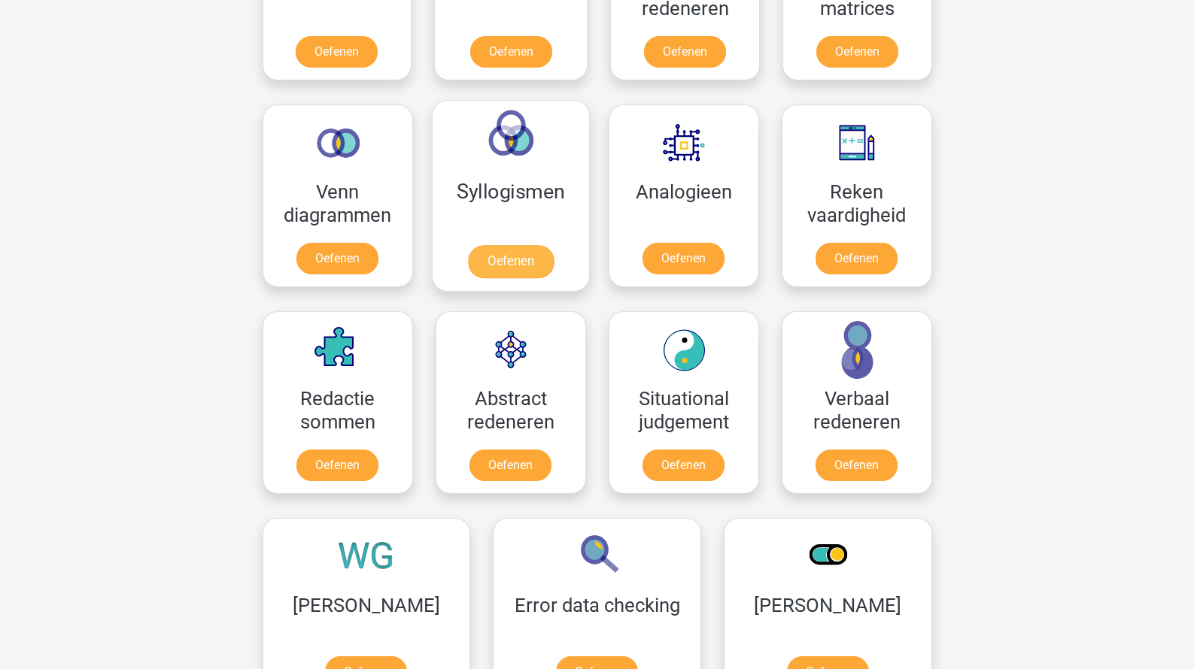
scroll to position [814, 0]
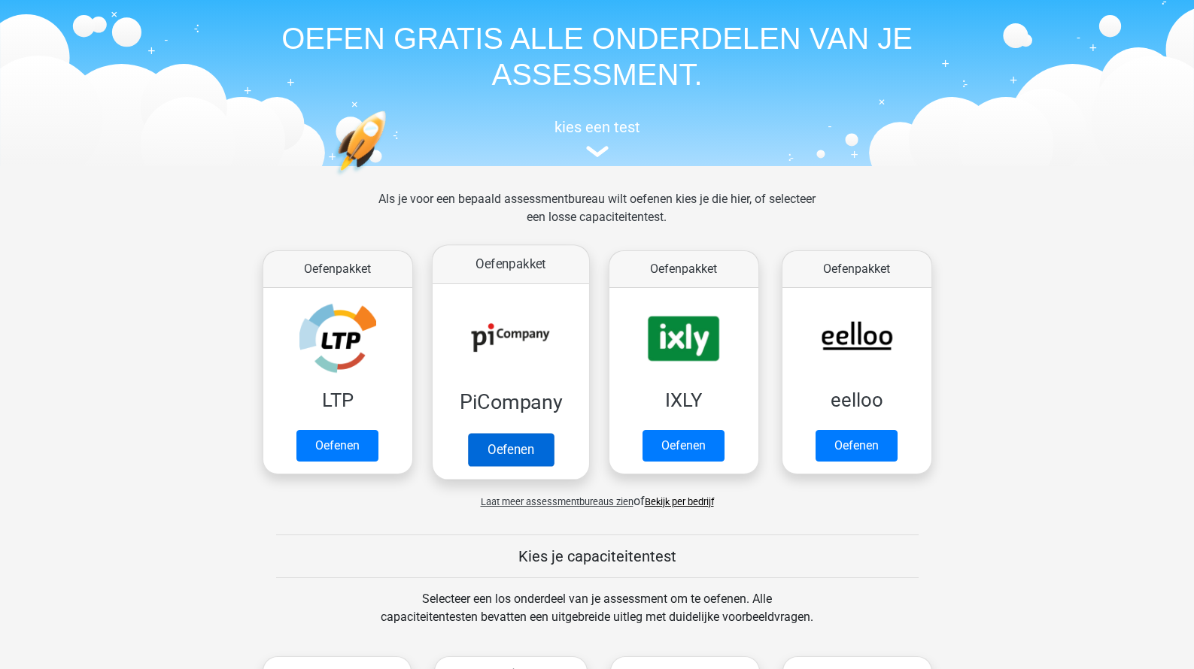
scroll to position [50, 0]
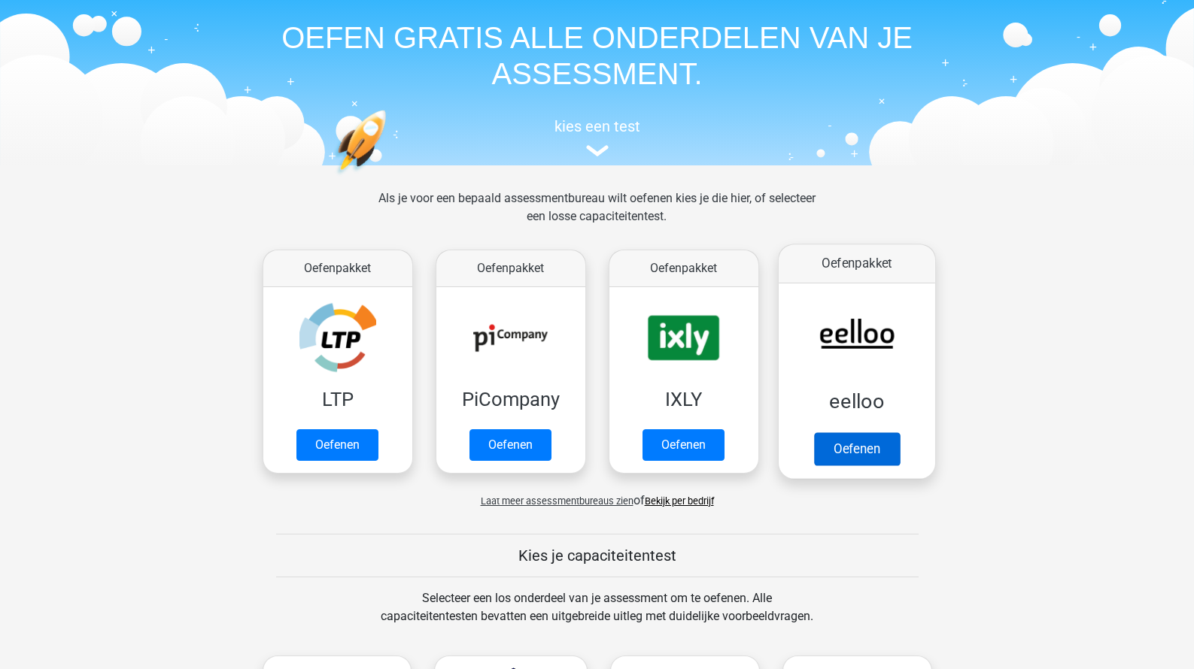
click at [829, 439] on link "Oefenen" at bounding box center [856, 449] width 86 height 33
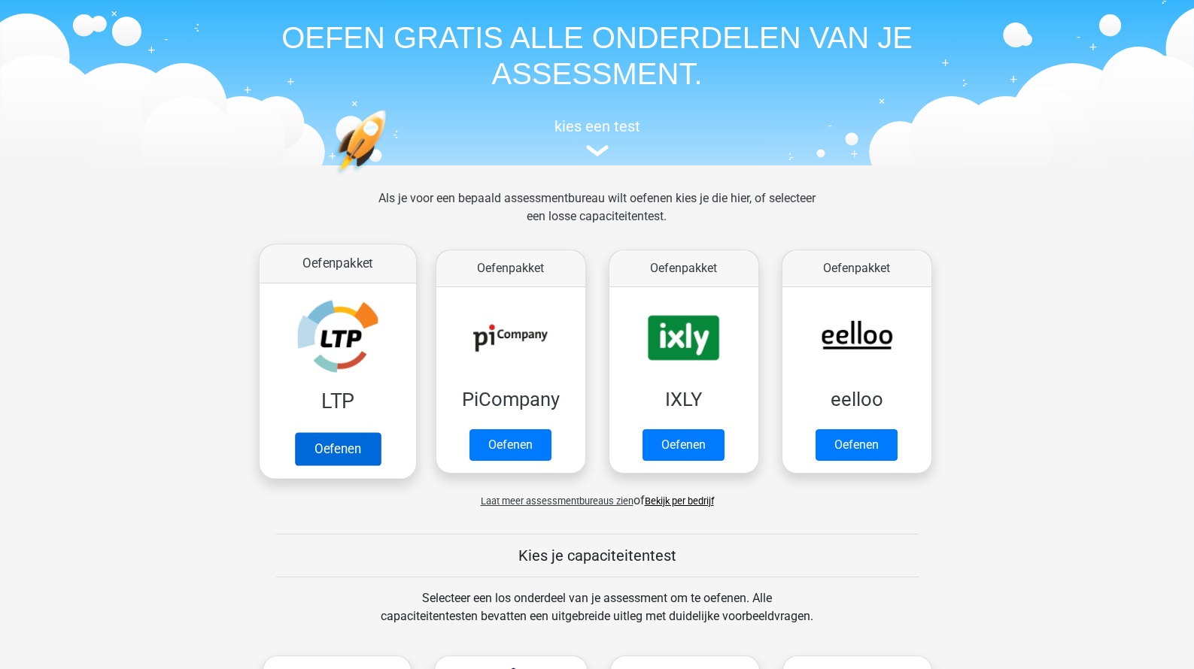
click at [359, 433] on link "Oefenen" at bounding box center [337, 449] width 86 height 33
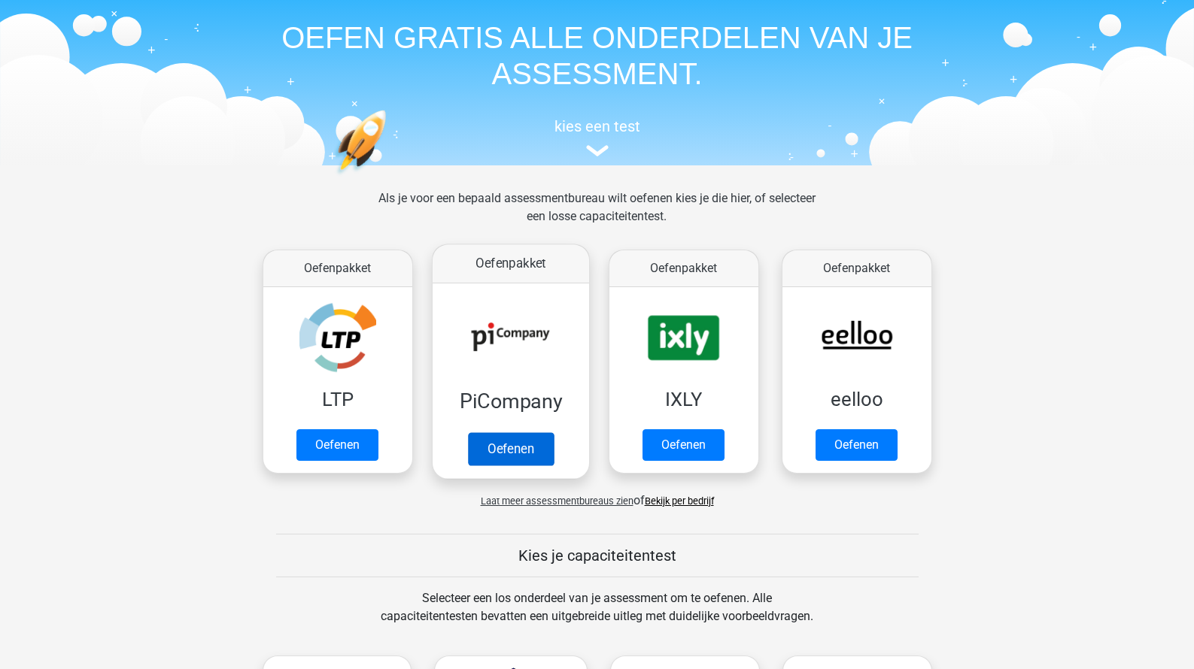
click at [480, 433] on link "Oefenen" at bounding box center [510, 449] width 86 height 33
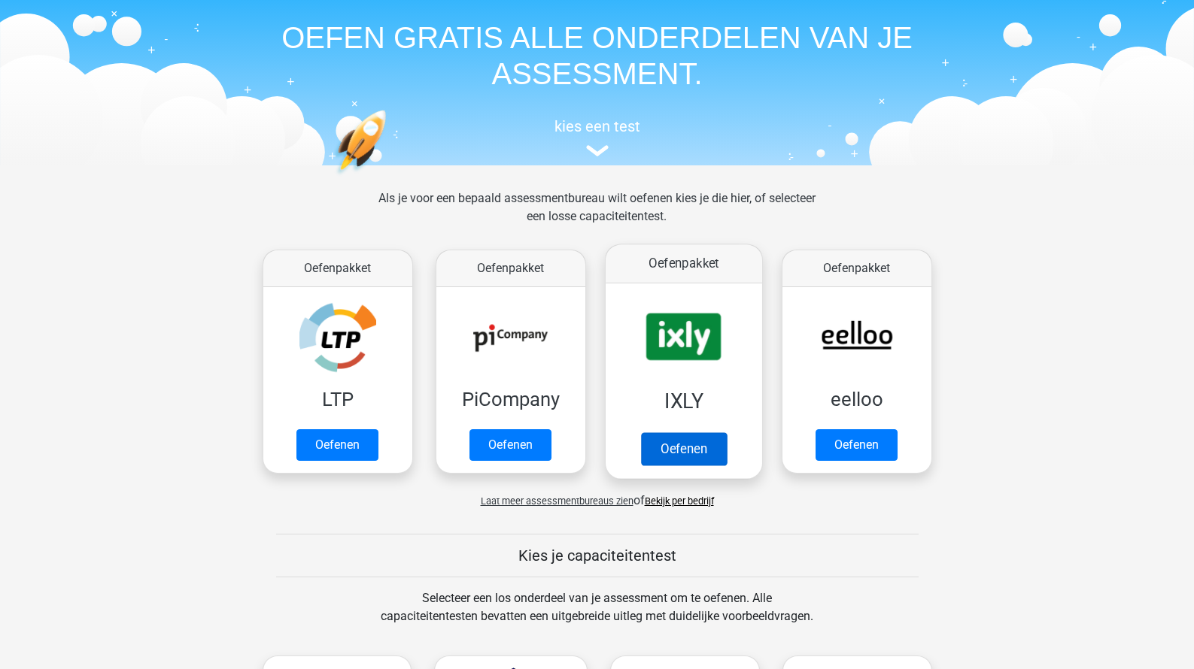
click at [663, 433] on link "Oefenen" at bounding box center [683, 449] width 86 height 33
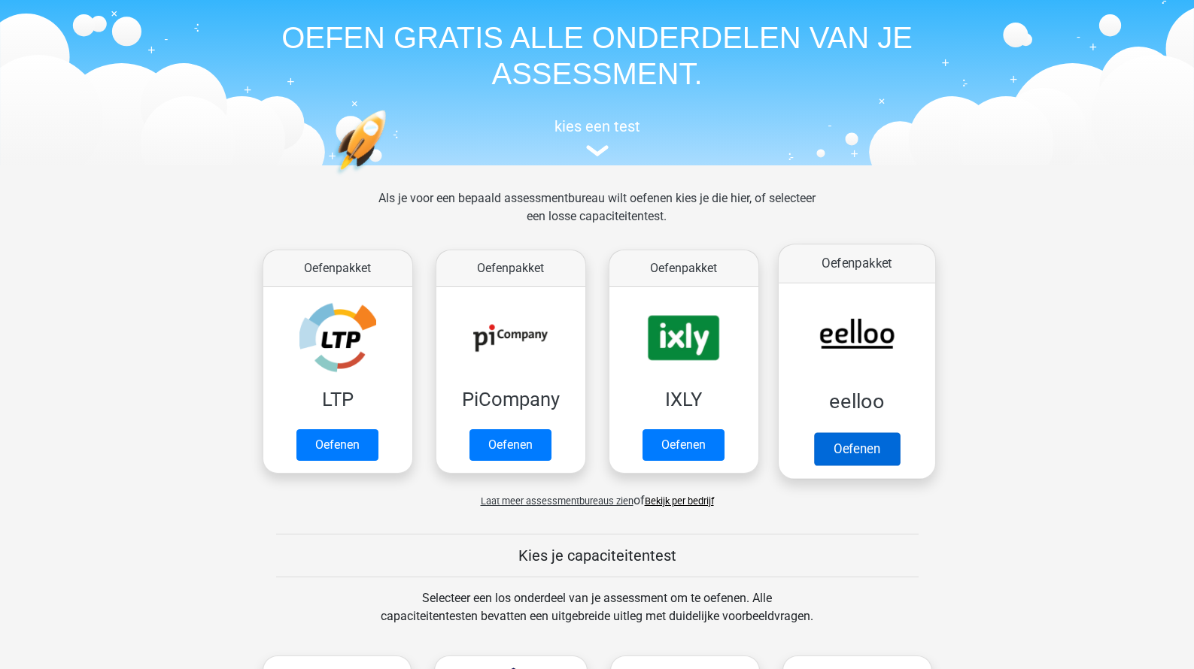
click at [814, 433] on link "Oefenen" at bounding box center [856, 449] width 86 height 33
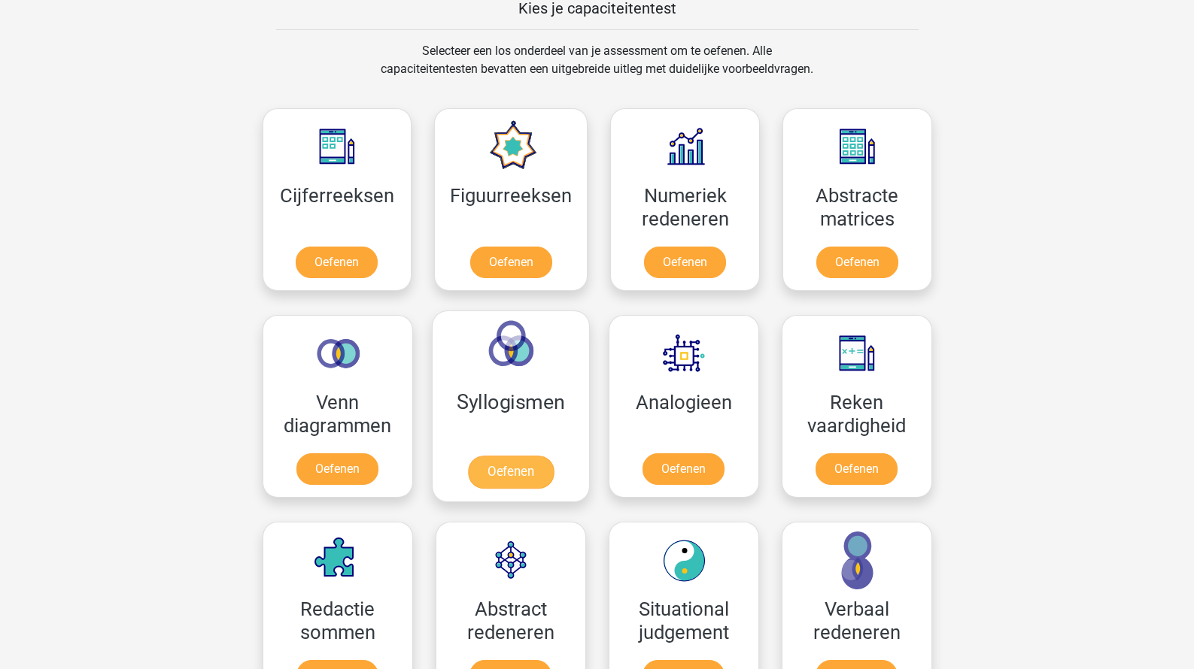
scroll to position [599, 0]
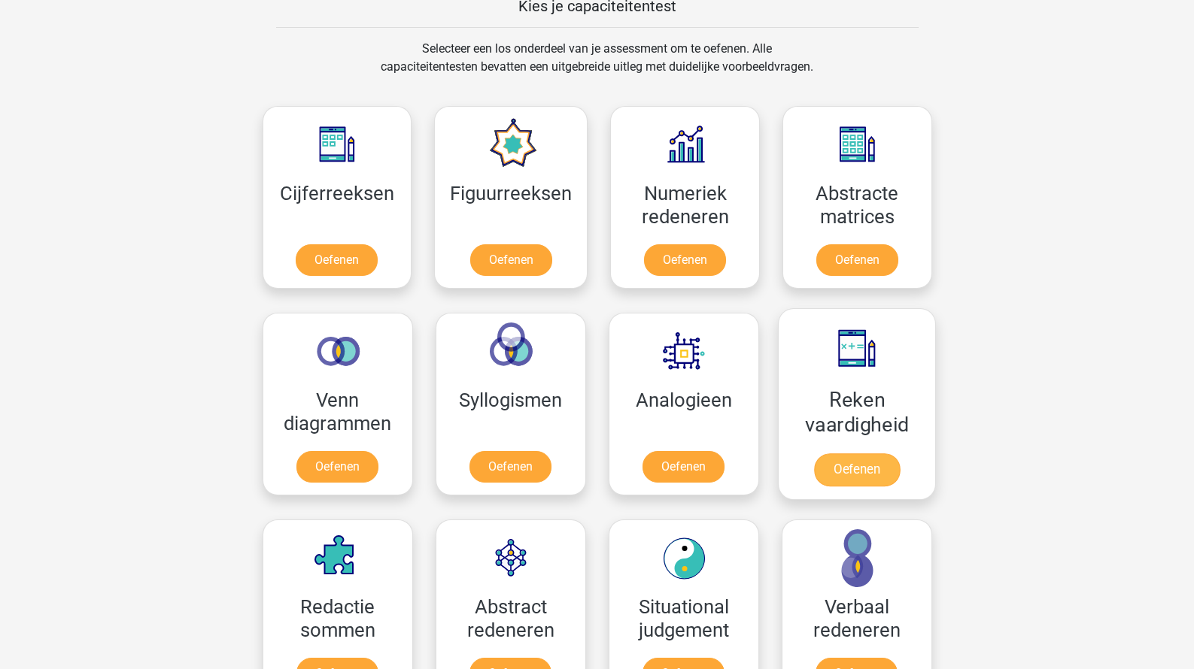
click at [870, 454] on link "Oefenen" at bounding box center [856, 470] width 86 height 33
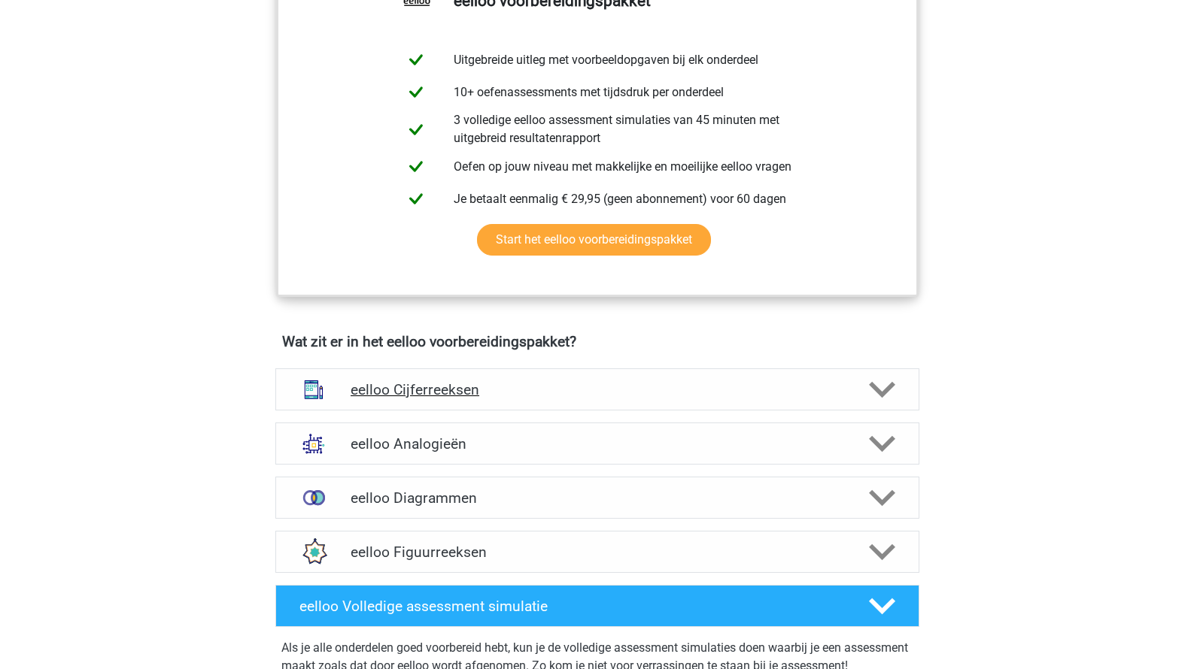
scroll to position [633, 0]
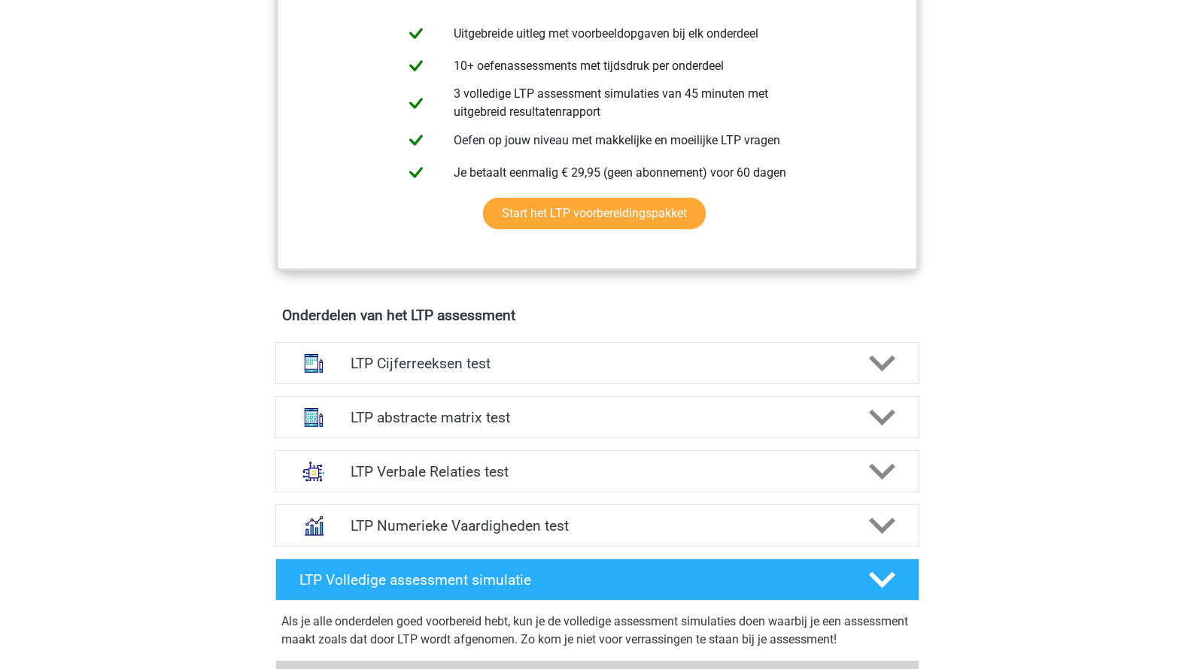
scroll to position [688, 0]
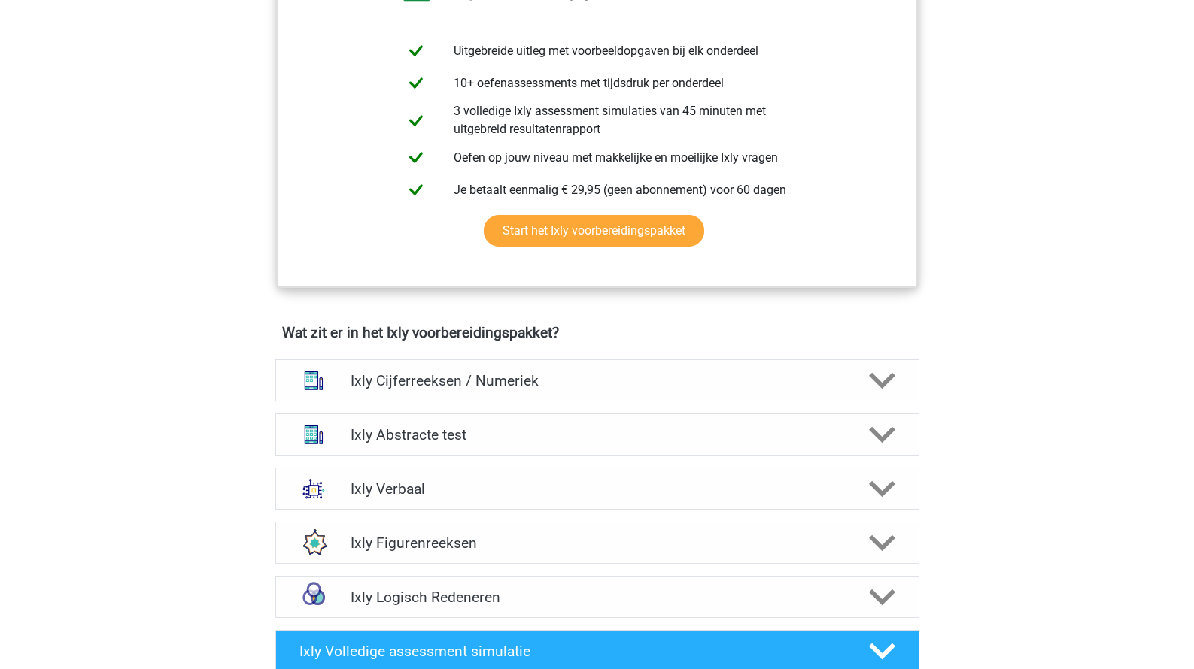
scroll to position [674, 0]
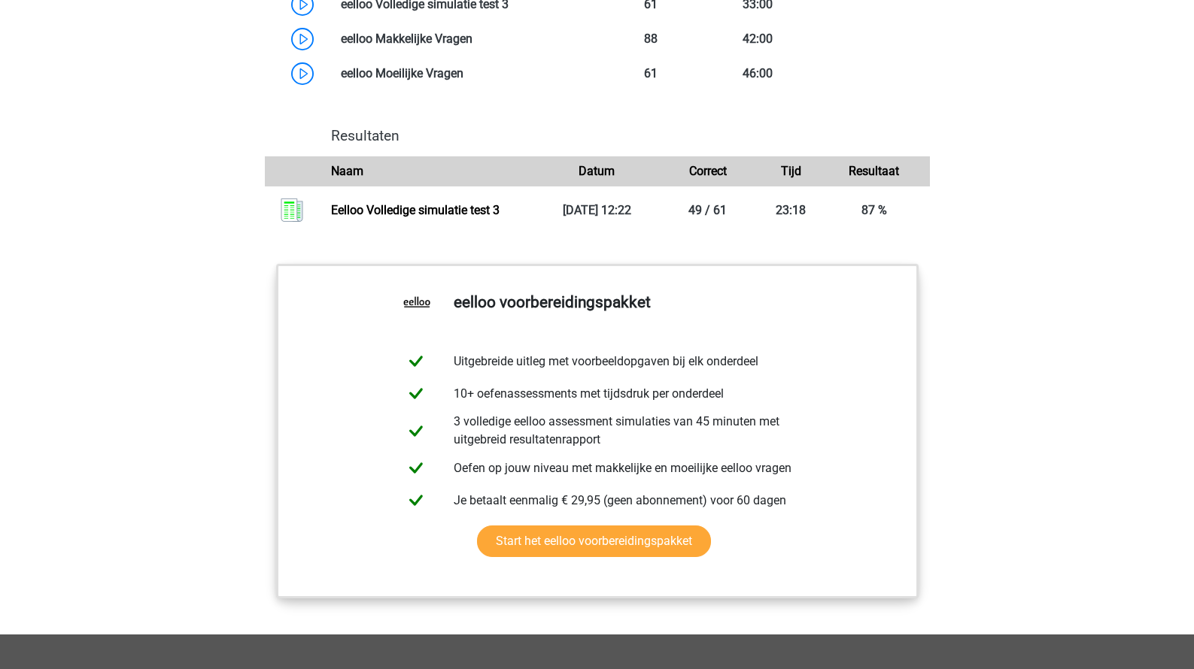
scroll to position [1689, 0]
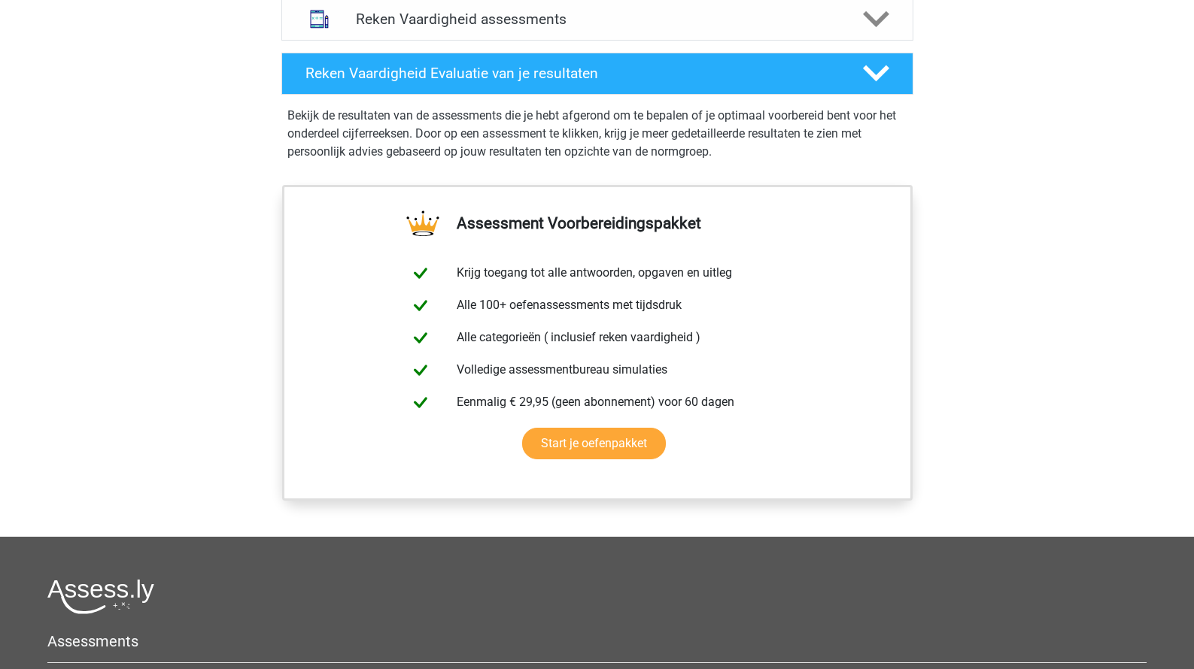
scroll to position [793, 0]
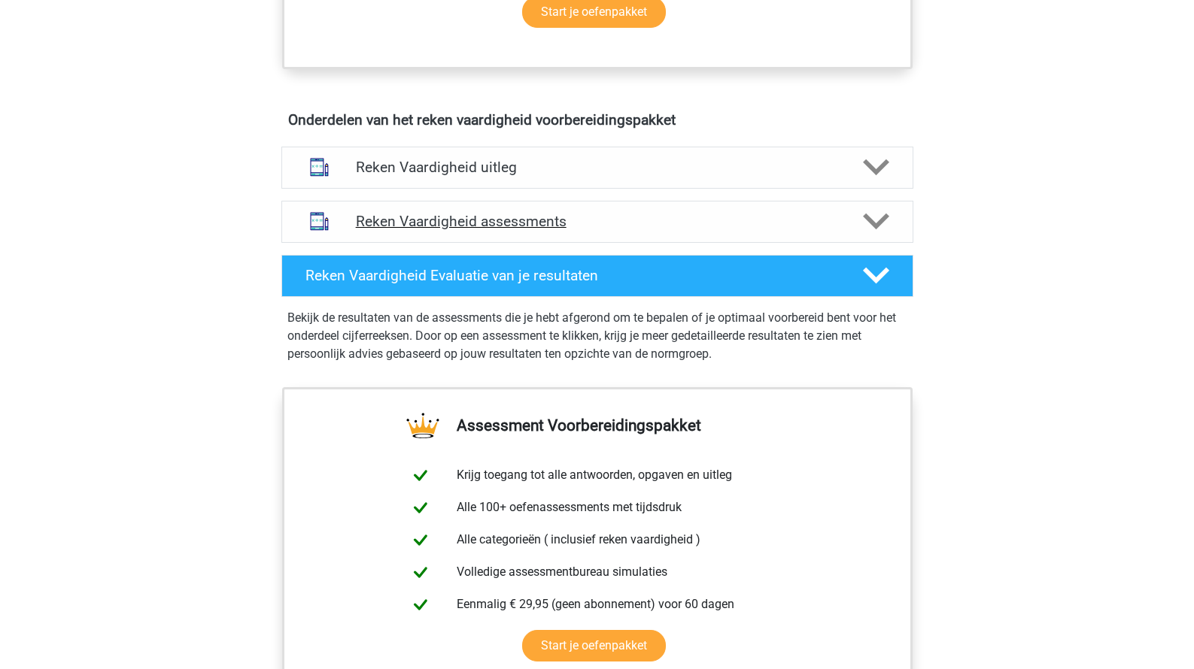
click at [567, 229] on h4 "Reken Vaardigheid assessments" at bounding box center [597, 221] width 483 height 17
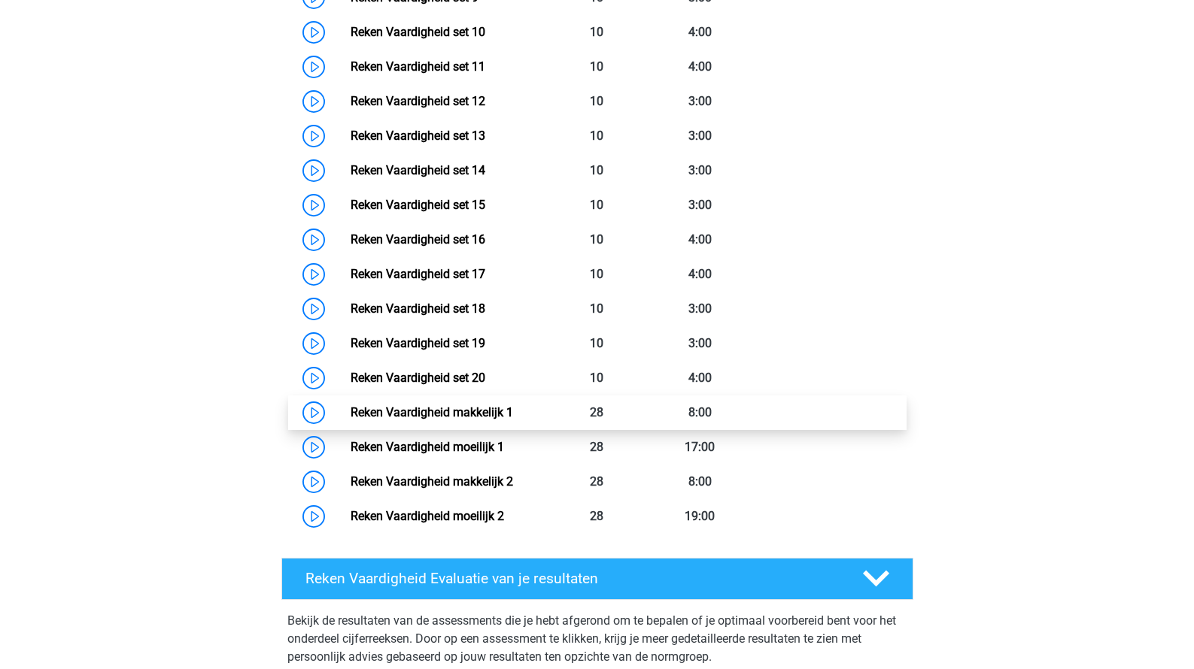
scroll to position [1431, 0]
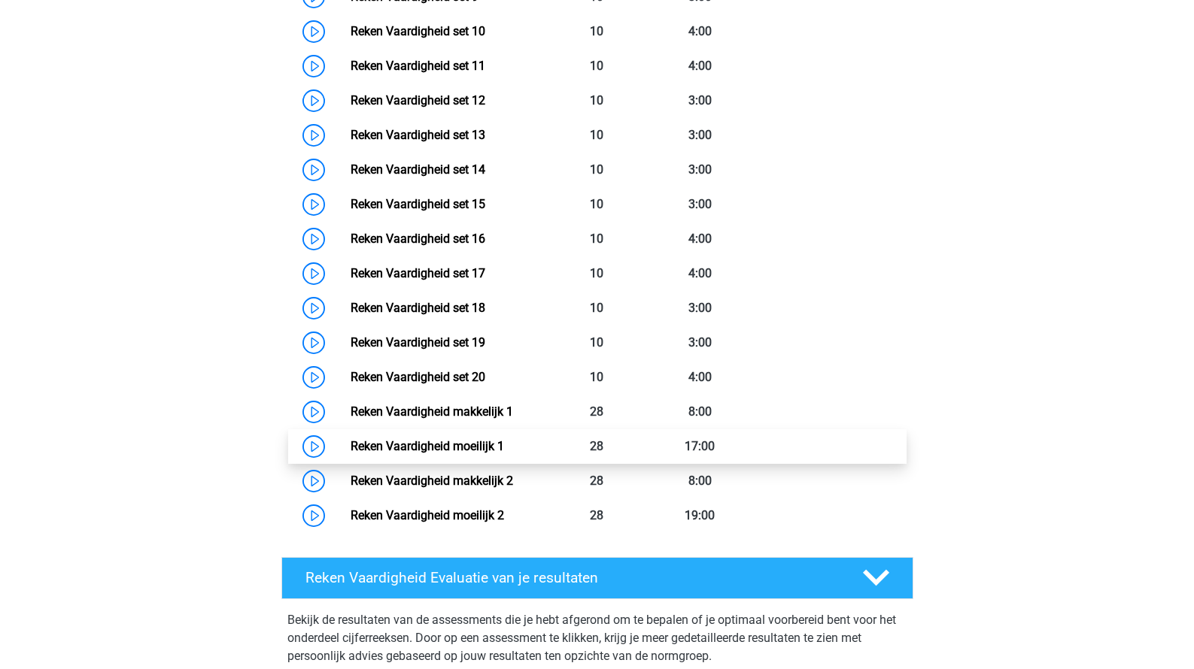
click at [504, 454] on link "Reken Vaardigheid moeilijk 1" at bounding box center [427, 446] width 153 height 14
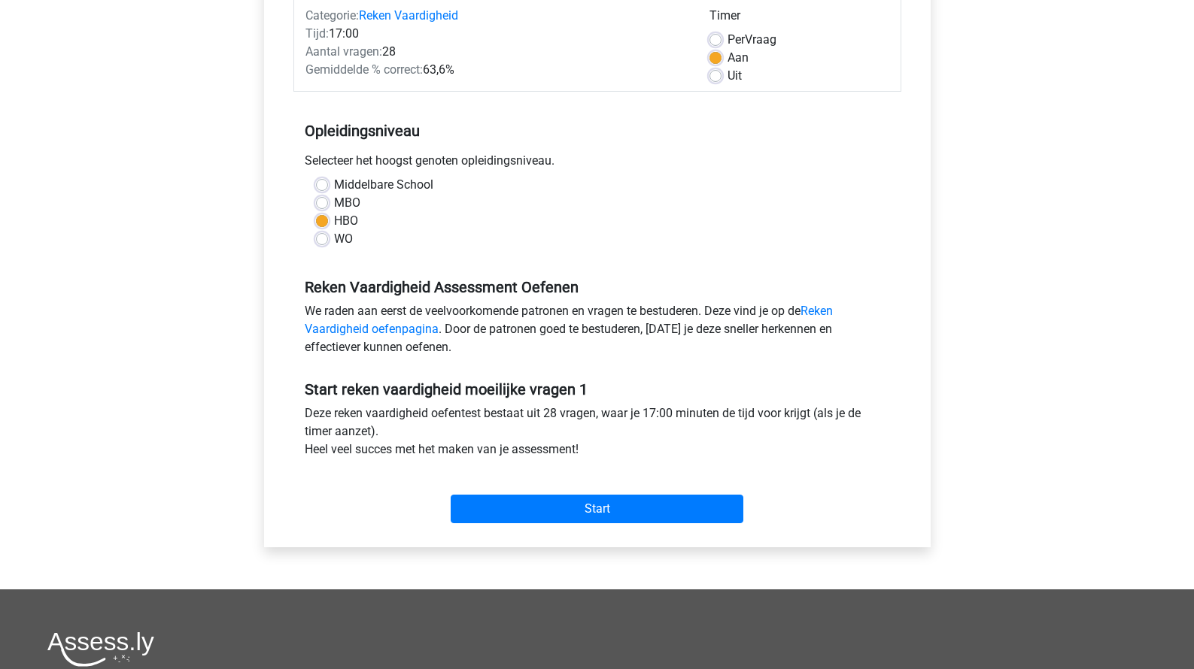
scroll to position [290, 0]
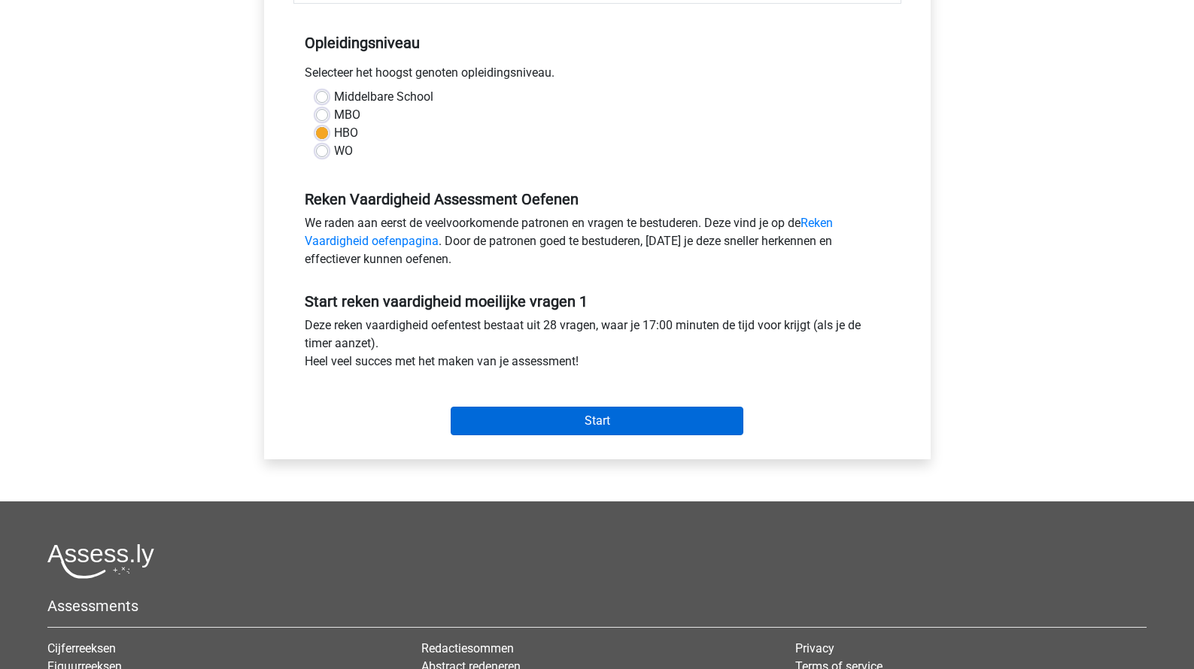
click at [545, 429] on input "Start" at bounding box center [597, 421] width 293 height 29
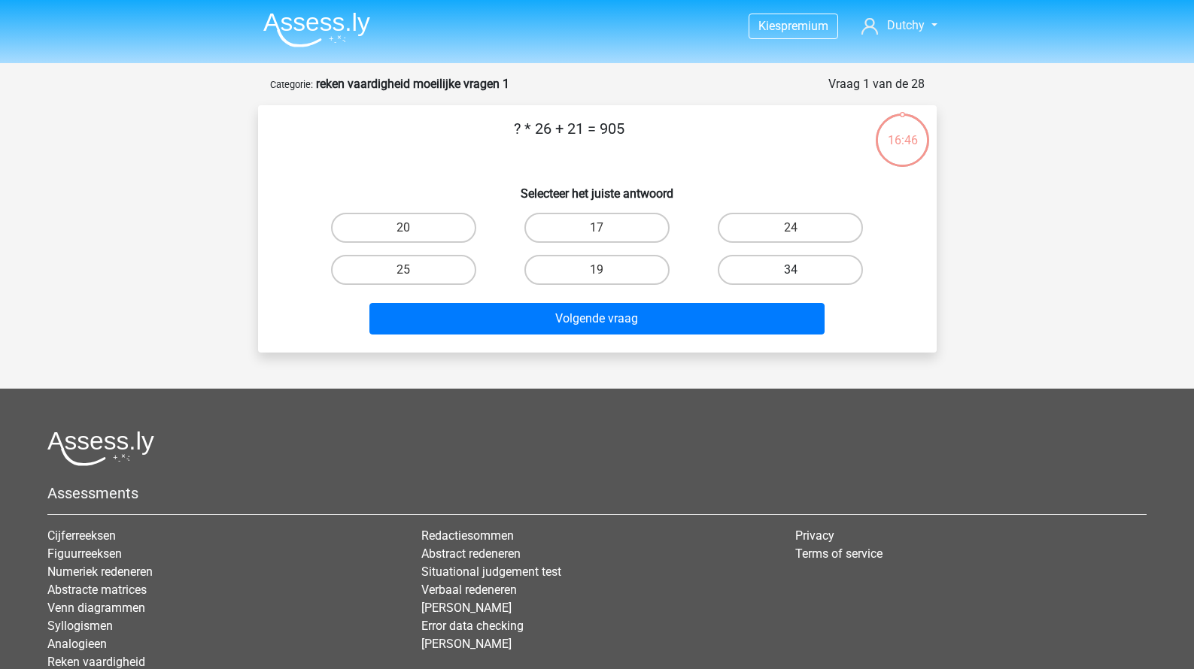
click at [744, 263] on label "34" at bounding box center [790, 270] width 145 height 30
click at [791, 270] on input "34" at bounding box center [796, 275] width 10 height 10
radio input "true"
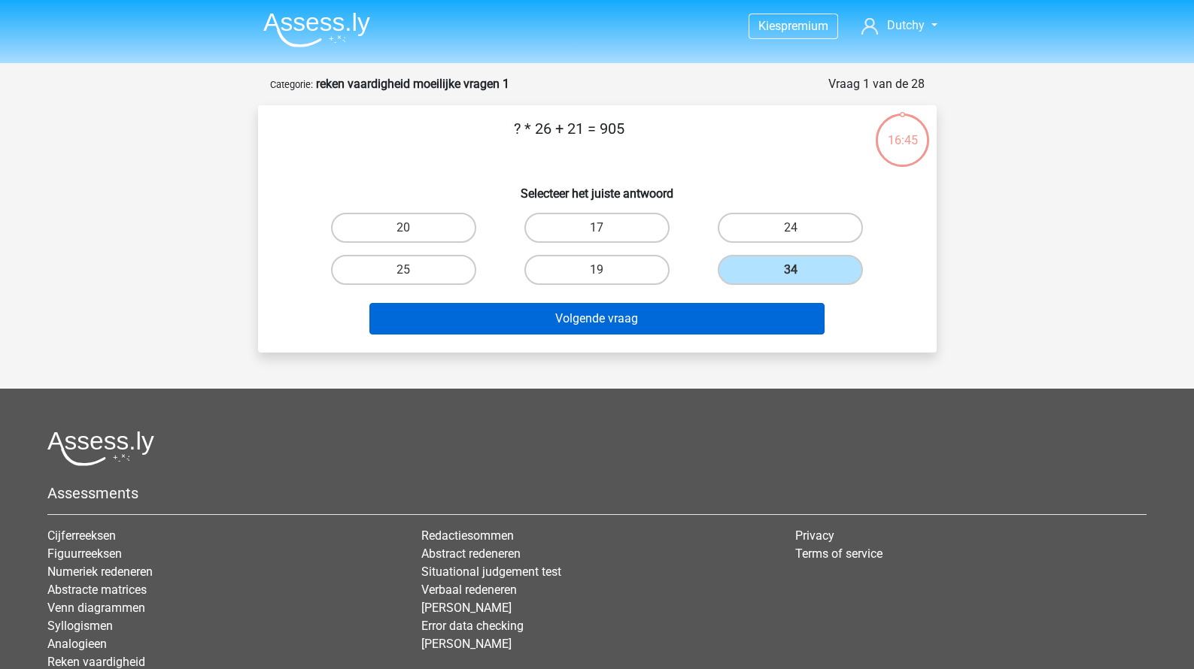
click at [687, 318] on button "Volgende vraag" at bounding box center [596, 319] width 455 height 32
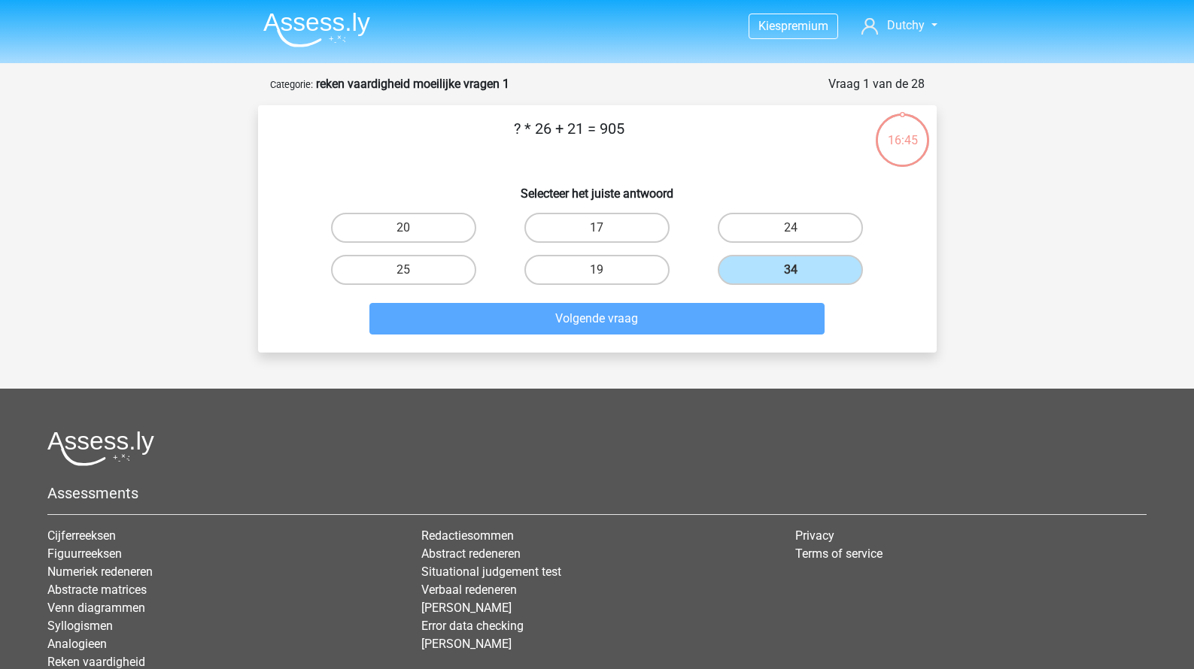
scroll to position [75, 0]
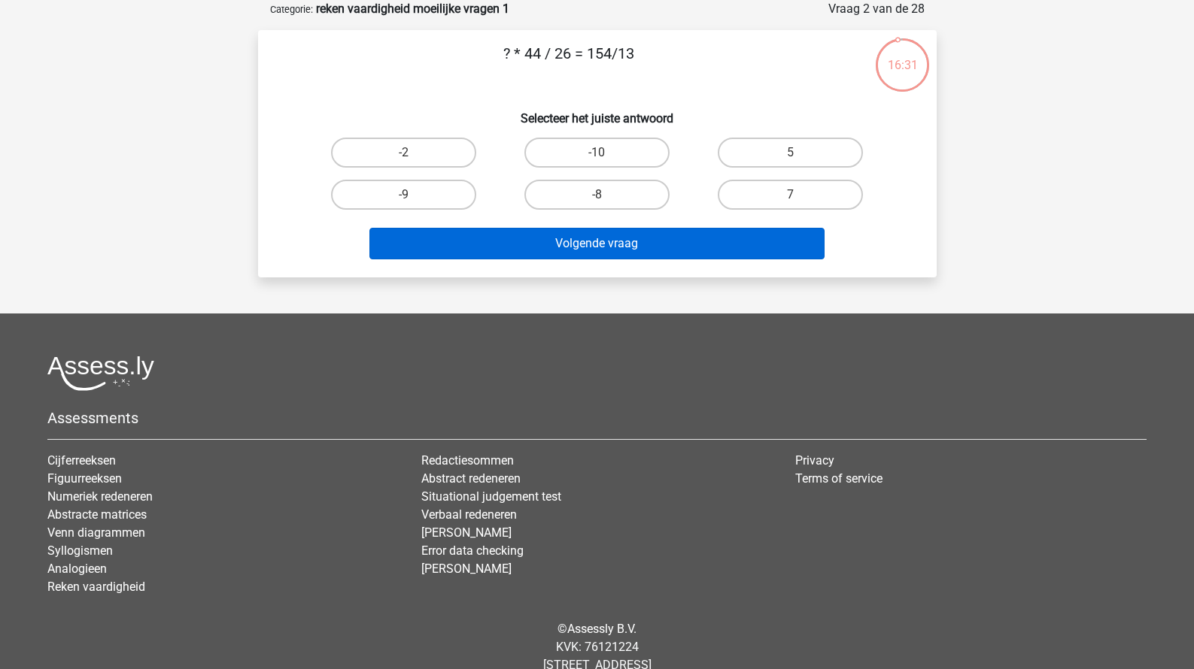
click at [687, 239] on button "Volgende vraag" at bounding box center [596, 244] width 455 height 32
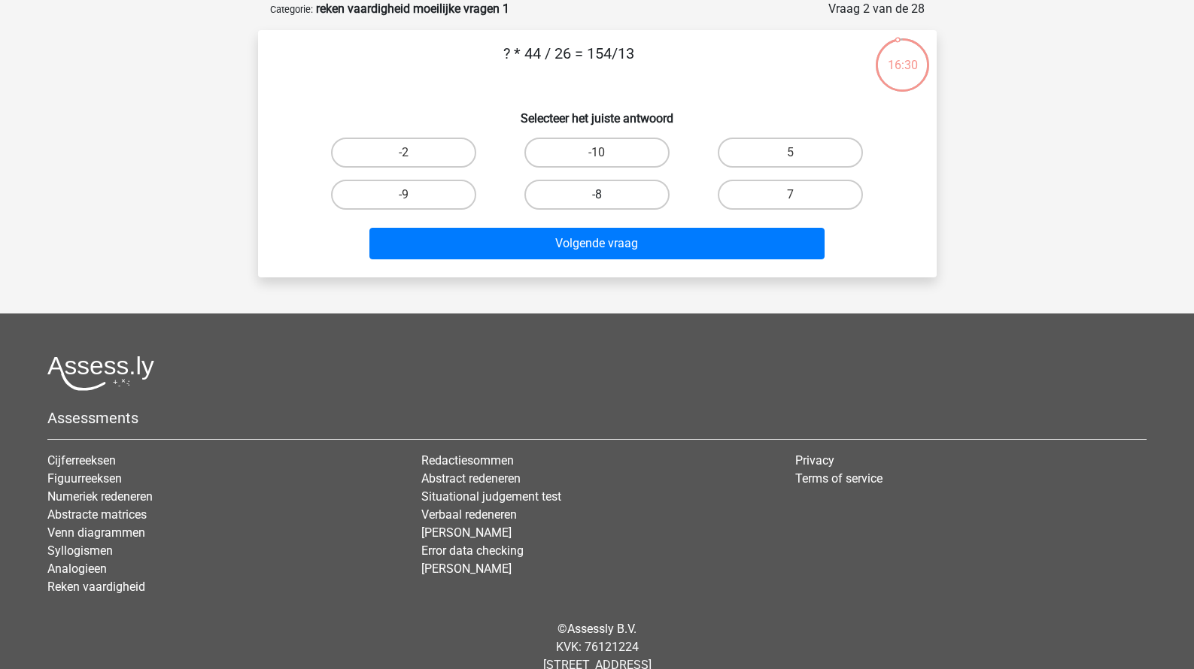
click at [635, 208] on label "-8" at bounding box center [596, 195] width 145 height 30
click at [606, 205] on input "-8" at bounding box center [601, 200] width 10 height 10
radio input "true"
click at [627, 202] on label "-8" at bounding box center [596, 195] width 145 height 30
click at [606, 202] on input "-8" at bounding box center [601, 200] width 10 height 10
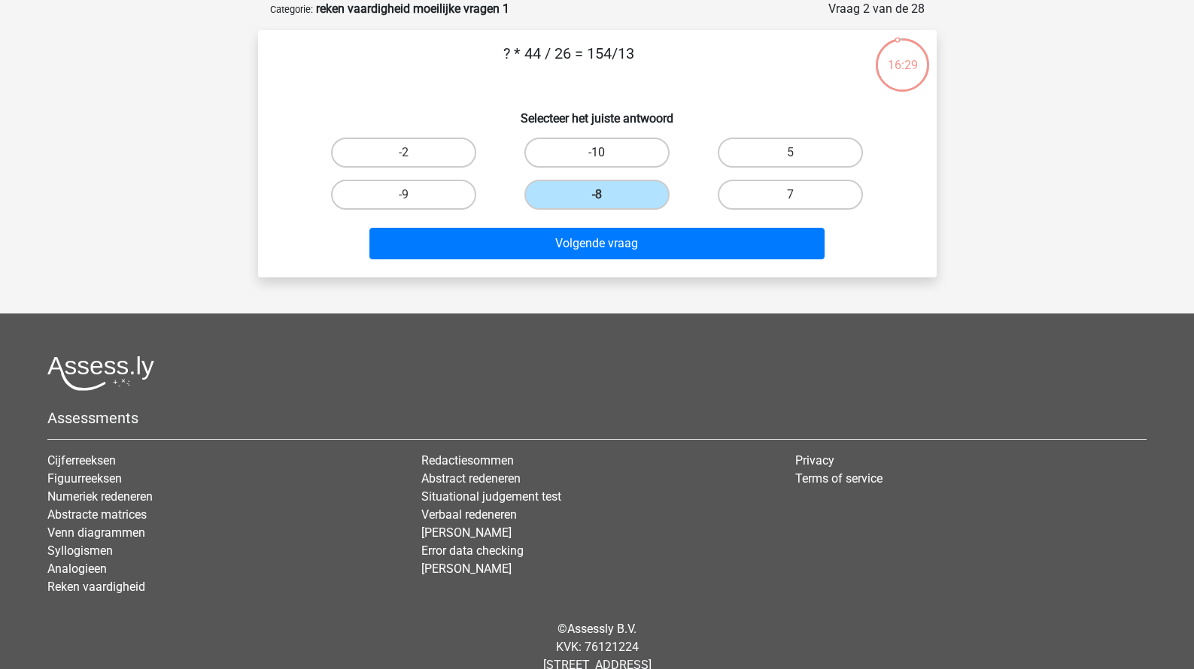
click at [645, 153] on label "-10" at bounding box center [596, 153] width 145 height 30
click at [606, 153] on input "-10" at bounding box center [601, 158] width 10 height 10
radio input "true"
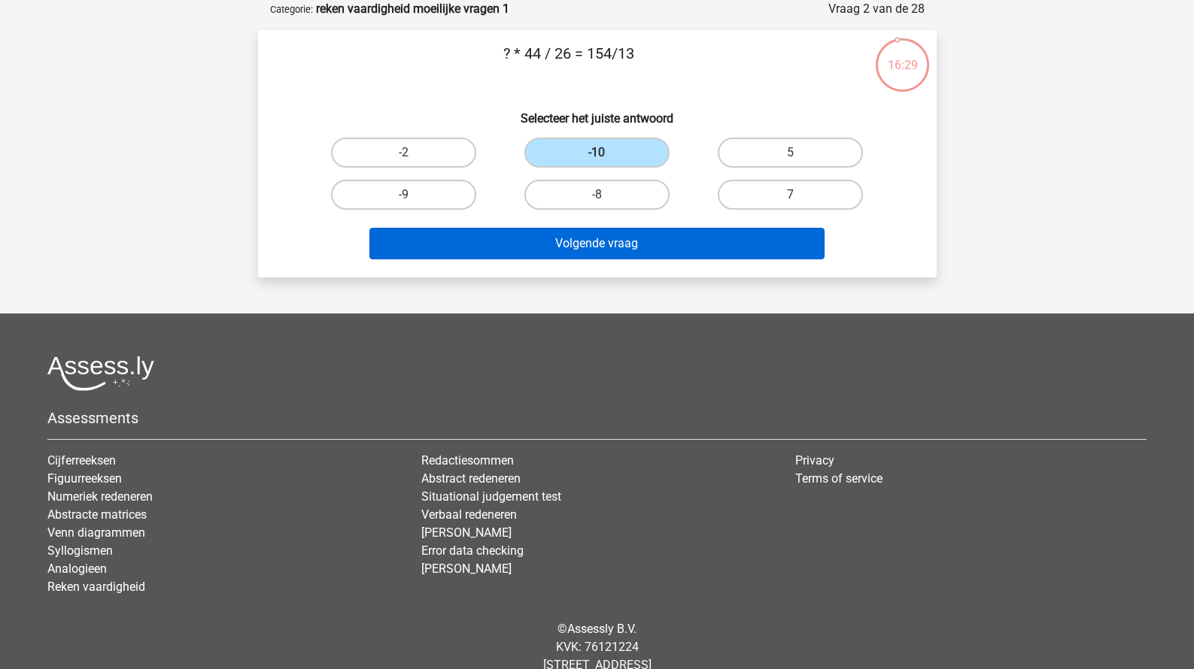
click at [645, 238] on button "Volgende vraag" at bounding box center [596, 244] width 455 height 32
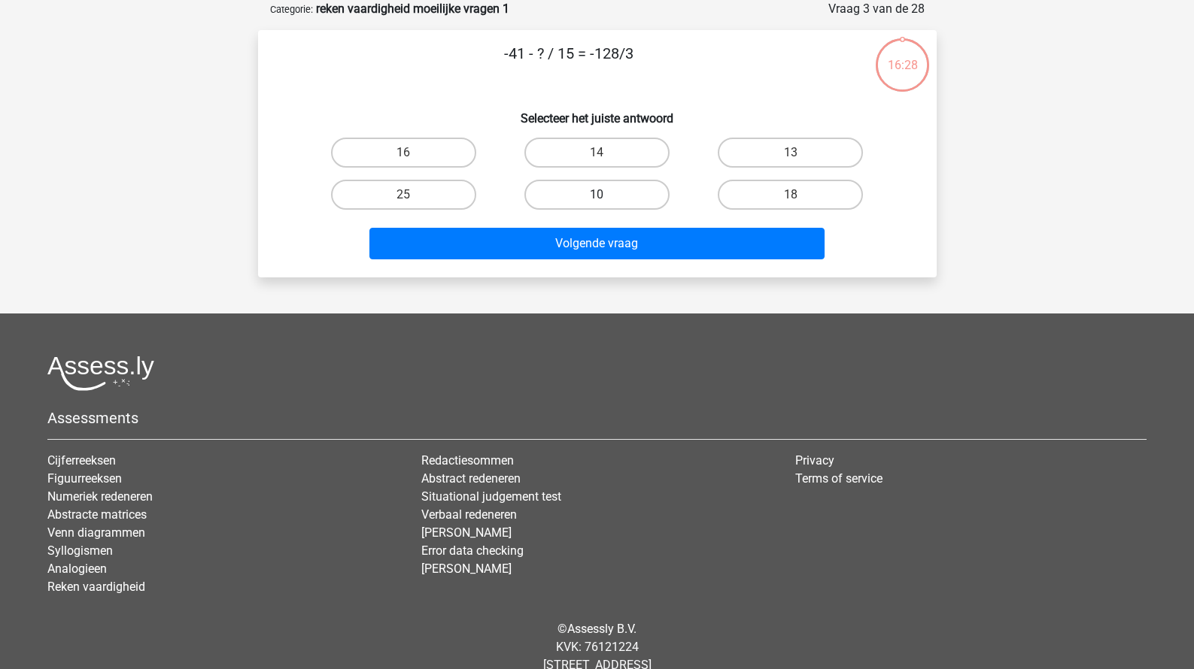
click at [636, 200] on label "10" at bounding box center [596, 195] width 145 height 30
click at [606, 200] on input "10" at bounding box center [601, 200] width 10 height 10
radio input "true"
click at [643, 262] on div "Volgende vraag" at bounding box center [597, 247] width 581 height 38
click at [628, 171] on div "14" at bounding box center [596, 153] width 193 height 42
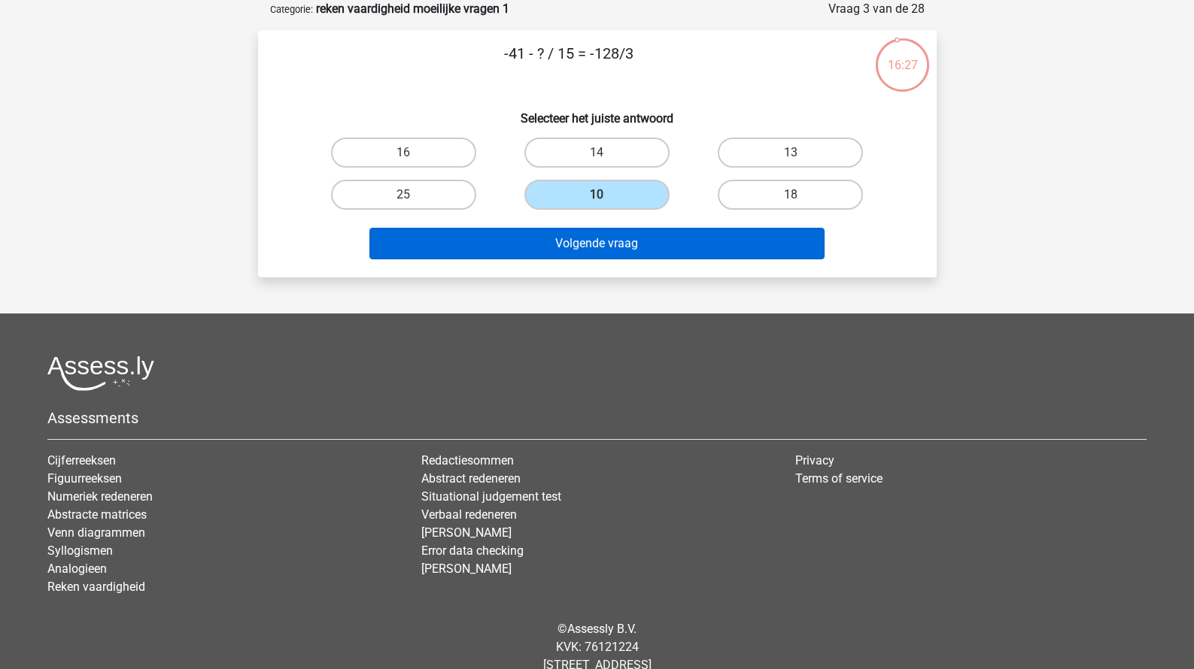
click at [633, 228] on div "Volgende vraag" at bounding box center [597, 241] width 630 height 50
click at [621, 238] on button "Volgende vraag" at bounding box center [596, 244] width 455 height 32
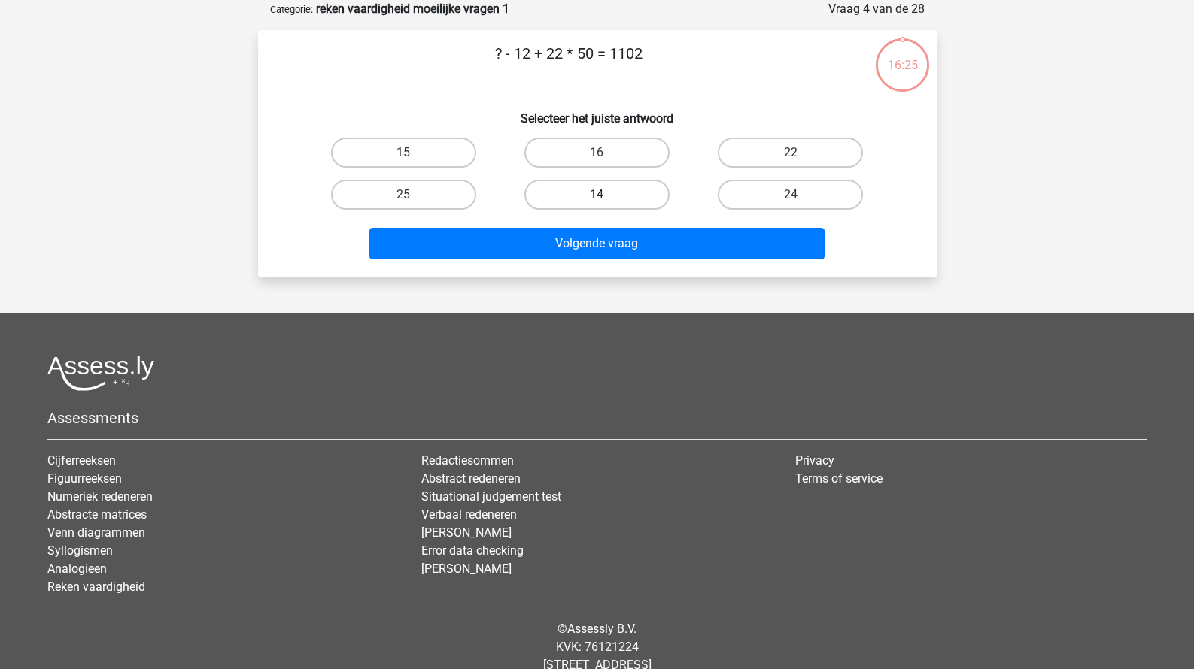
click at [618, 190] on label "14" at bounding box center [596, 195] width 145 height 30
click at [606, 195] on input "14" at bounding box center [601, 200] width 10 height 10
radio input "true"
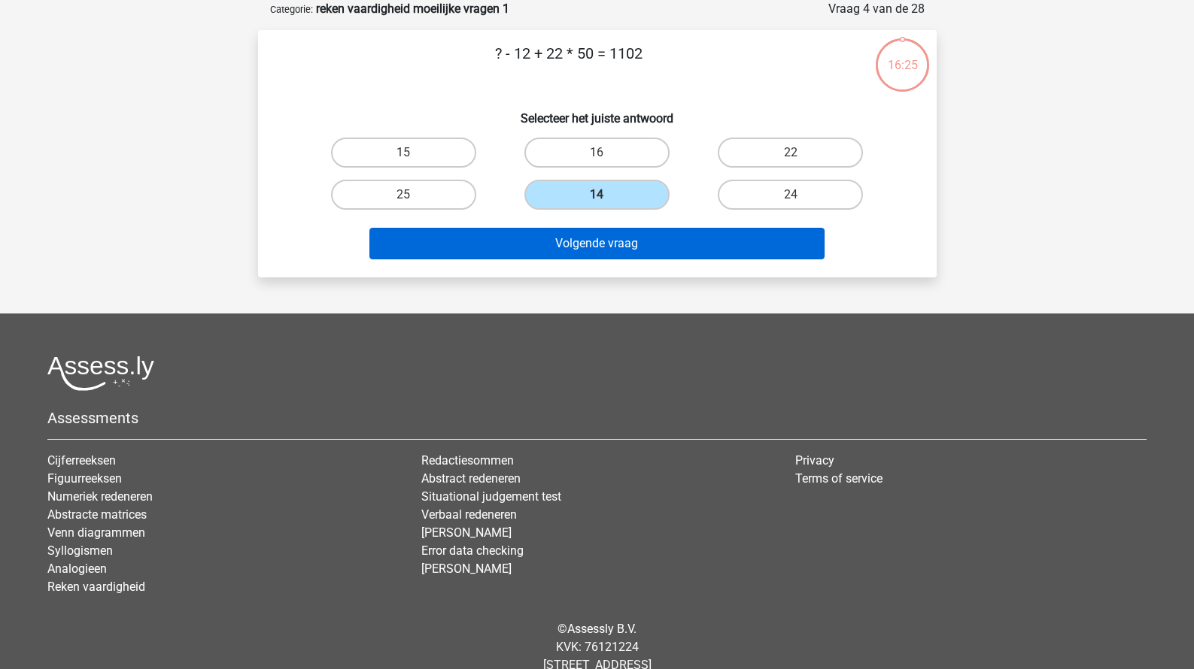
click at [628, 258] on button "Volgende vraag" at bounding box center [596, 244] width 455 height 32
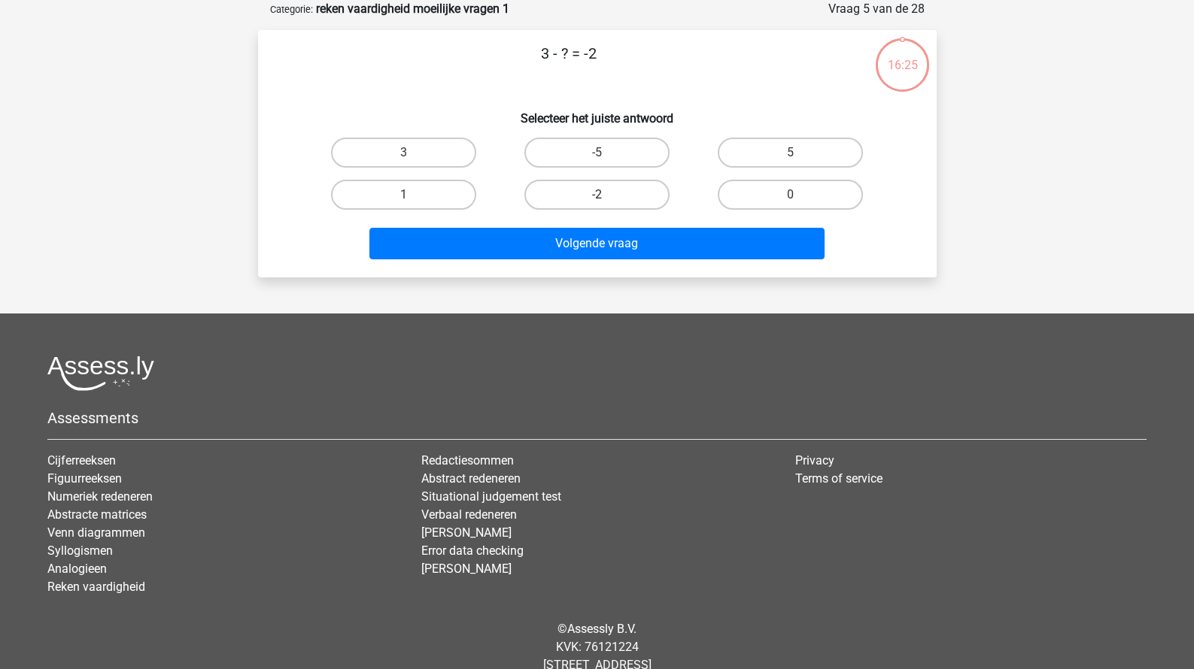
click at [621, 182] on label "-2" at bounding box center [596, 195] width 145 height 30
click at [606, 195] on input "-2" at bounding box center [601, 200] width 10 height 10
radio input "true"
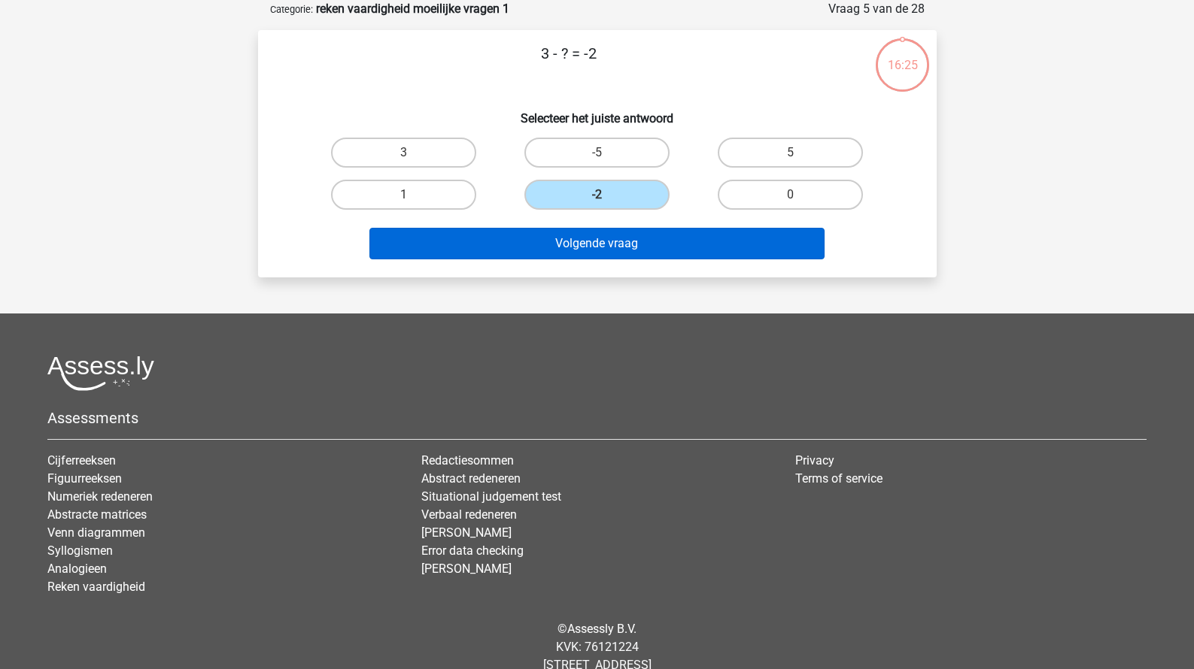
click at [627, 238] on button "Volgende vraag" at bounding box center [596, 244] width 455 height 32
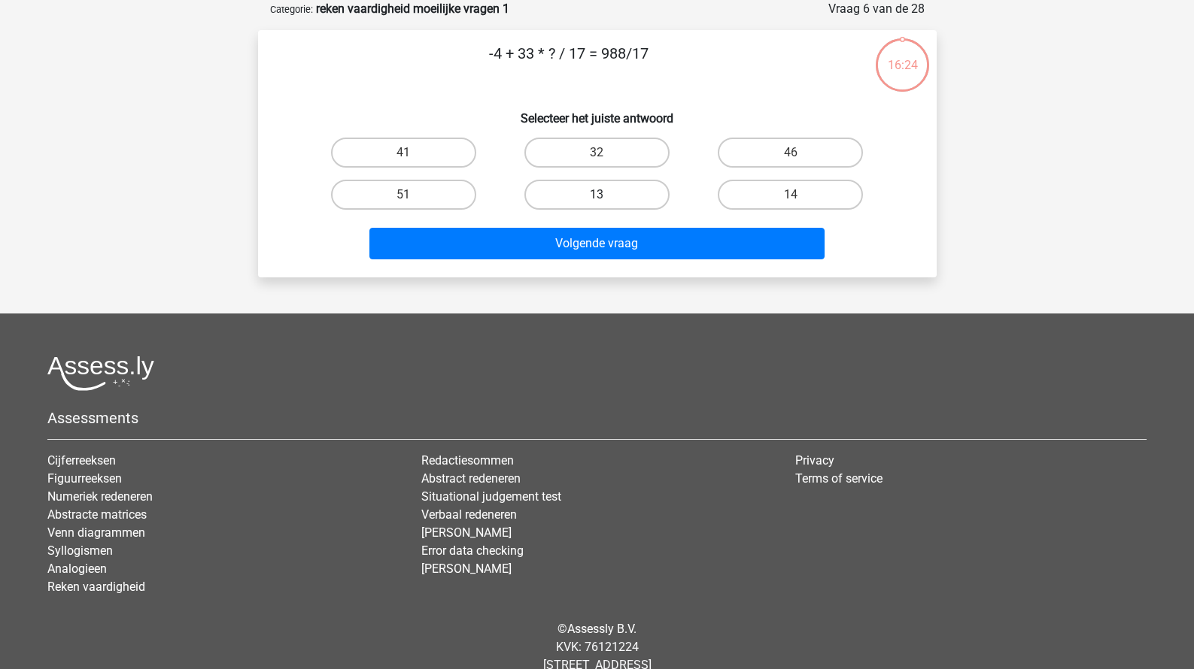
click at [612, 187] on label "13" at bounding box center [596, 195] width 145 height 30
click at [606, 195] on input "13" at bounding box center [601, 200] width 10 height 10
radio input "true"
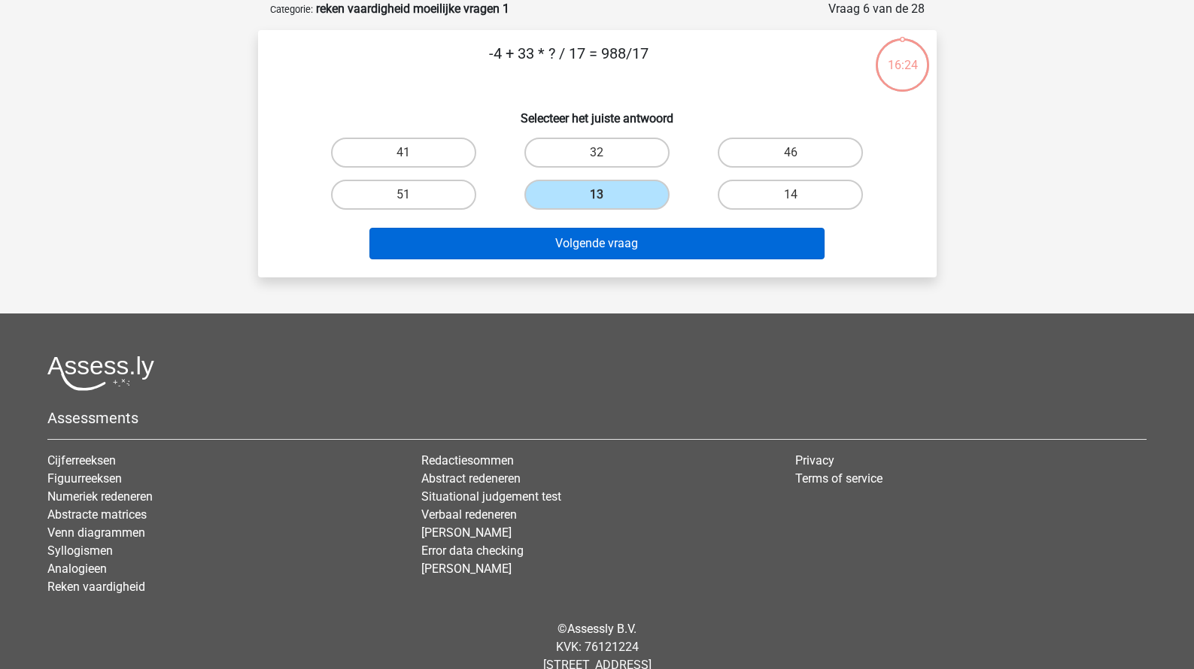
click at [618, 243] on button "Volgende vraag" at bounding box center [596, 244] width 455 height 32
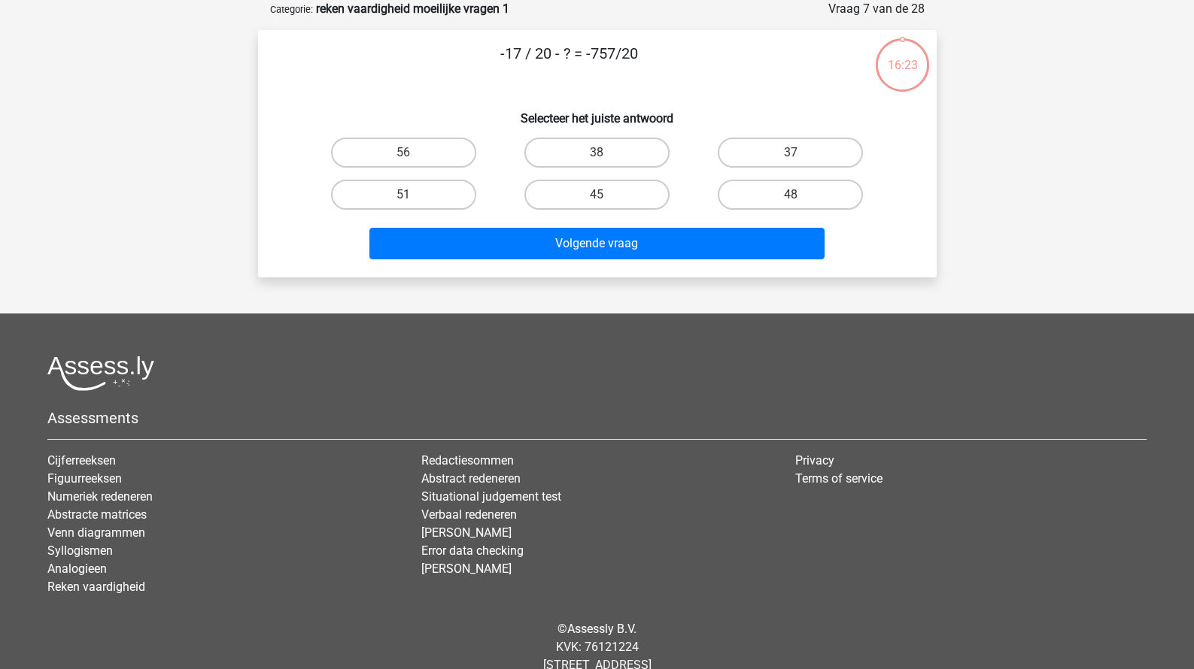
click at [602, 174] on div "45" at bounding box center [596, 195] width 193 height 42
click at [610, 208] on label "45" at bounding box center [596, 195] width 145 height 30
click at [606, 205] on input "45" at bounding box center [601, 200] width 10 height 10
radio input "true"
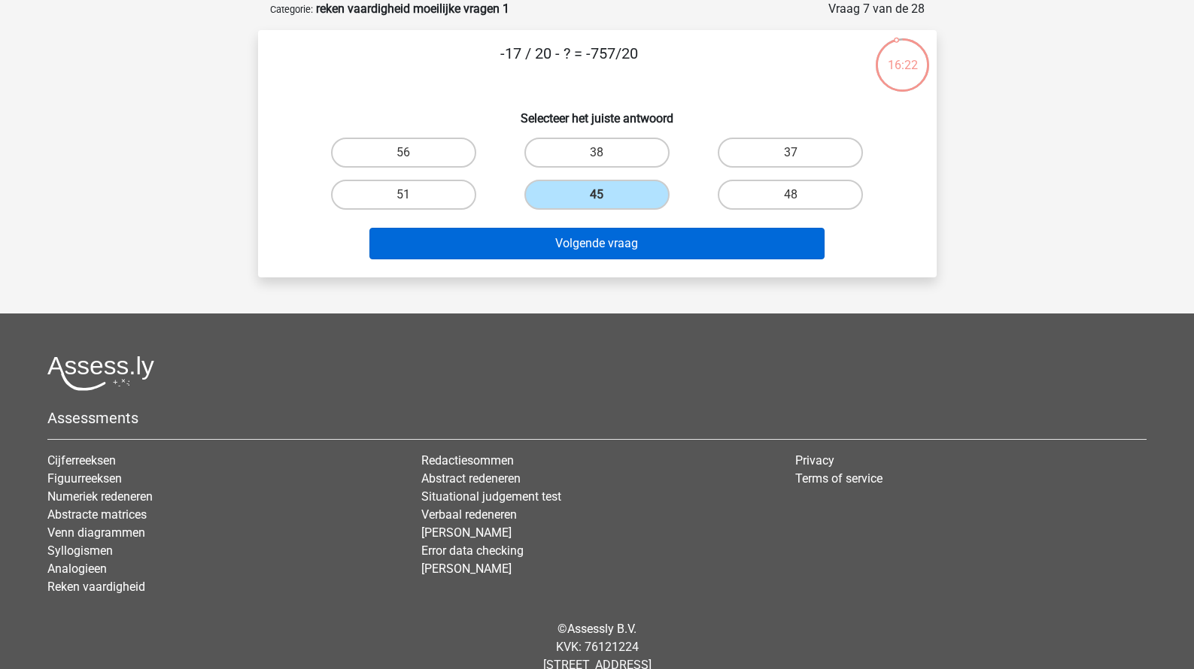
click at [610, 243] on button "Volgende vraag" at bounding box center [596, 244] width 455 height 32
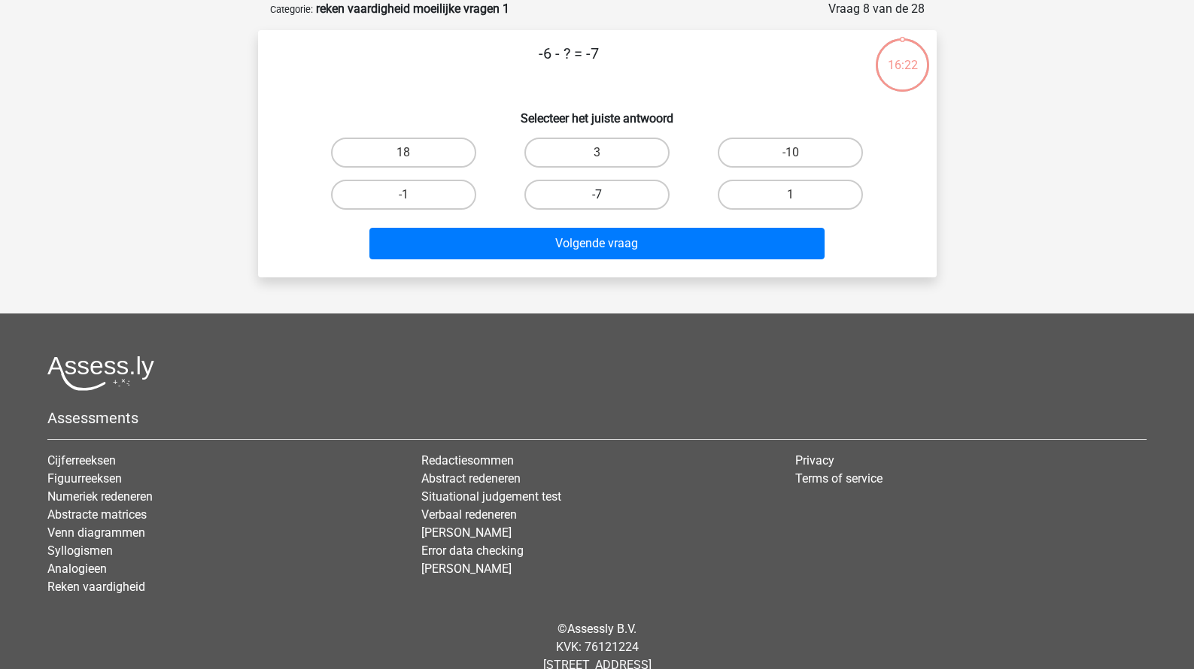
click at [594, 190] on label "-7" at bounding box center [596, 195] width 145 height 30
click at [596, 195] on input "-7" at bounding box center [601, 200] width 10 height 10
radio input "true"
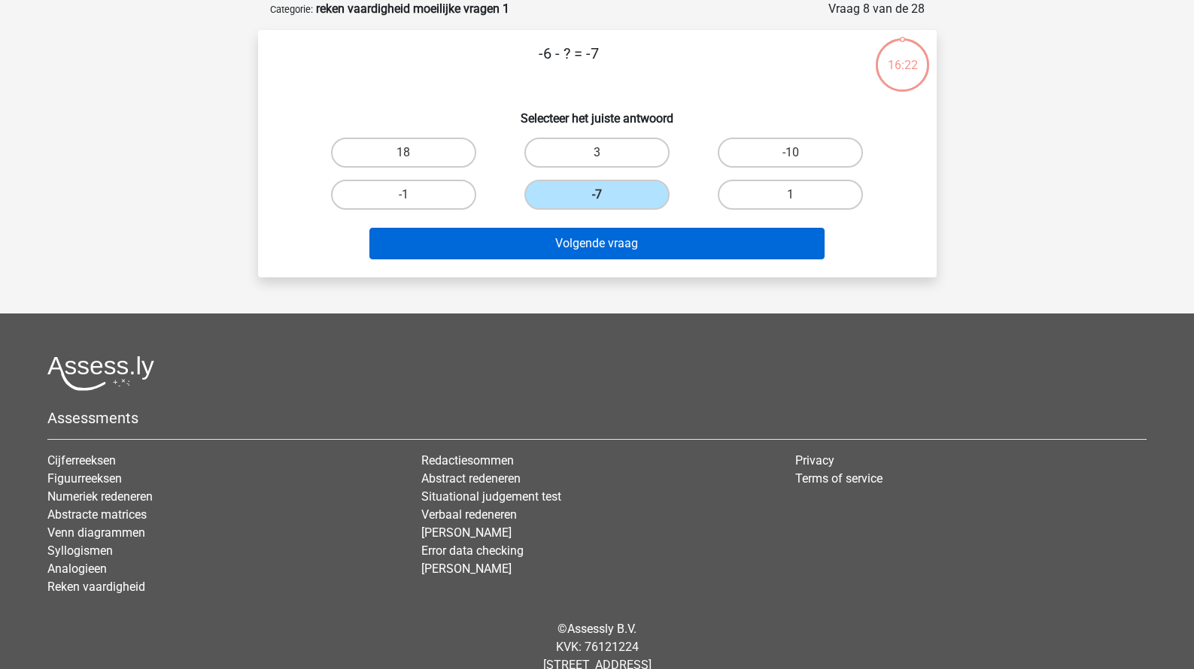
click at [598, 232] on button "Volgende vraag" at bounding box center [596, 244] width 455 height 32
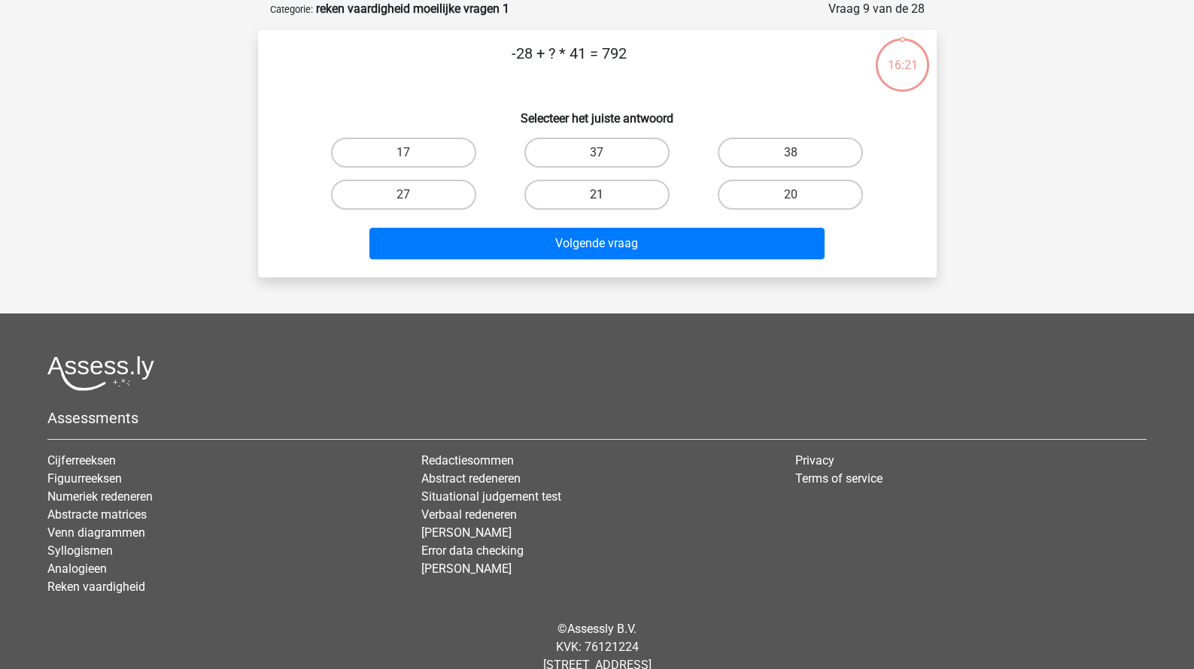
click at [587, 185] on label "21" at bounding box center [596, 195] width 145 height 30
click at [596, 195] on input "21" at bounding box center [601, 200] width 10 height 10
radio input "true"
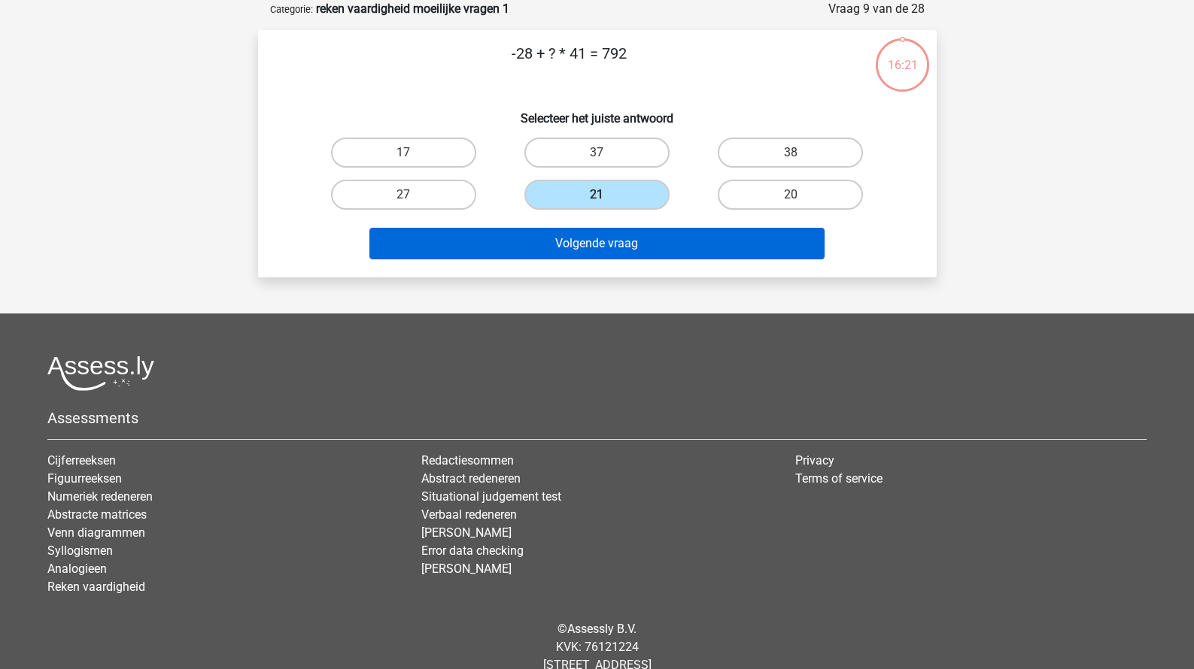
click at [587, 233] on button "Volgende vraag" at bounding box center [596, 244] width 455 height 32
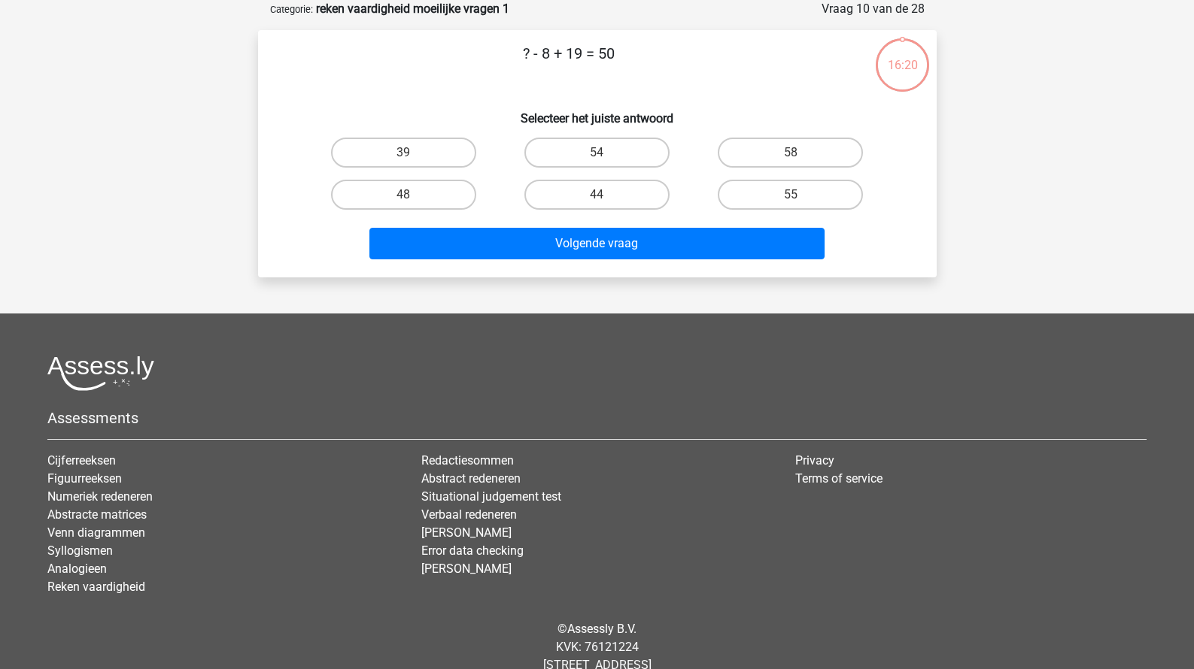
click at [586, 174] on div "44" at bounding box center [596, 195] width 193 height 42
click at [586, 189] on label "44" at bounding box center [596, 195] width 145 height 30
click at [596, 195] on input "44" at bounding box center [601, 200] width 10 height 10
radio input "true"
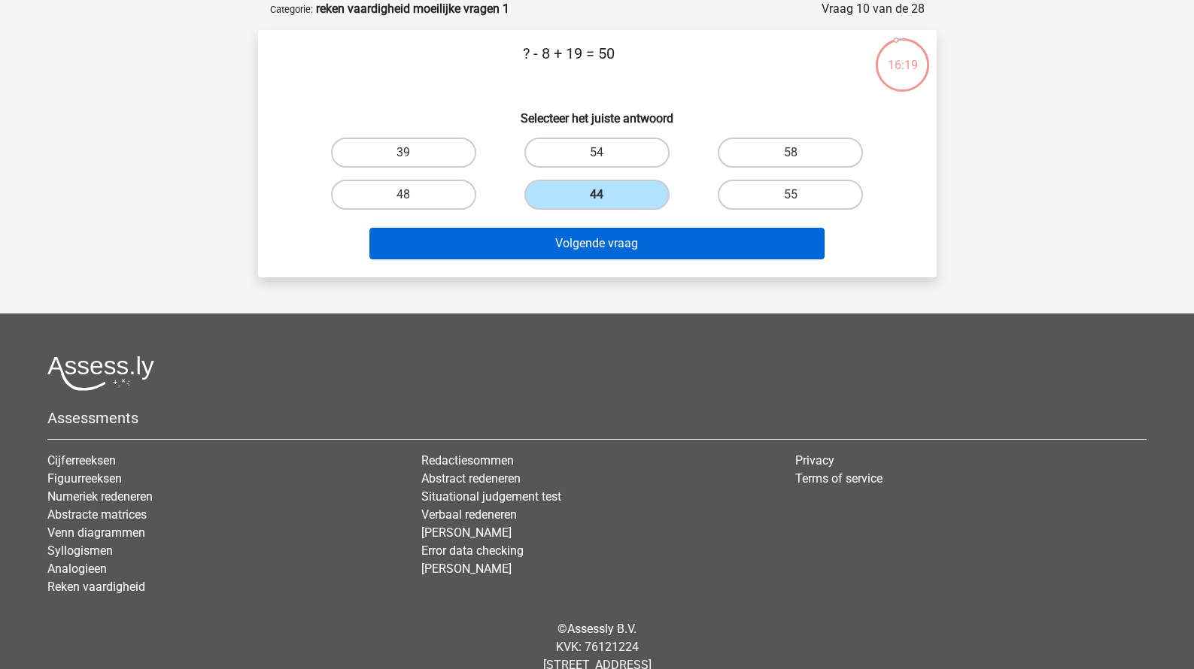
click at [586, 254] on button "Volgende vraag" at bounding box center [596, 244] width 455 height 32
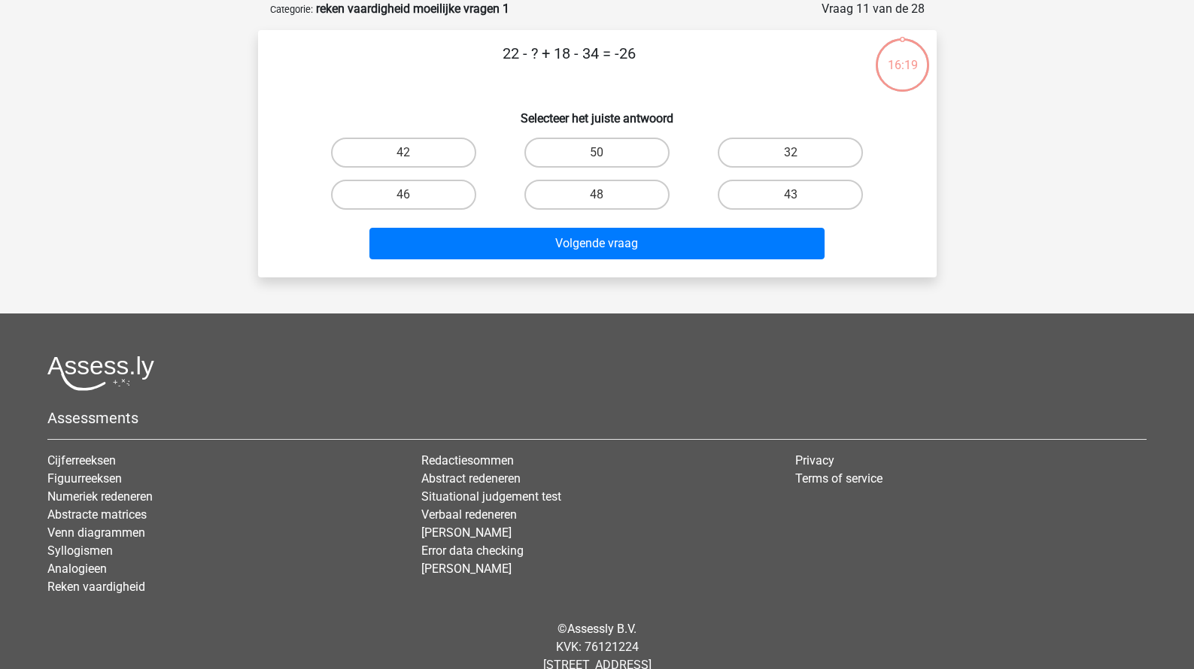
click at [588, 171] on div "50" at bounding box center [596, 153] width 193 height 42
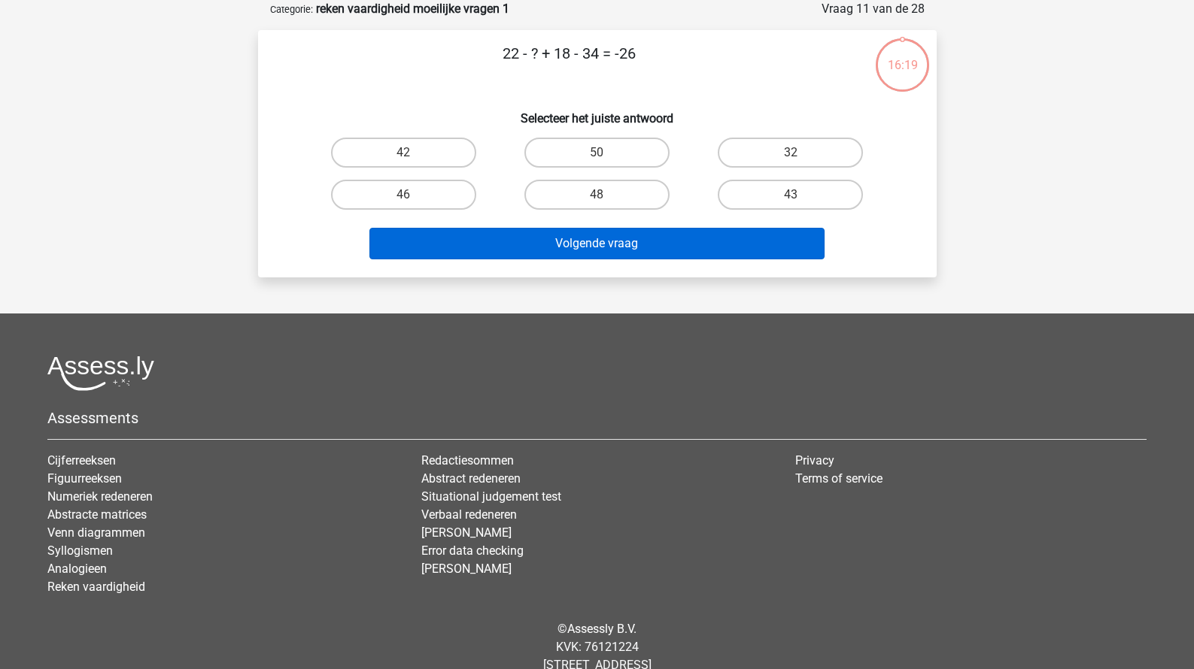
click at [588, 247] on button "Volgende vraag" at bounding box center [596, 244] width 455 height 32
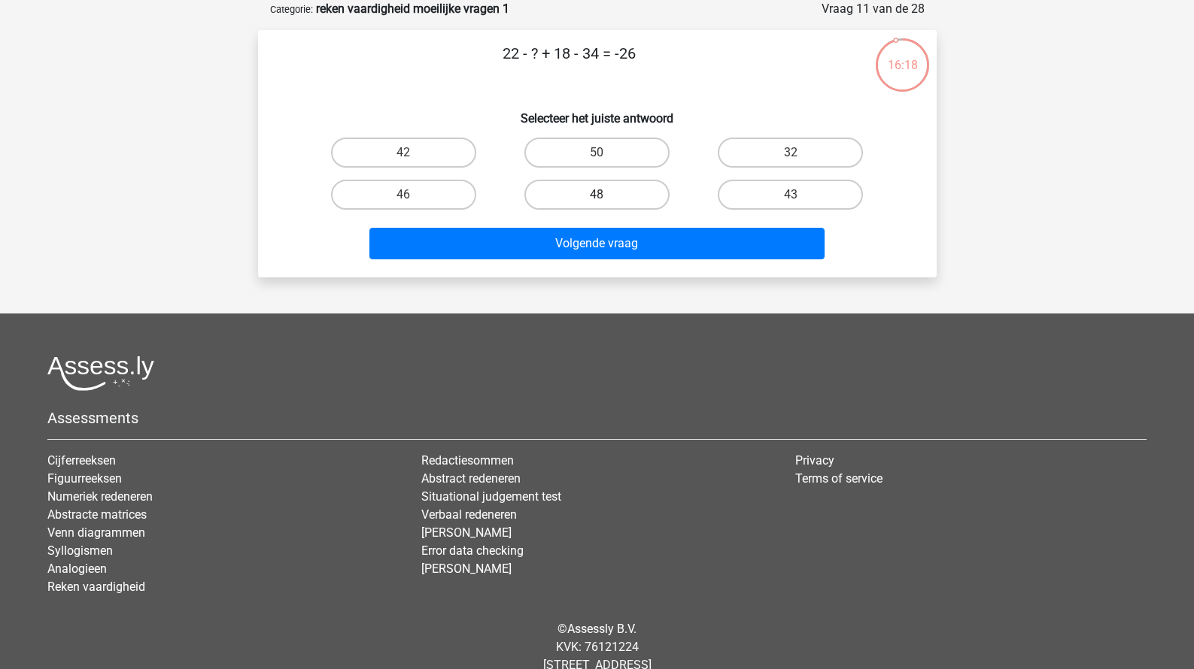
click at [588, 189] on label "48" at bounding box center [596, 195] width 145 height 30
click at [596, 195] on input "48" at bounding box center [601, 200] width 10 height 10
radio input "true"
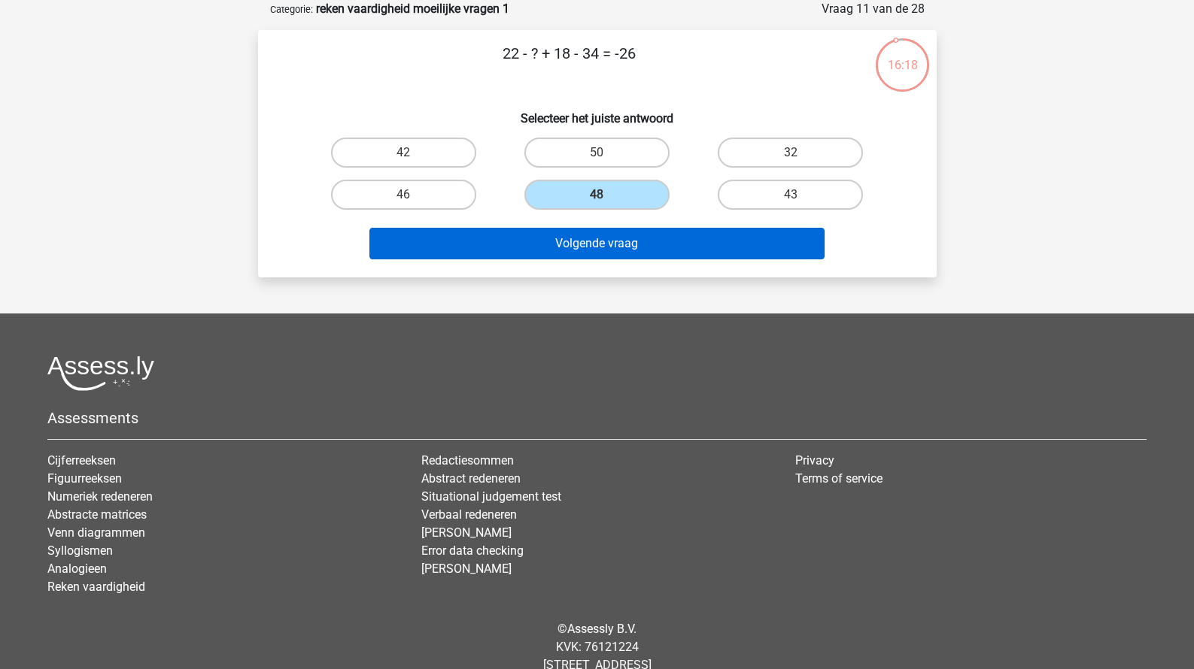
click at [591, 247] on button "Volgende vraag" at bounding box center [596, 244] width 455 height 32
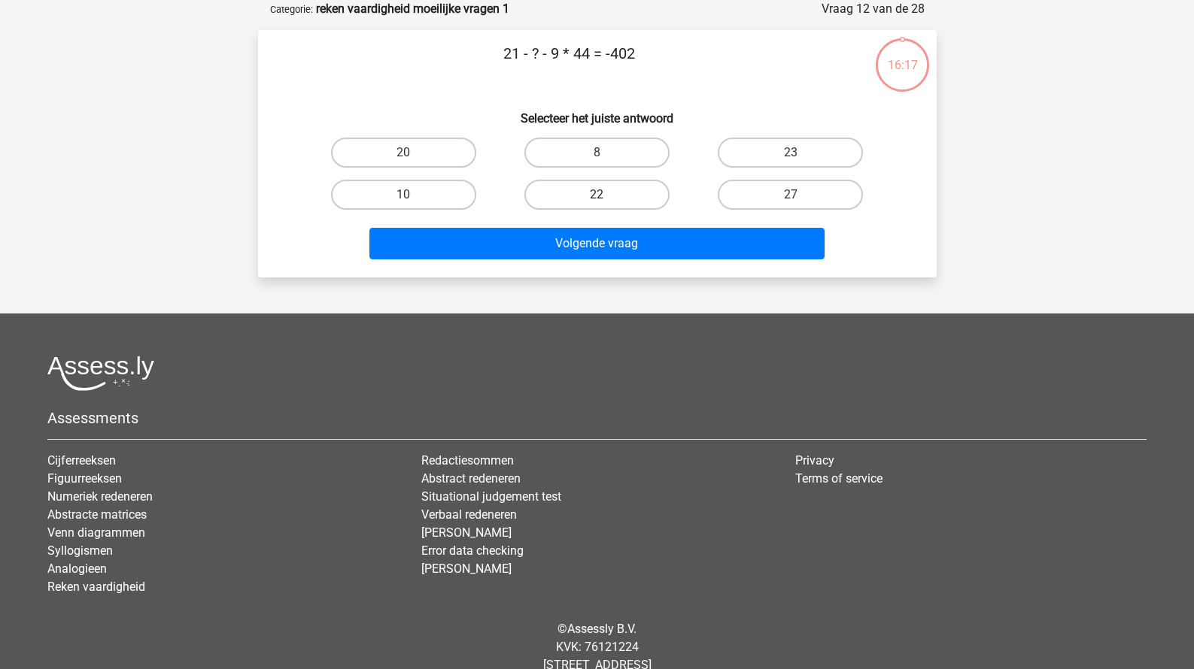
click at [591, 187] on label "22" at bounding box center [596, 195] width 145 height 30
click at [596, 195] on input "22" at bounding box center [601, 200] width 10 height 10
radio input "true"
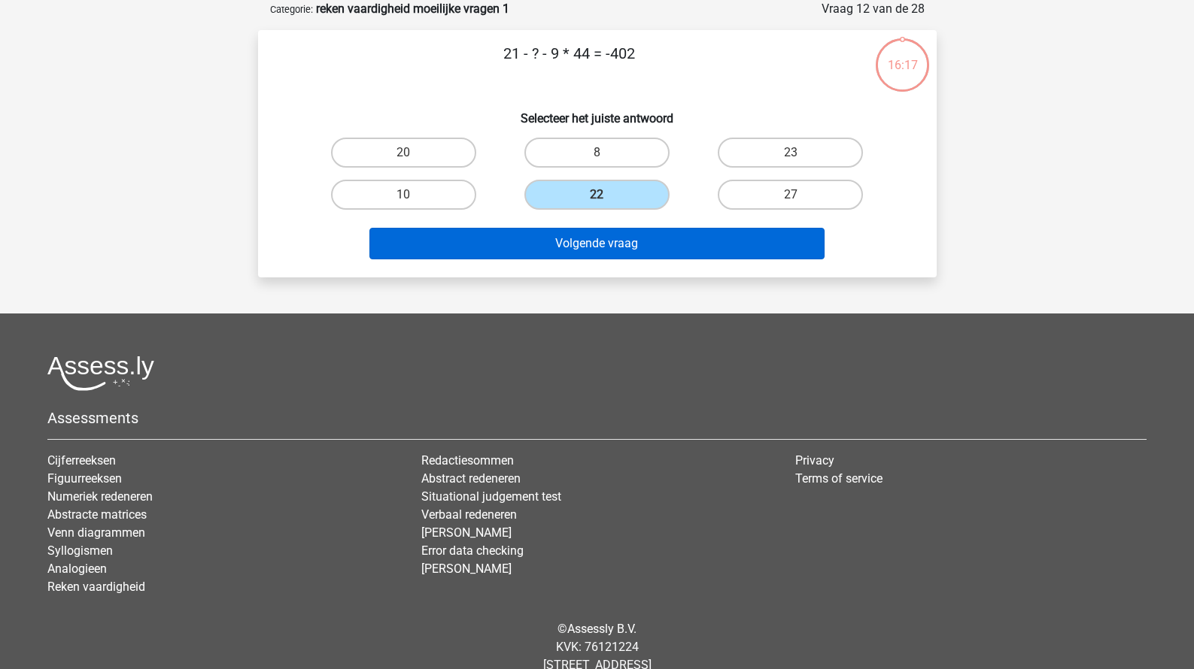
click at [593, 249] on button "Volgende vraag" at bounding box center [596, 244] width 455 height 32
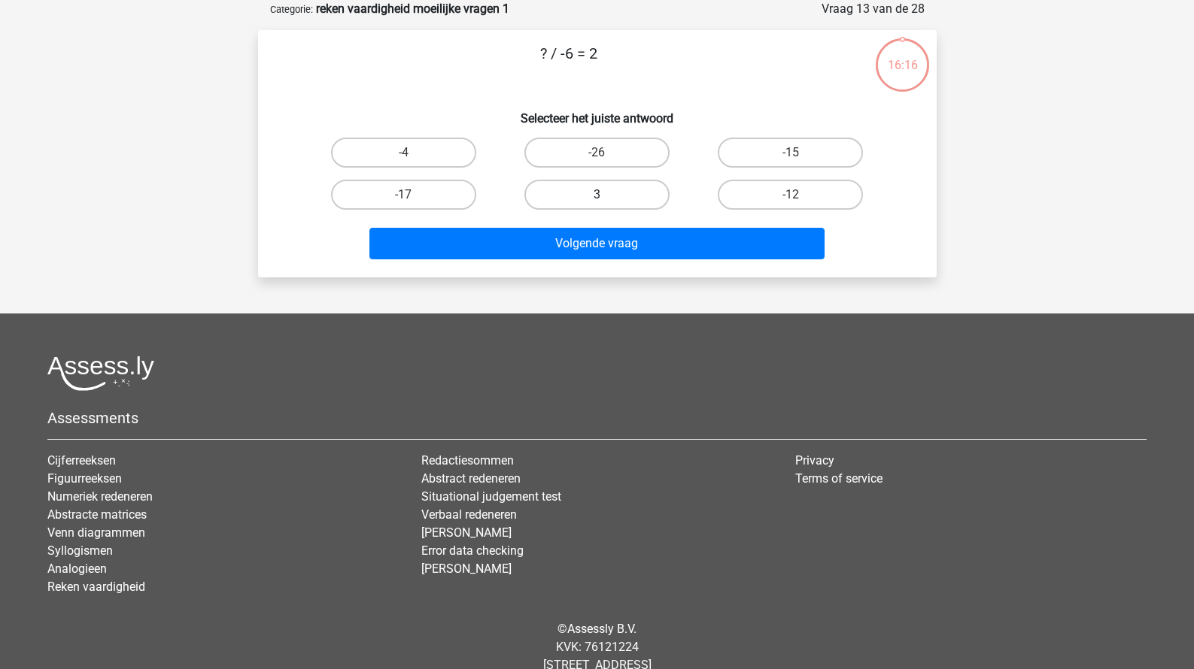
click at [593, 197] on label "3" at bounding box center [596, 195] width 145 height 30
click at [596, 197] on input "3" at bounding box center [601, 200] width 10 height 10
radio input "true"
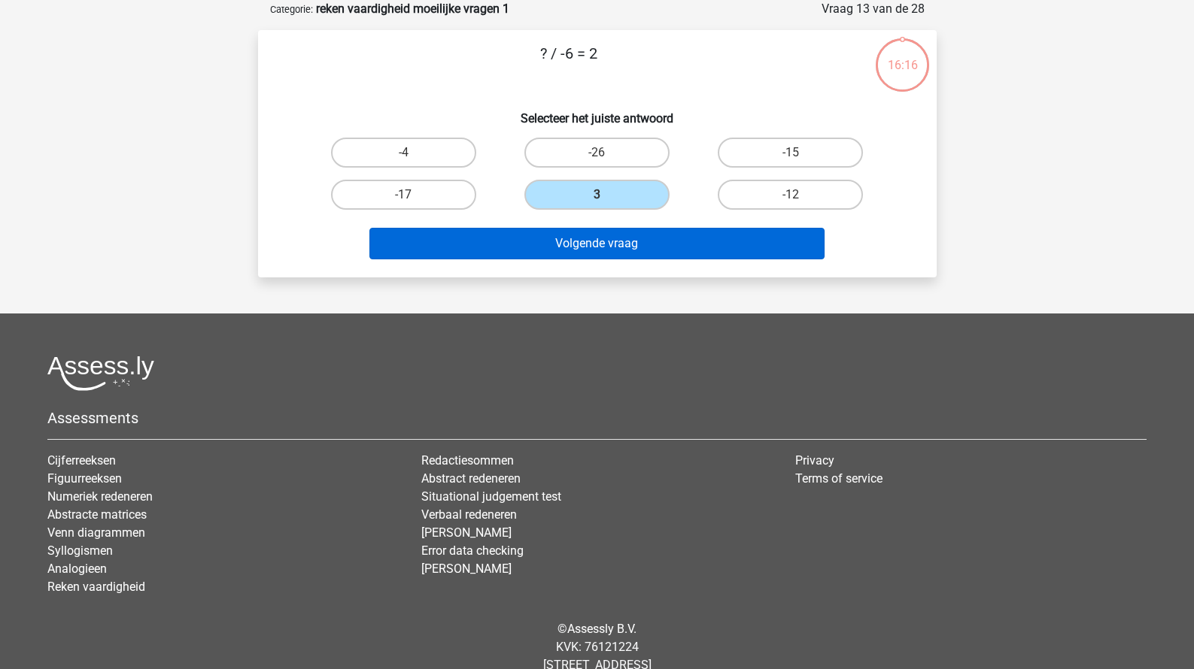
click at [593, 233] on button "Volgende vraag" at bounding box center [596, 244] width 455 height 32
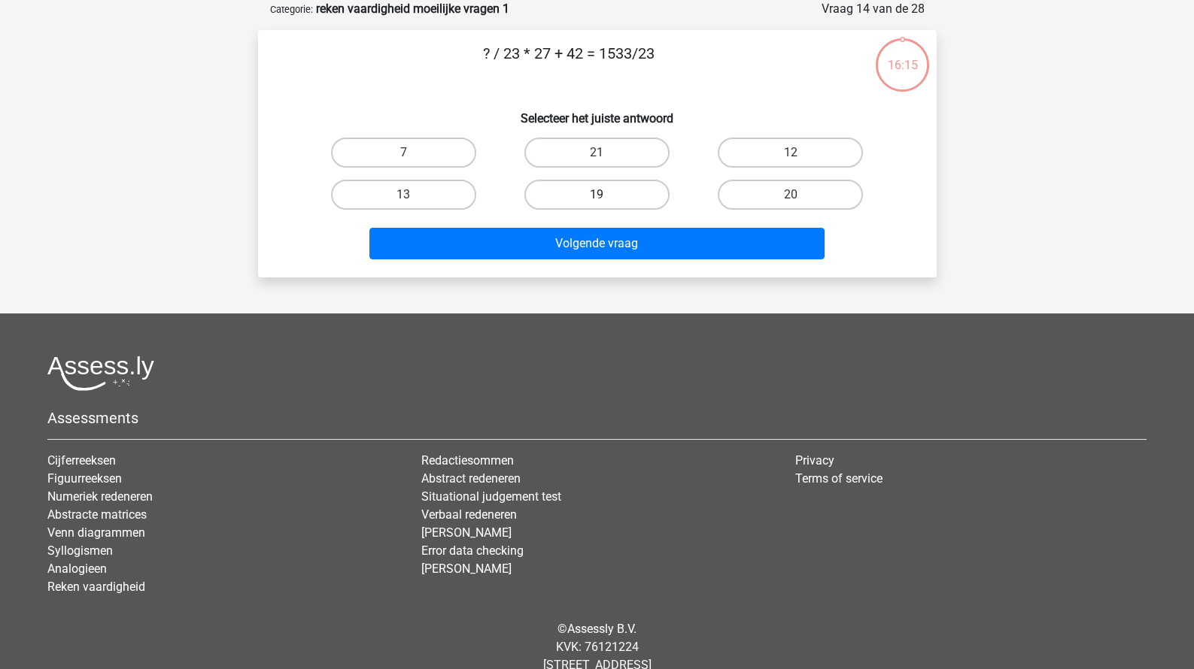
click at [593, 203] on label "19" at bounding box center [596, 195] width 145 height 30
click at [596, 203] on input "19" at bounding box center [601, 200] width 10 height 10
radio input "true"
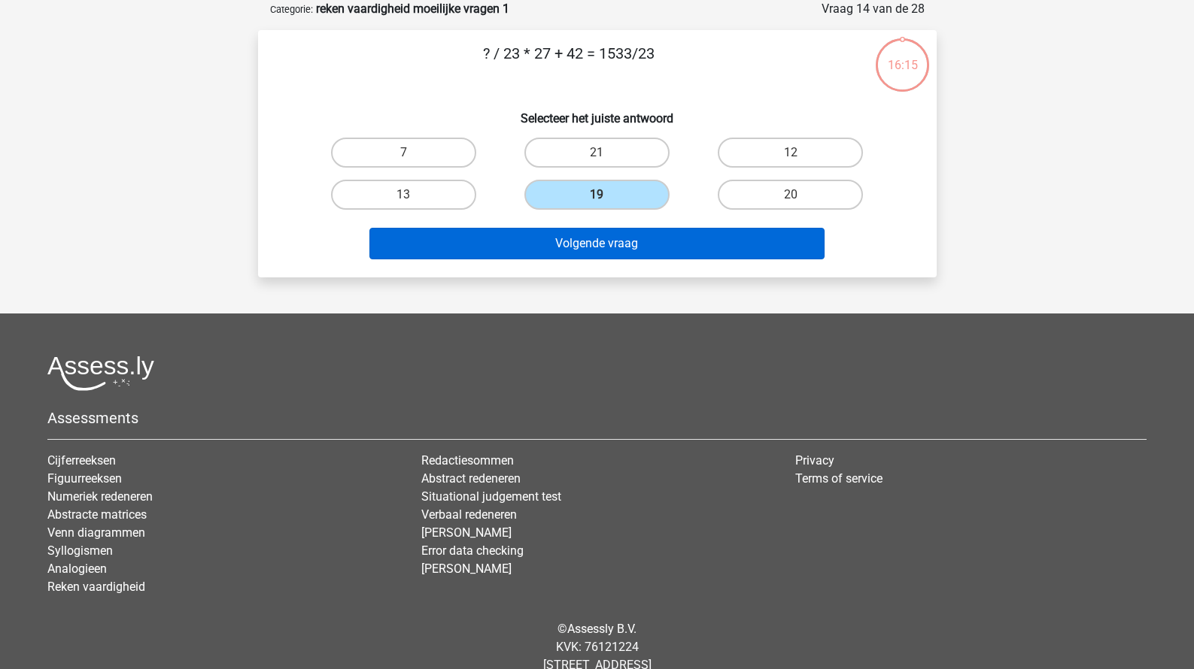
click at [593, 240] on button "Volgende vraag" at bounding box center [596, 244] width 455 height 32
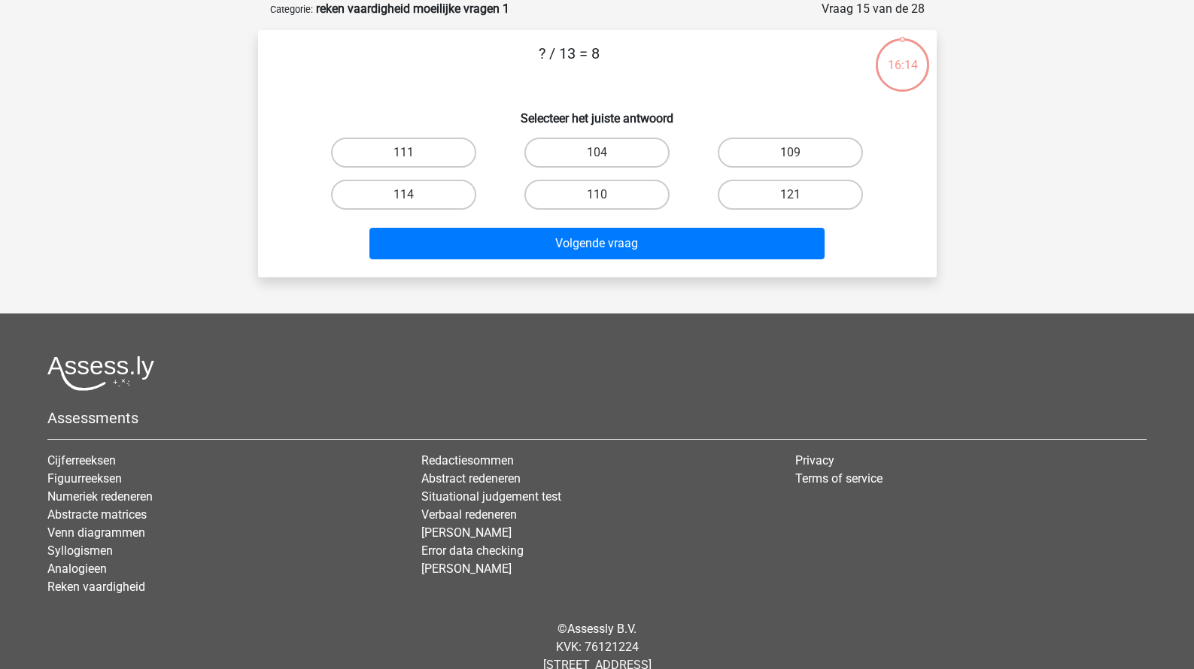
click at [593, 205] on label "110" at bounding box center [596, 195] width 145 height 30
click at [596, 205] on input "110" at bounding box center [601, 200] width 10 height 10
radio input "true"
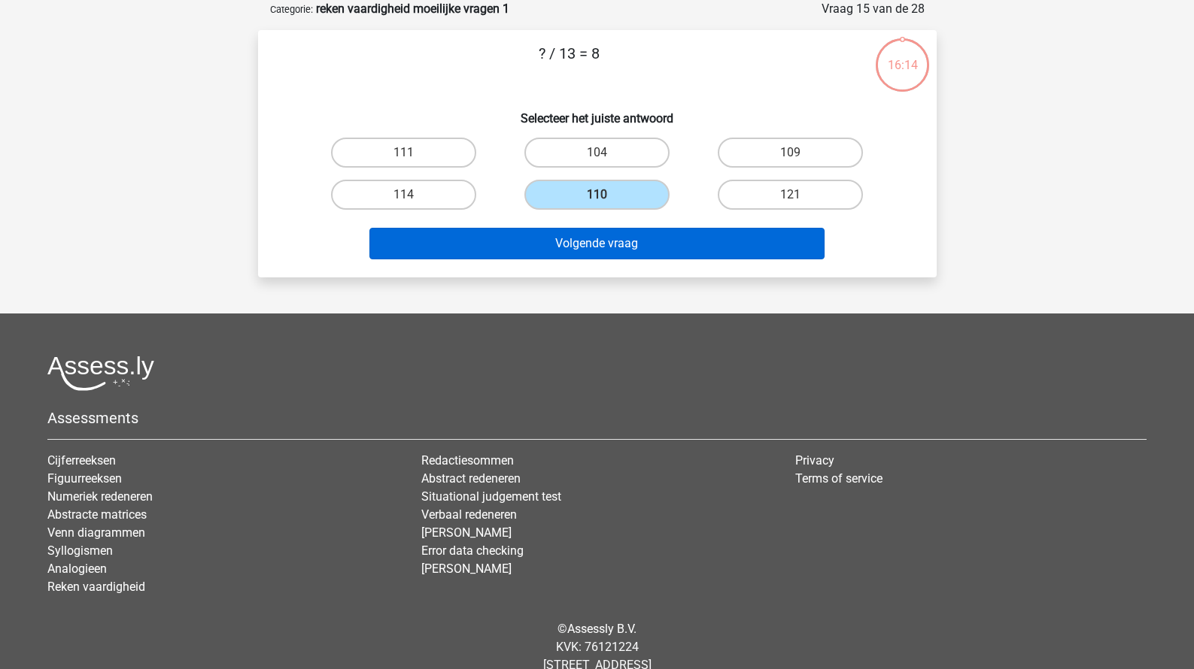
click at [593, 256] on button "Volgende vraag" at bounding box center [596, 244] width 455 height 32
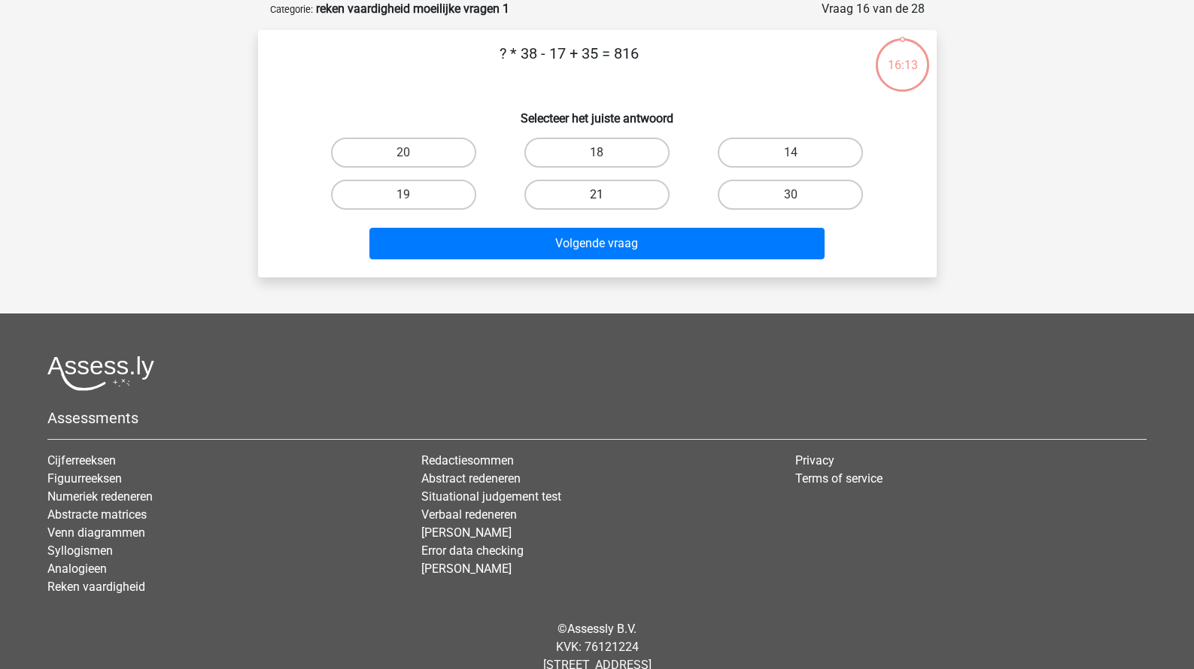
click at [593, 193] on label "21" at bounding box center [596, 195] width 145 height 30
click at [596, 195] on input "21" at bounding box center [601, 200] width 10 height 10
radio input "true"
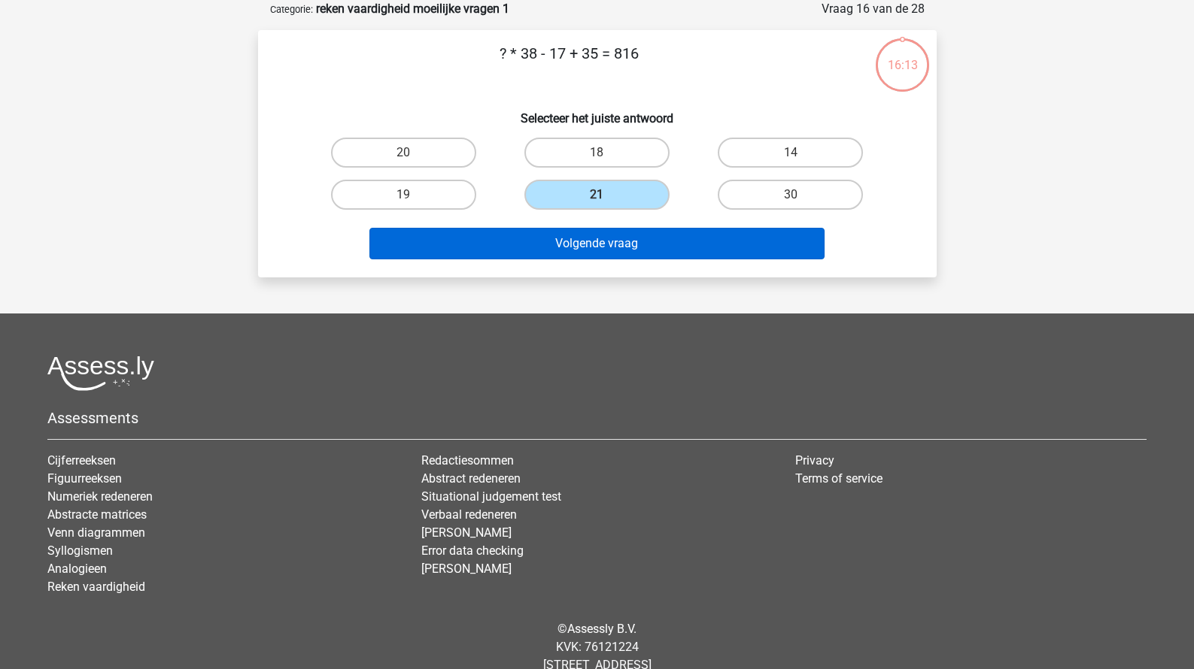
click at [593, 250] on button "Volgende vraag" at bounding box center [596, 244] width 455 height 32
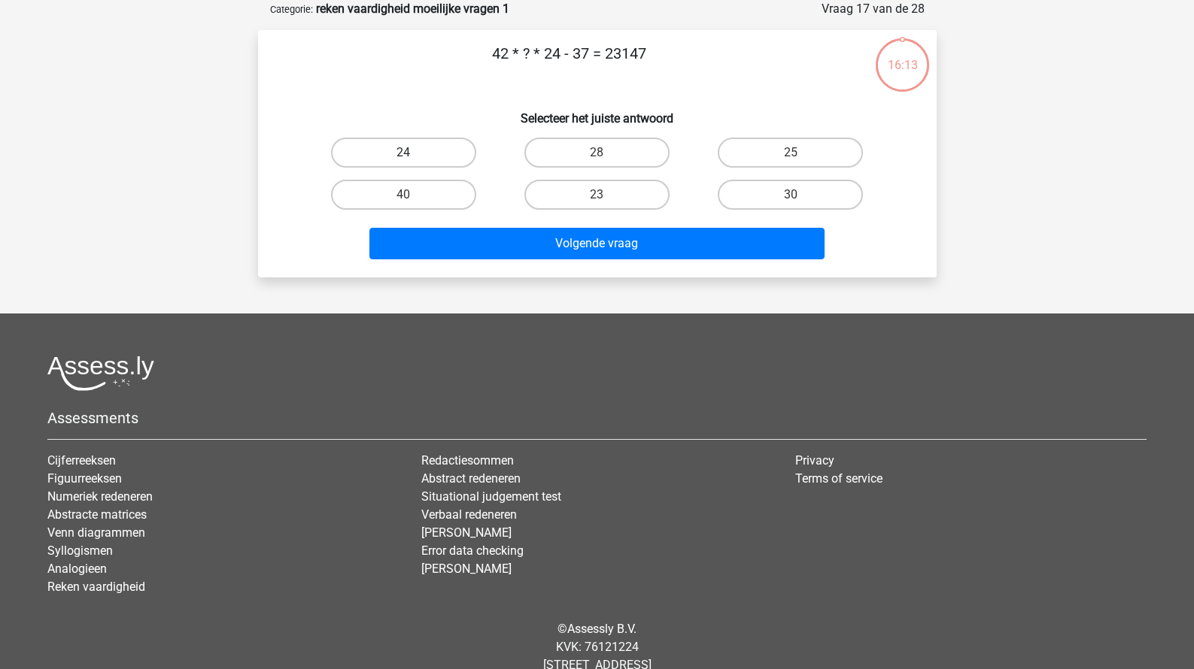
click at [417, 146] on label "24" at bounding box center [403, 153] width 145 height 30
click at [413, 153] on input "24" at bounding box center [408, 158] width 10 height 10
radio input "true"
click at [575, 282] on div "Kies premium Dutchy Dutch@gmail.com" at bounding box center [597, 318] width 1194 height 786
click at [575, 271] on div "42 * ? * 24 - 37 = 23147 Selecteer het juiste antwoord 24 28 25" at bounding box center [597, 153] width 678 height 247
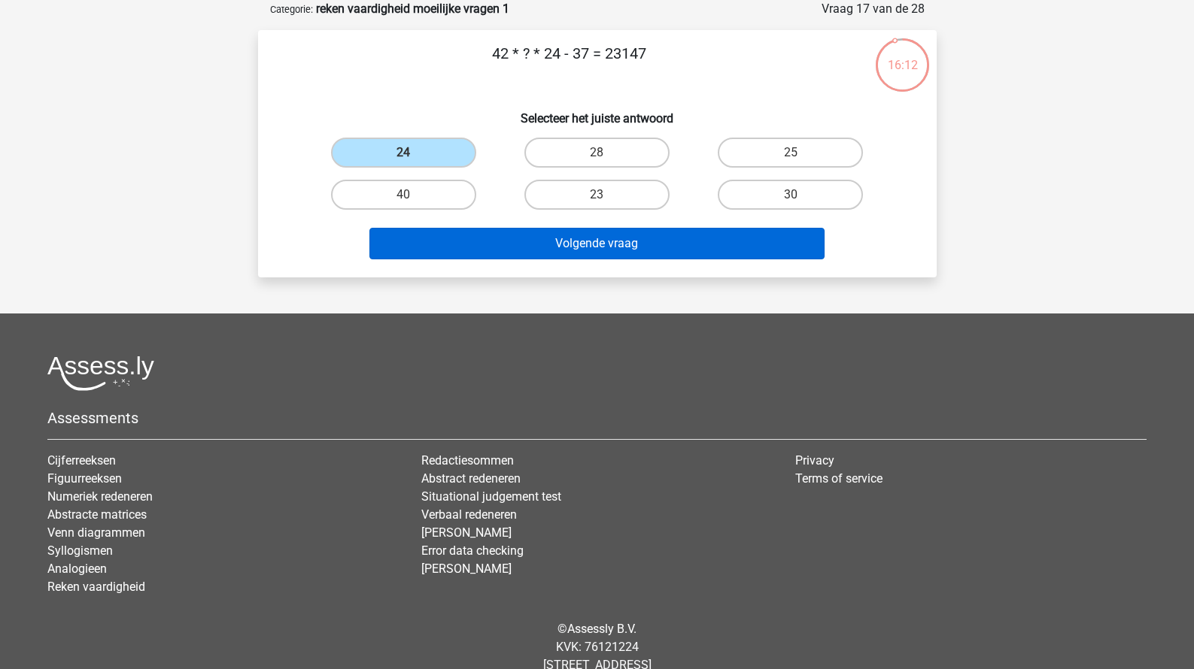
click at [578, 254] on button "Volgende vraag" at bounding box center [596, 244] width 455 height 32
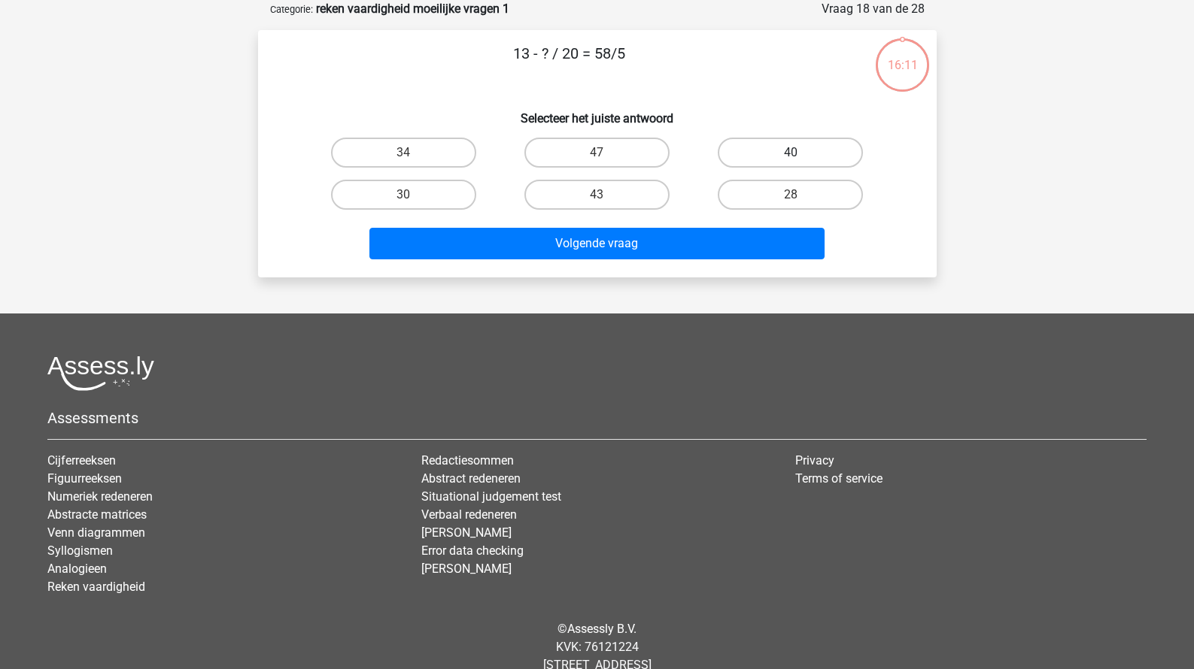
click at [744, 145] on label "40" at bounding box center [790, 153] width 145 height 30
click at [791, 153] on input "40" at bounding box center [796, 158] width 10 height 10
radio input "true"
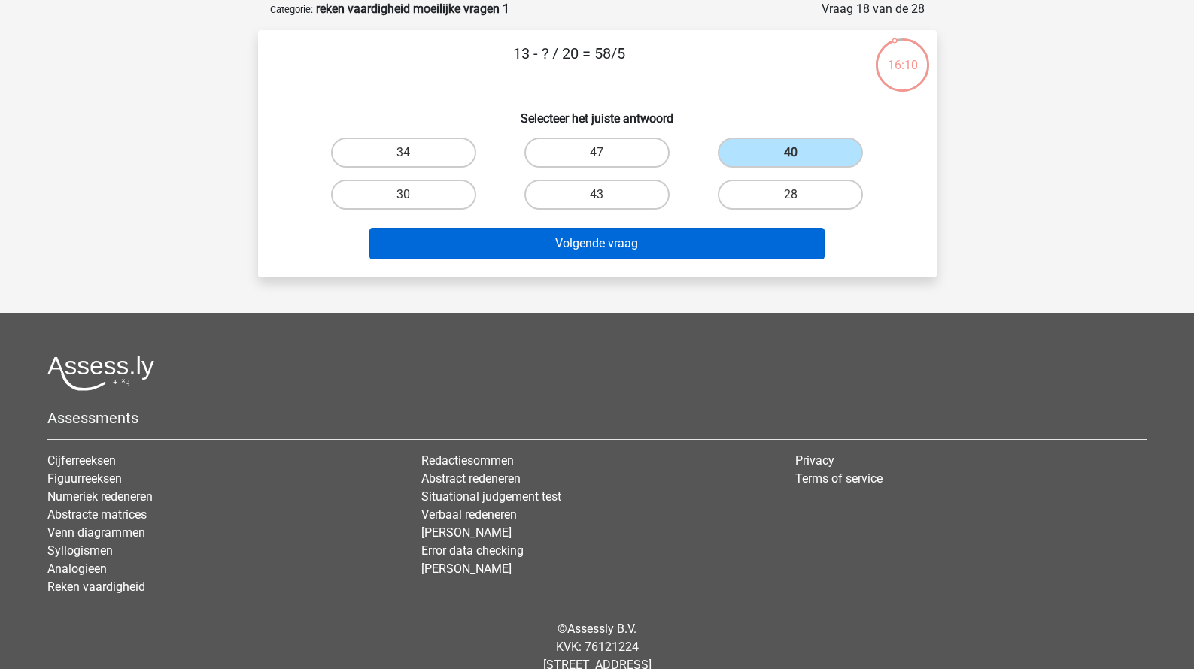
click at [672, 244] on button "Volgende vraag" at bounding box center [596, 244] width 455 height 32
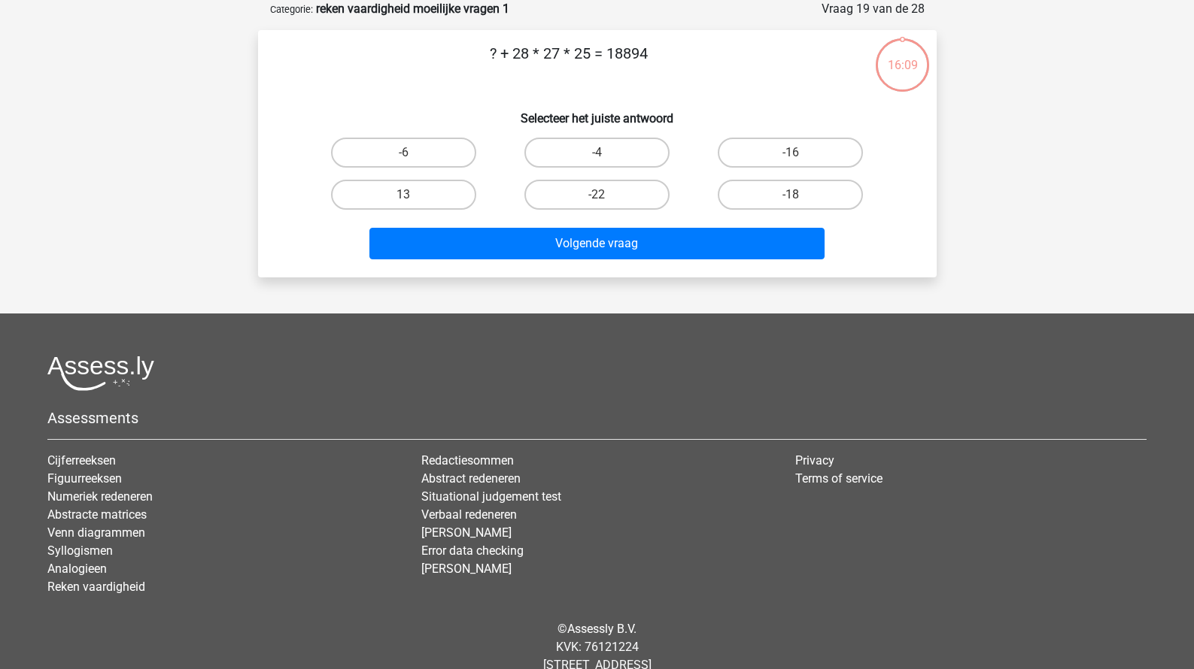
click at [572, 172] on div "-4" at bounding box center [596, 153] width 193 height 42
click at [580, 202] on label "-22" at bounding box center [596, 195] width 145 height 30
click at [596, 202] on input "-22" at bounding box center [601, 200] width 10 height 10
radio input "true"
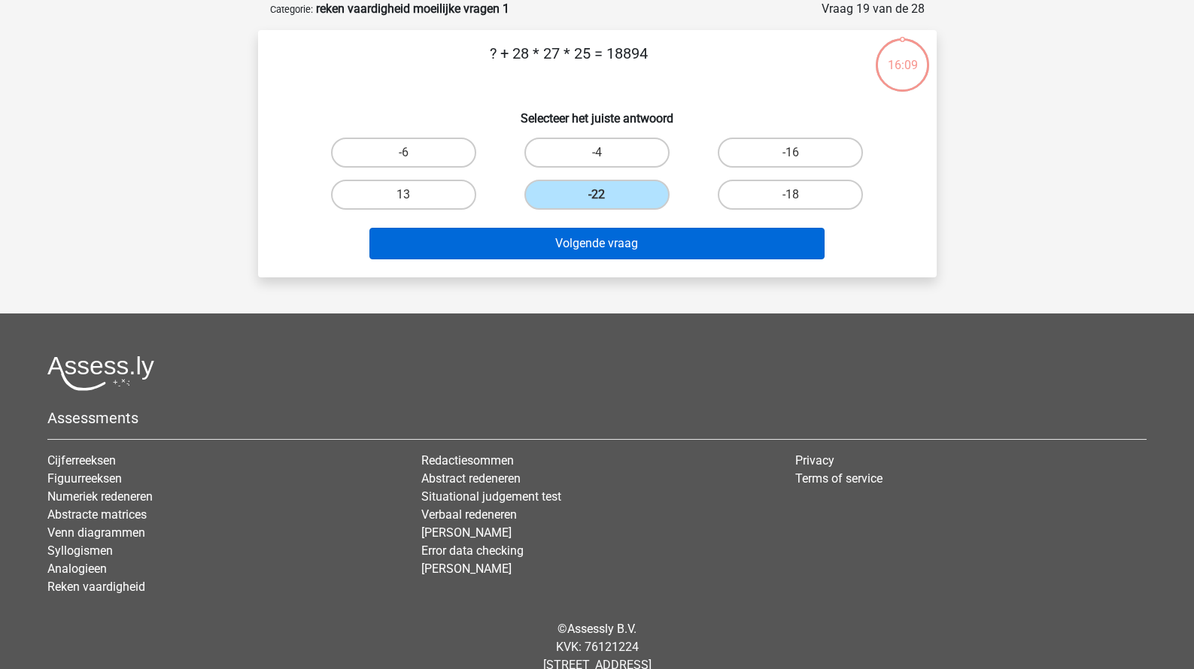
click at [580, 244] on button "Volgende vraag" at bounding box center [596, 244] width 455 height 32
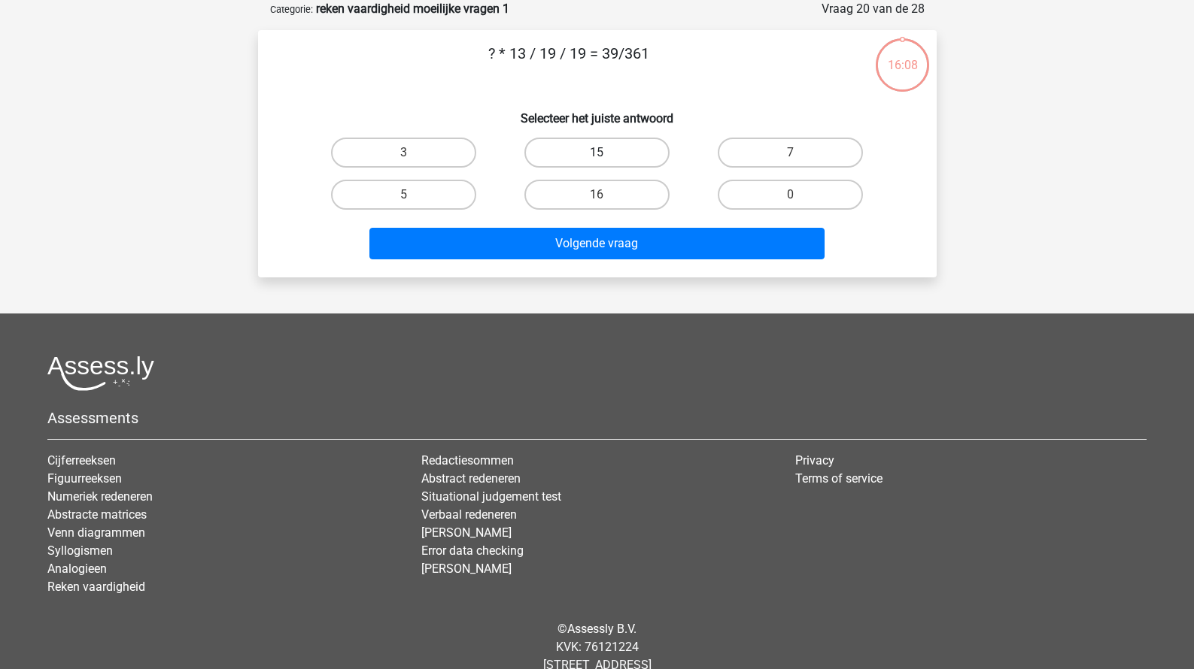
click at [590, 148] on label "15" at bounding box center [596, 153] width 145 height 30
click at [596, 153] on input "15" at bounding box center [601, 158] width 10 height 10
radio input "true"
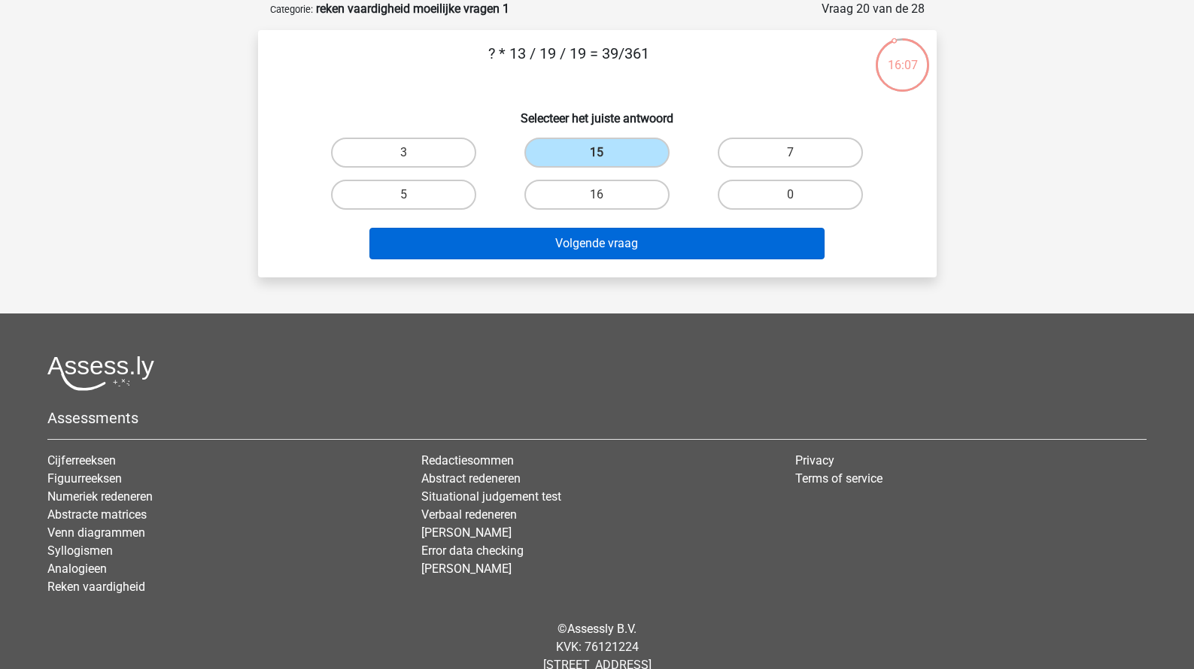
click at [599, 234] on button "Volgende vraag" at bounding box center [596, 244] width 455 height 32
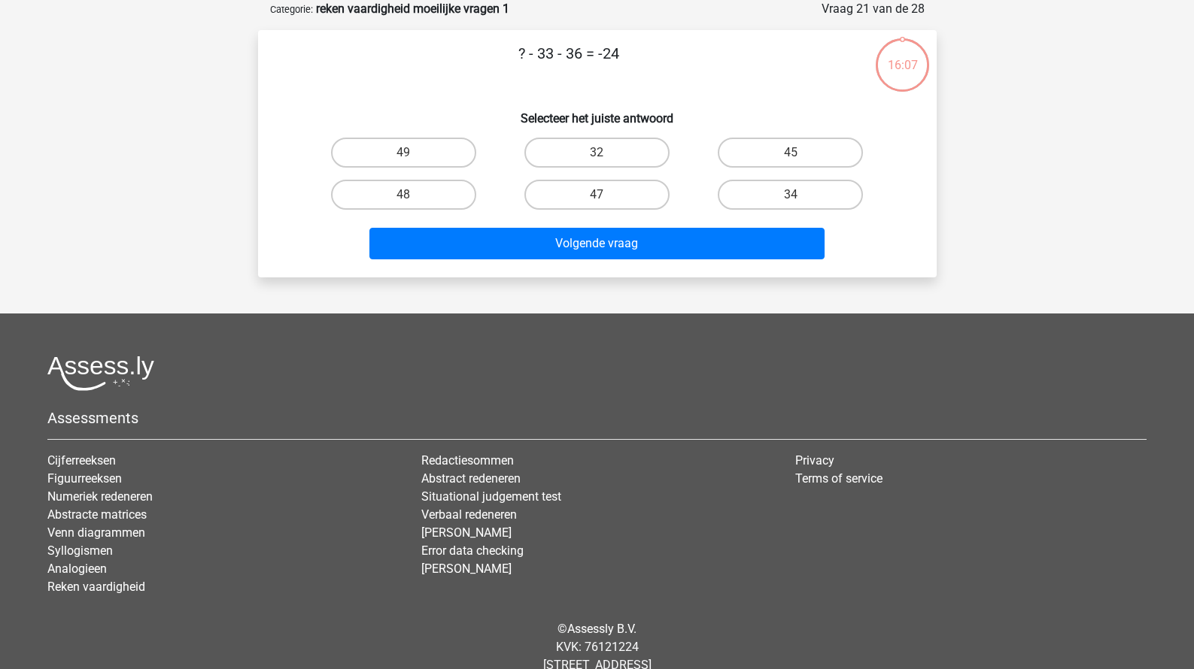
click at [605, 174] on div "47" at bounding box center [596, 195] width 193 height 42
click at [605, 200] on input "47" at bounding box center [601, 200] width 10 height 10
radio input "true"
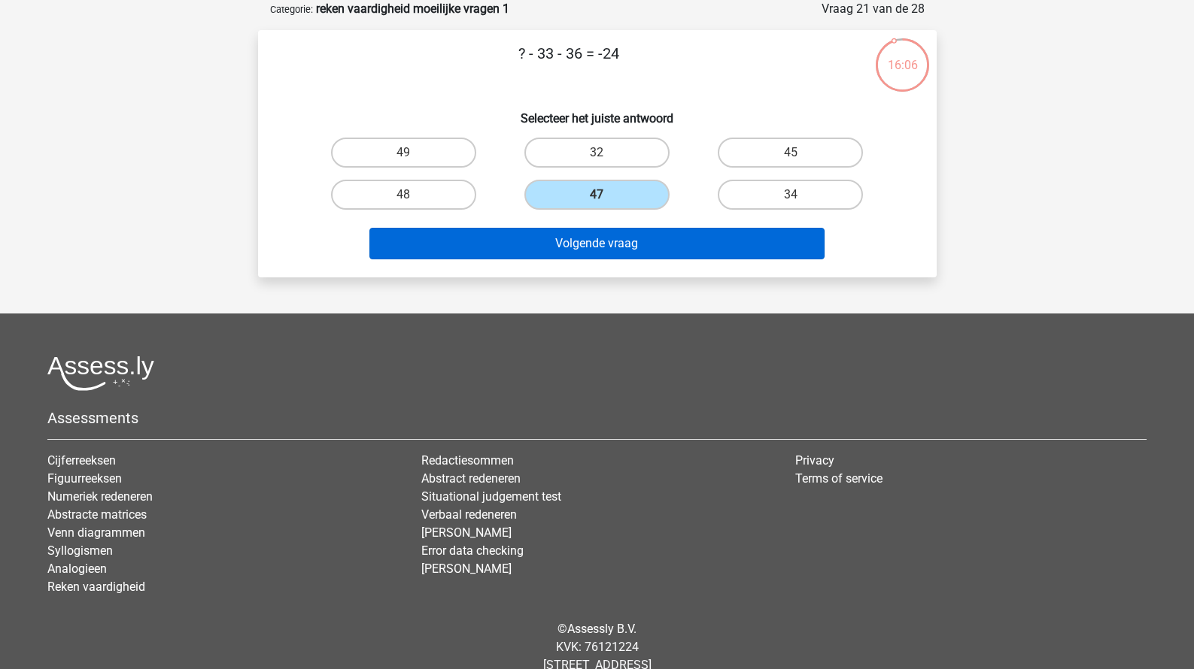
click at [607, 249] on button "Volgende vraag" at bounding box center [596, 244] width 455 height 32
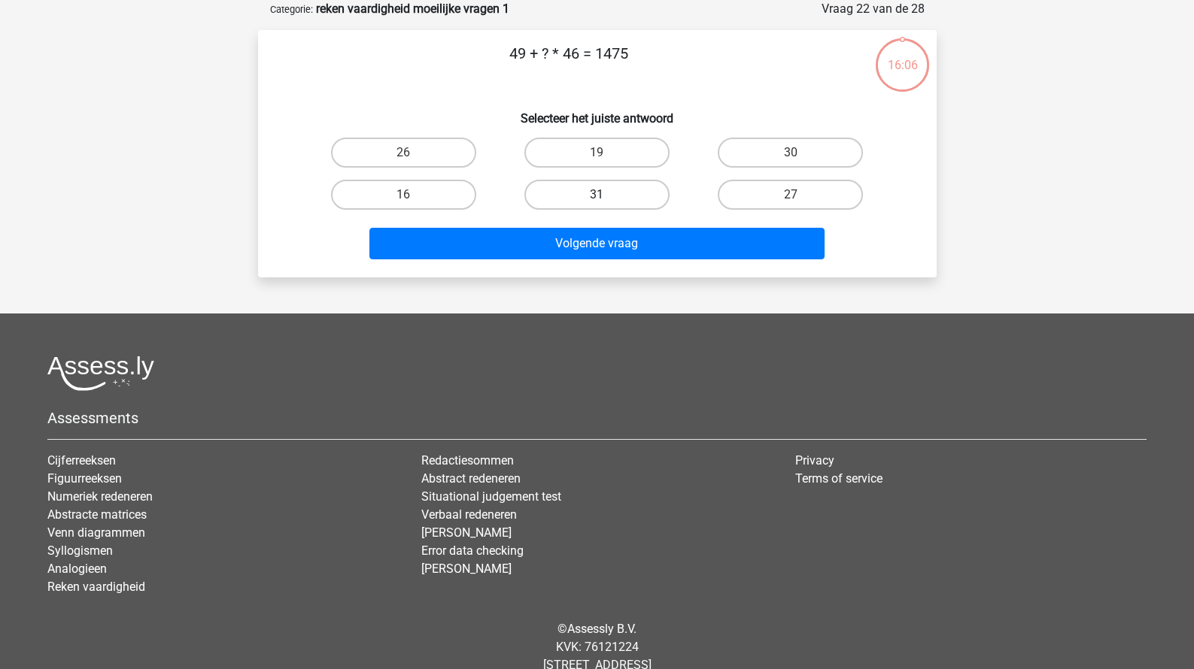
click at [610, 196] on label "31" at bounding box center [596, 195] width 145 height 30
click at [606, 196] on input "31" at bounding box center [601, 200] width 10 height 10
radio input "true"
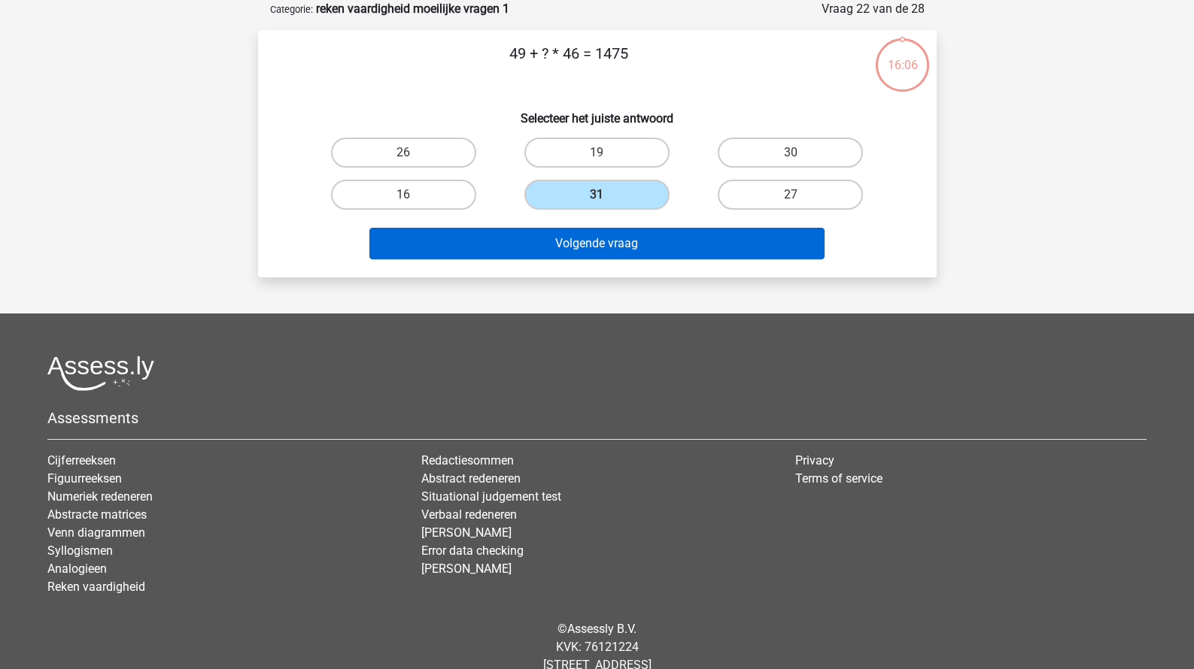
click at [610, 247] on button "Volgende vraag" at bounding box center [596, 244] width 455 height 32
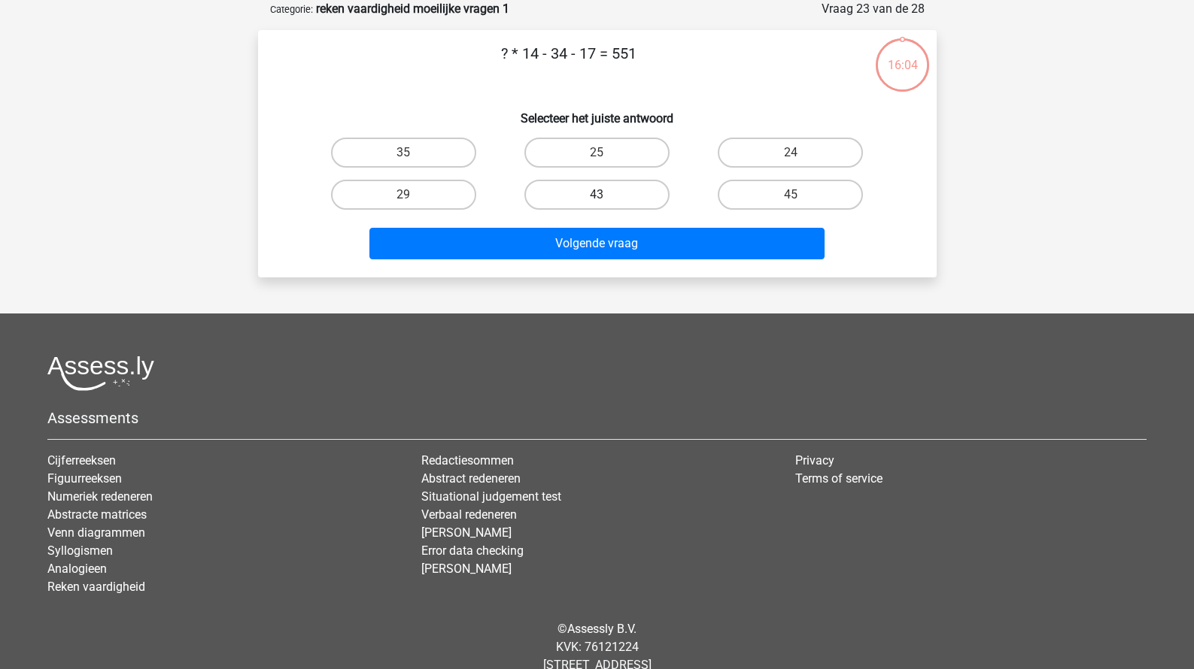
click at [617, 184] on label "43" at bounding box center [596, 195] width 145 height 30
click at [606, 195] on input "43" at bounding box center [601, 200] width 10 height 10
radio input "true"
click at [617, 262] on div "Volgende vraag" at bounding box center [597, 247] width 581 height 38
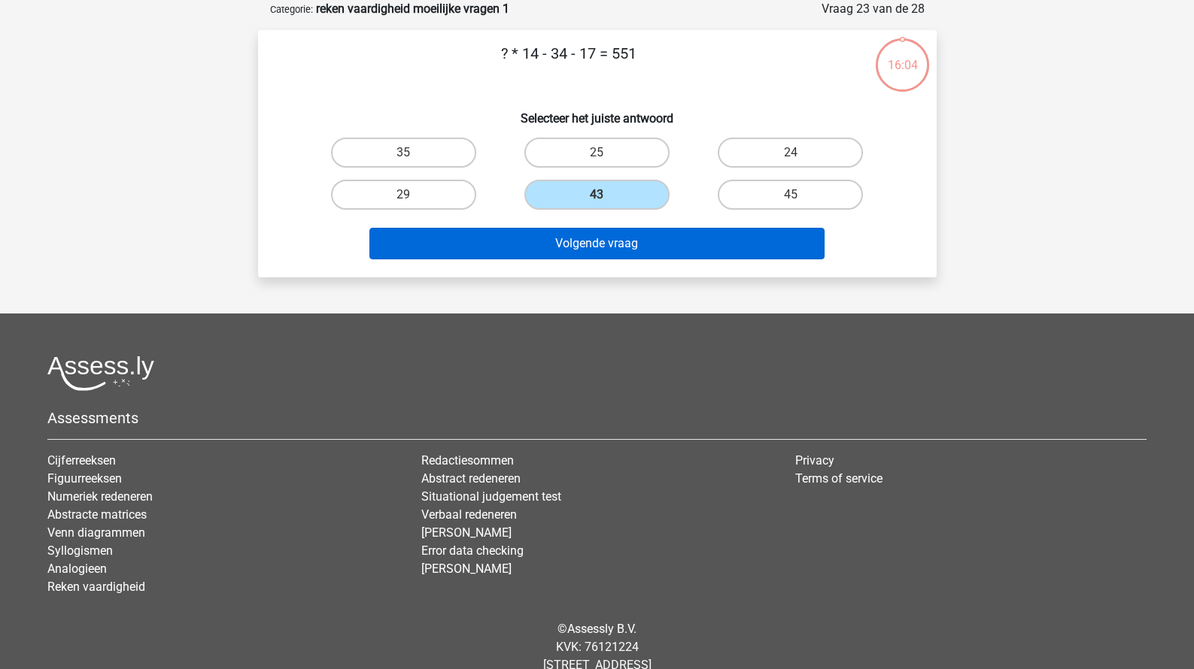
click at [617, 254] on button "Volgende vraag" at bounding box center [596, 244] width 455 height 32
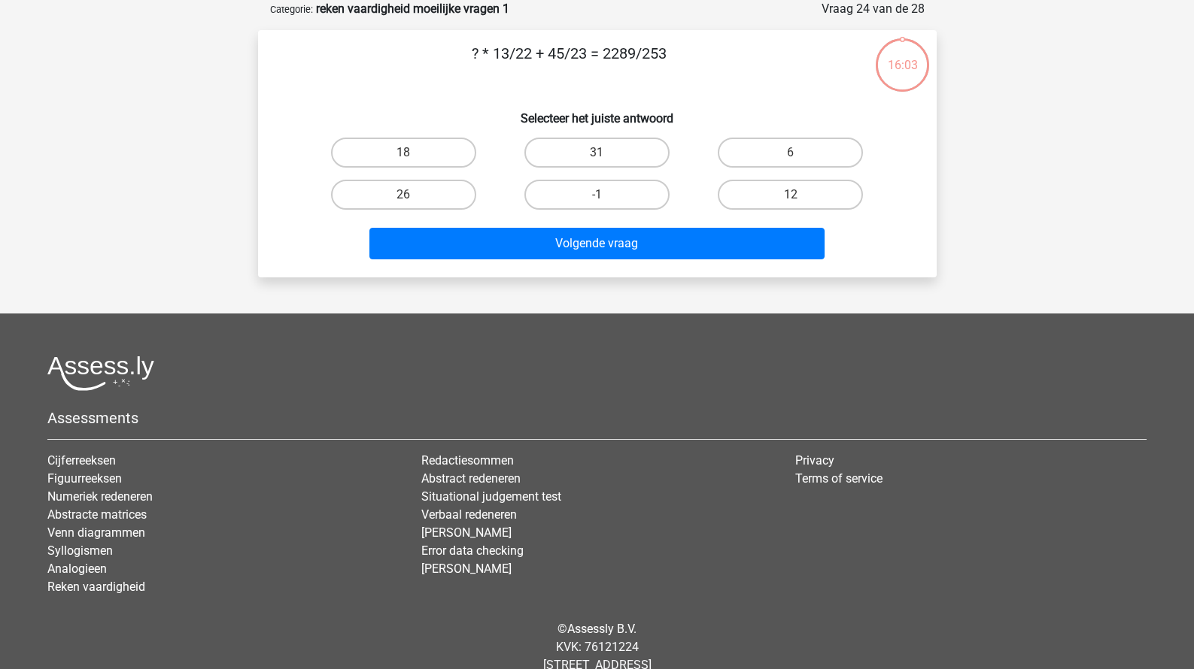
click at [403, 153] on input "18" at bounding box center [408, 158] width 10 height 10
radio input "true"
click at [495, 225] on div "Volgende vraag" at bounding box center [597, 241] width 630 height 50
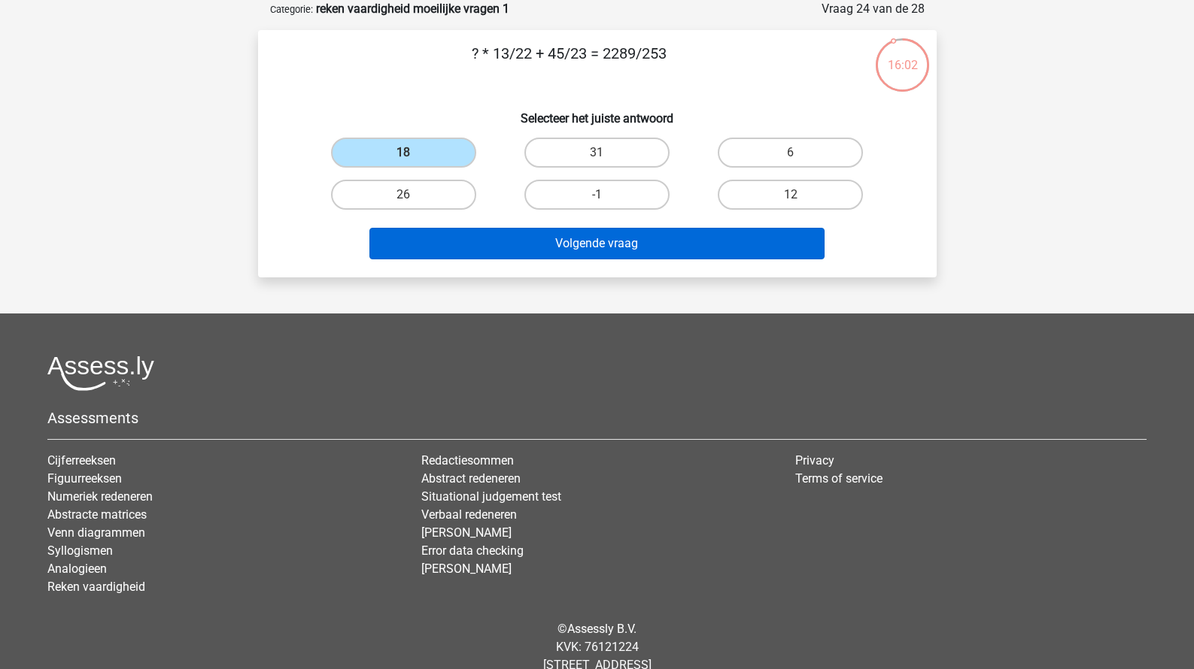
click at [509, 238] on button "Volgende vraag" at bounding box center [596, 244] width 455 height 32
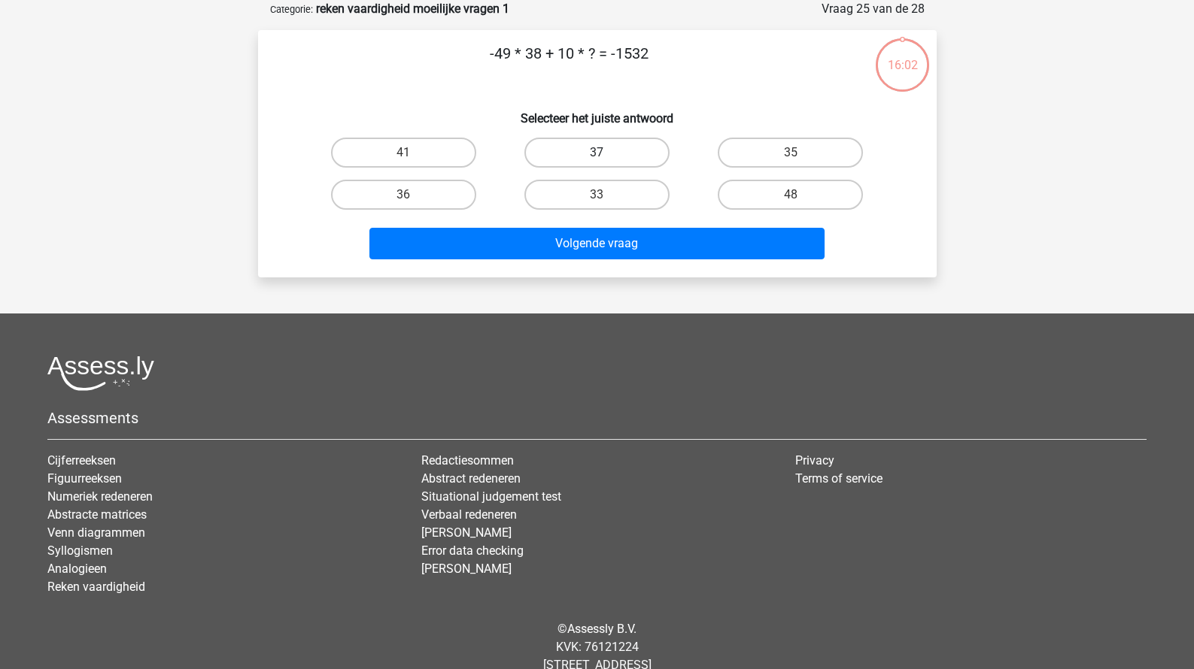
click at [583, 145] on label "37" at bounding box center [596, 153] width 145 height 30
click at [596, 153] on input "37" at bounding box center [601, 158] width 10 height 10
radio input "true"
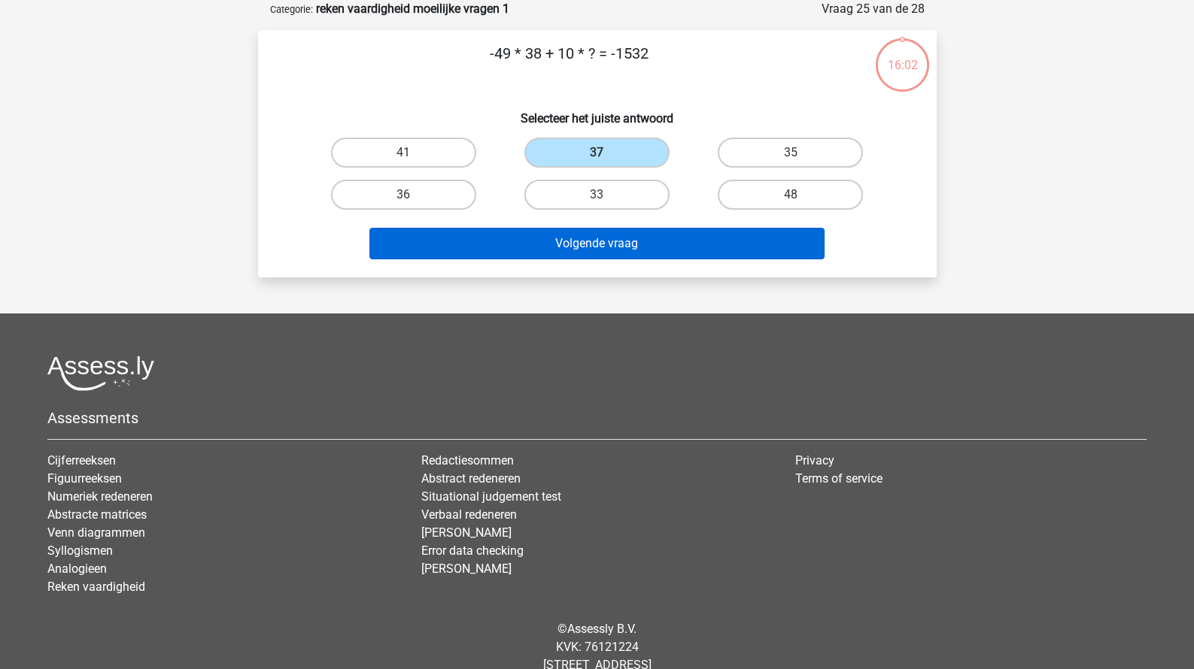
click at [584, 232] on button "Volgende vraag" at bounding box center [596, 244] width 455 height 32
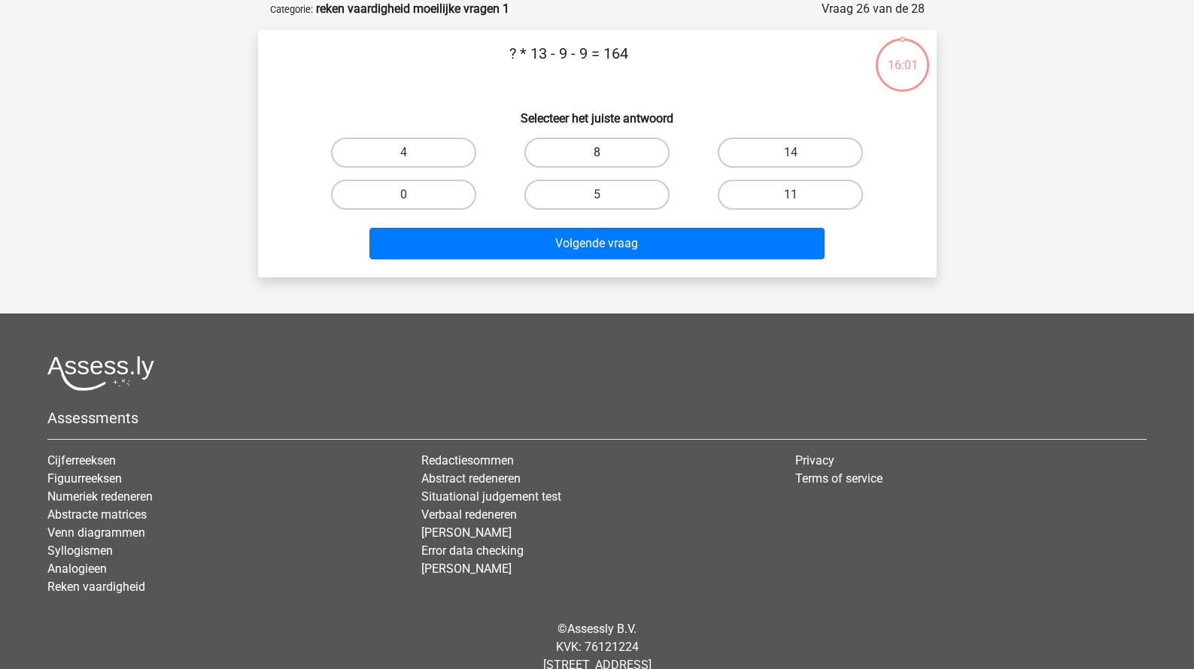
click at [641, 158] on label "8" at bounding box center [596, 153] width 145 height 30
click at [606, 158] on input "8" at bounding box center [601, 158] width 10 height 10
radio input "true"
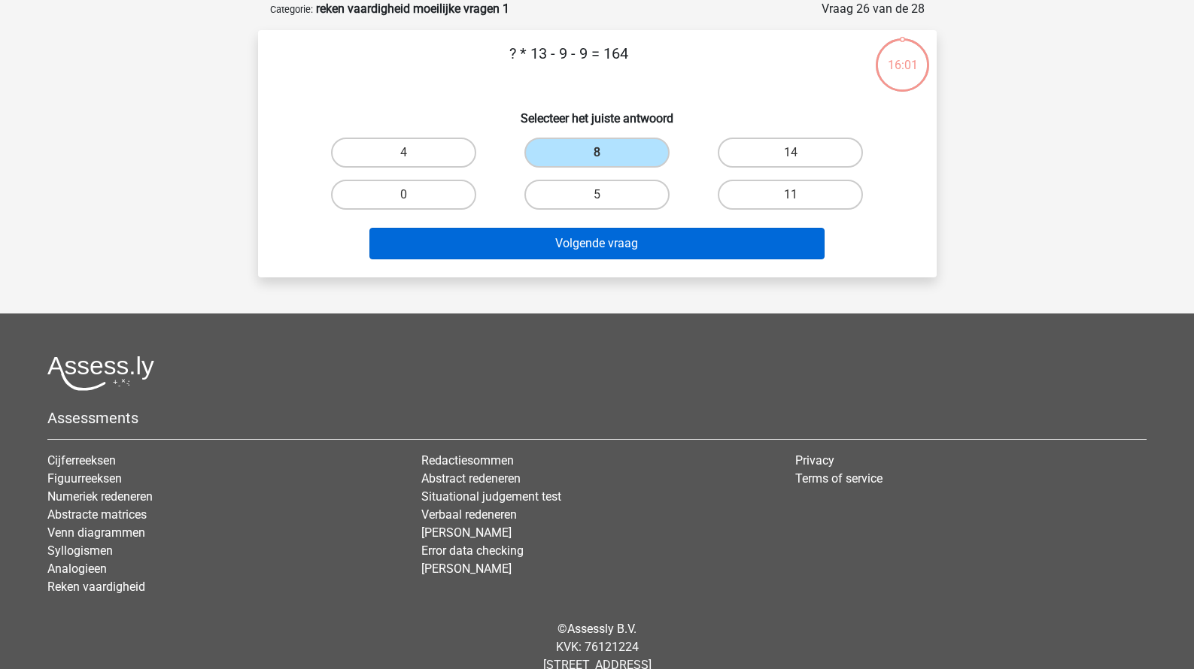
click at [641, 239] on button "Volgende vraag" at bounding box center [596, 244] width 455 height 32
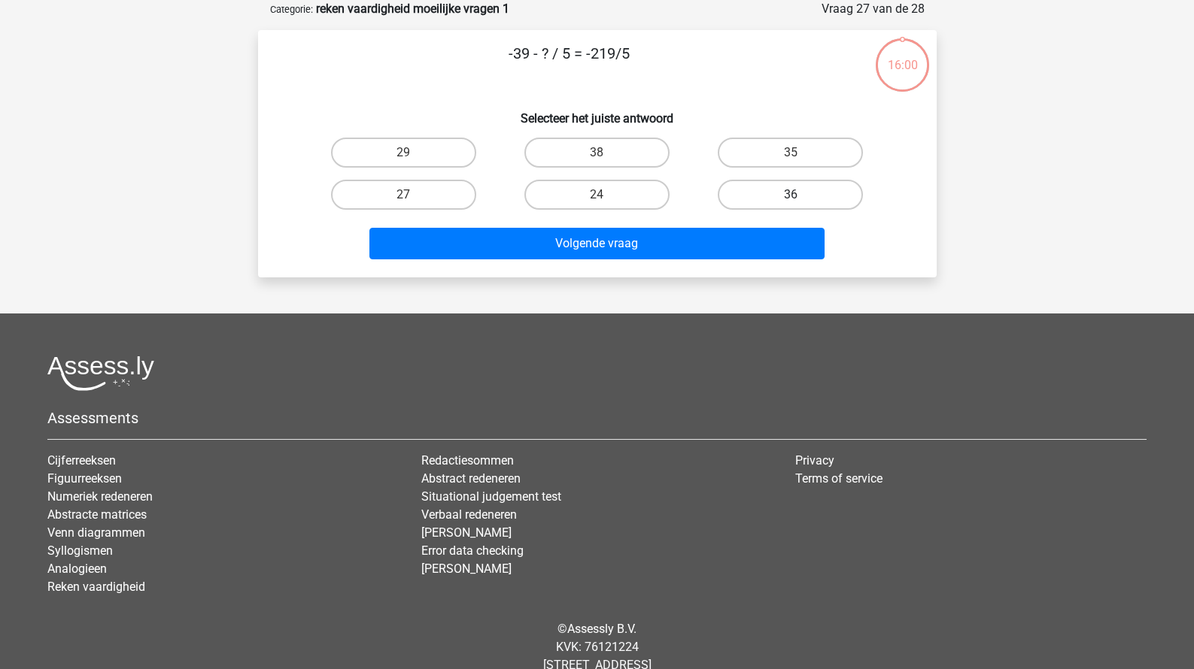
click at [740, 204] on label "36" at bounding box center [790, 195] width 145 height 30
click at [791, 204] on input "36" at bounding box center [796, 200] width 10 height 10
radio input "true"
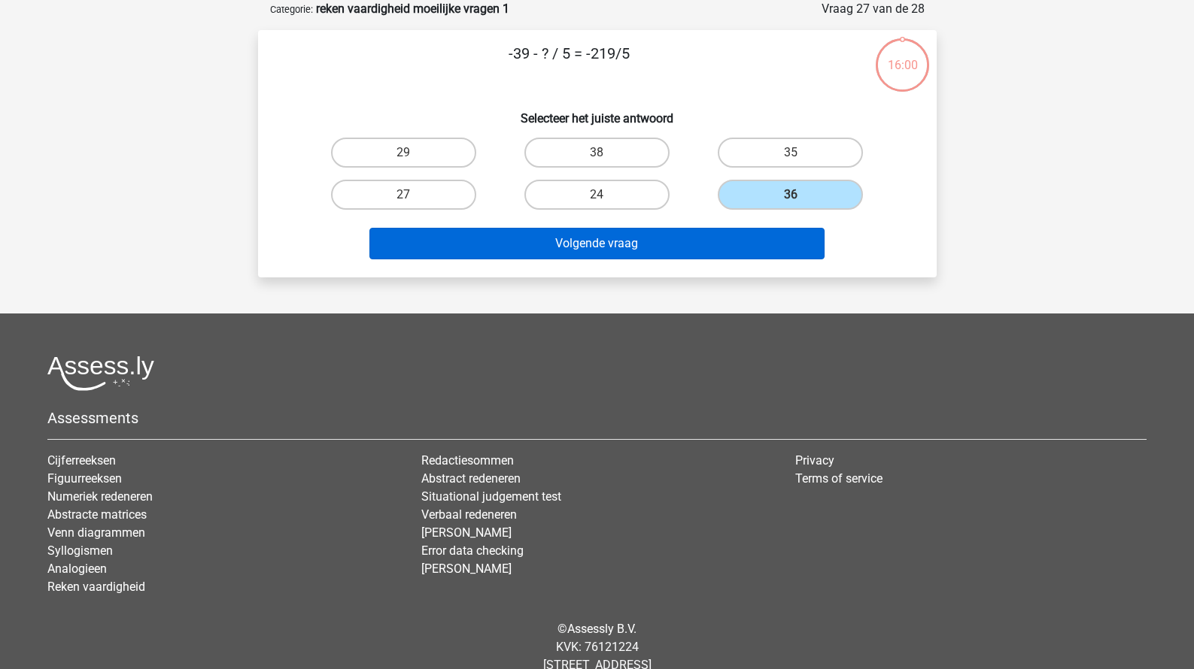
click at [730, 240] on button "Volgende vraag" at bounding box center [596, 244] width 455 height 32
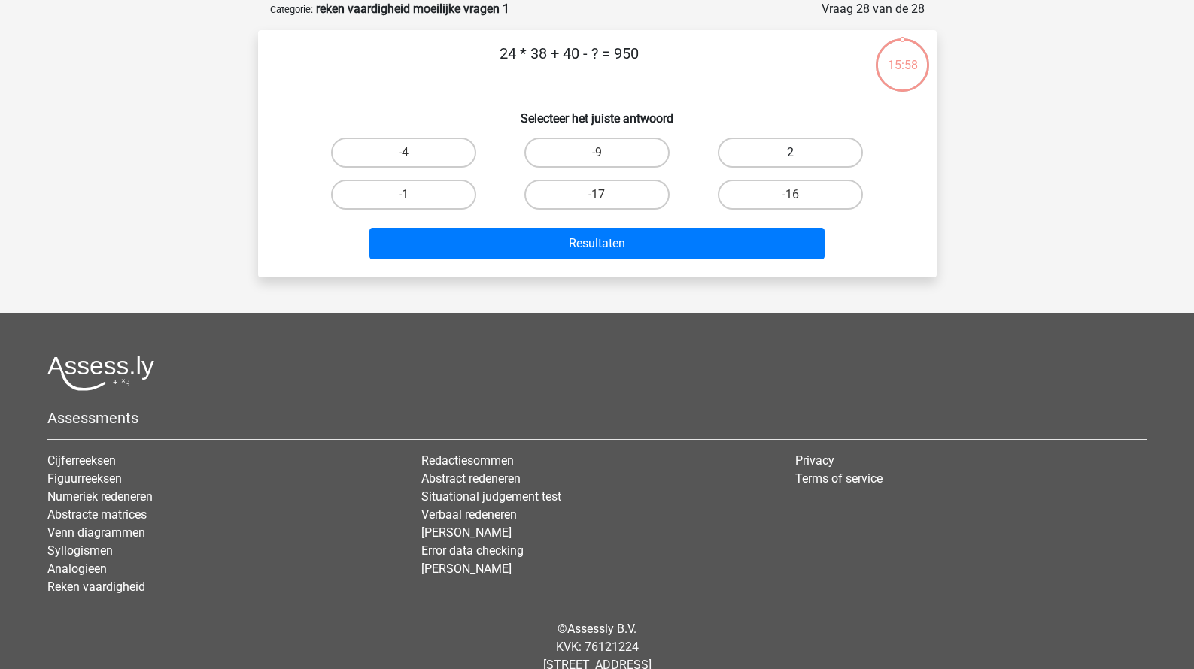
click at [745, 148] on label "2" at bounding box center [790, 153] width 145 height 30
click at [791, 153] on input "2" at bounding box center [796, 158] width 10 height 10
radio input "true"
click at [730, 217] on div "24 * 38 + 40 - ? = 950 Selecteer het juiste antwoord -4 -9 2 -1" at bounding box center [597, 153] width 666 height 223
click at [727, 226] on div "Resultaten" at bounding box center [597, 241] width 630 height 50
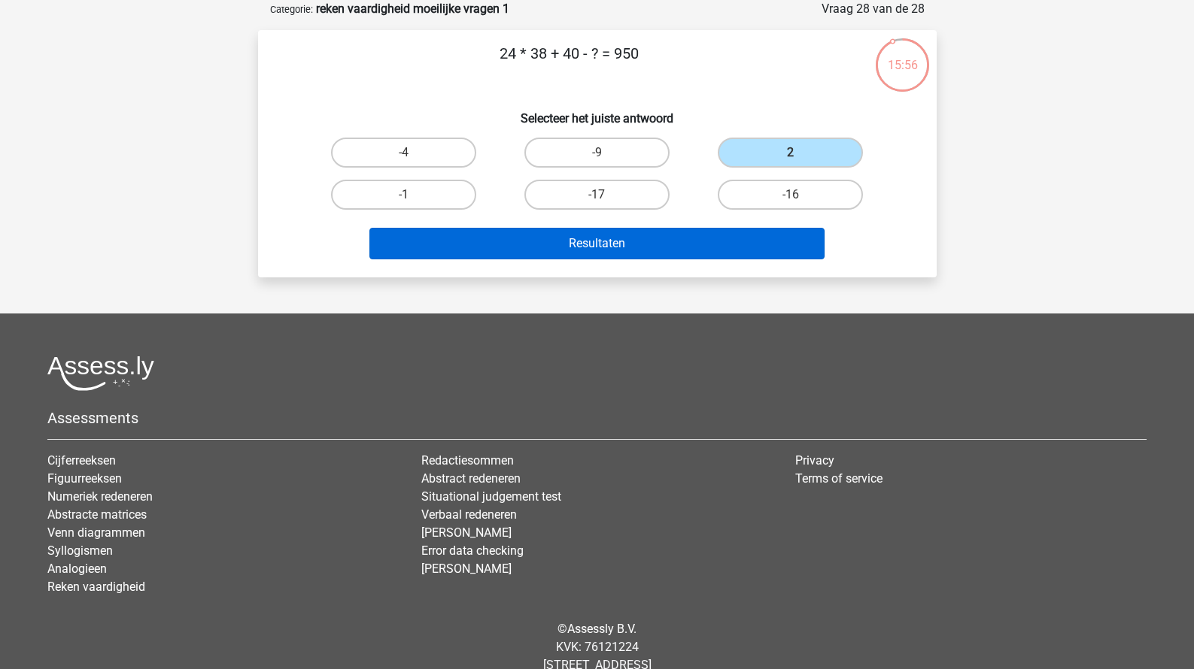
click at [678, 234] on button "Resultaten" at bounding box center [596, 244] width 455 height 32
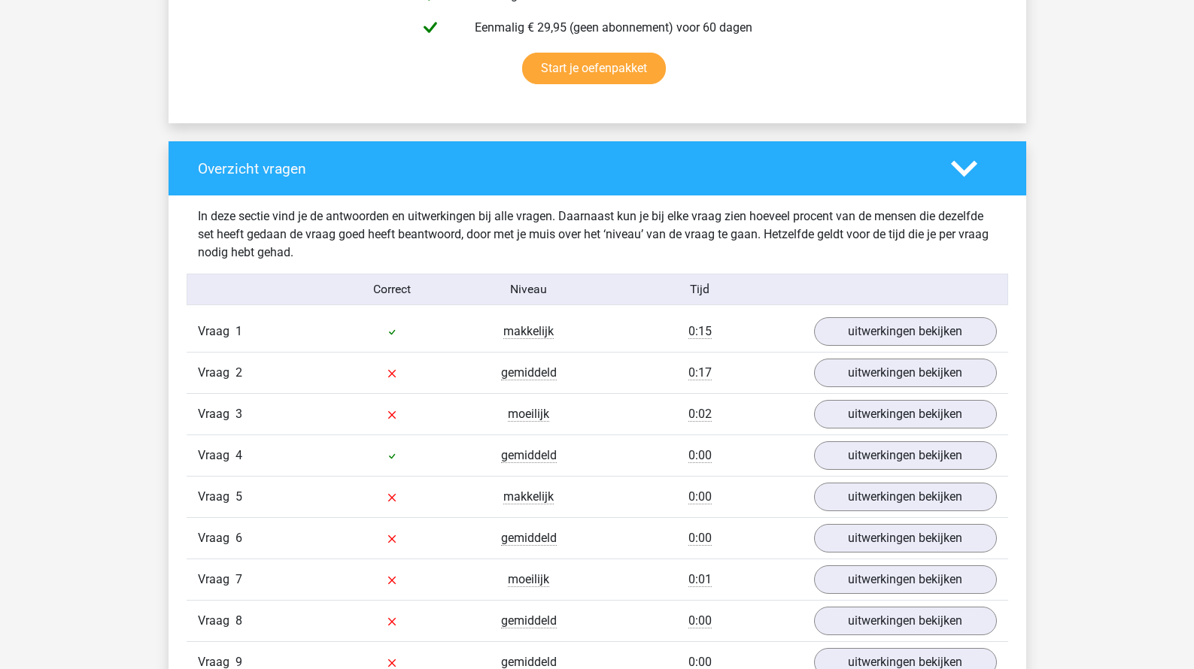
scroll to position [691, 0]
